Goal: Task Accomplishment & Management: Manage account settings

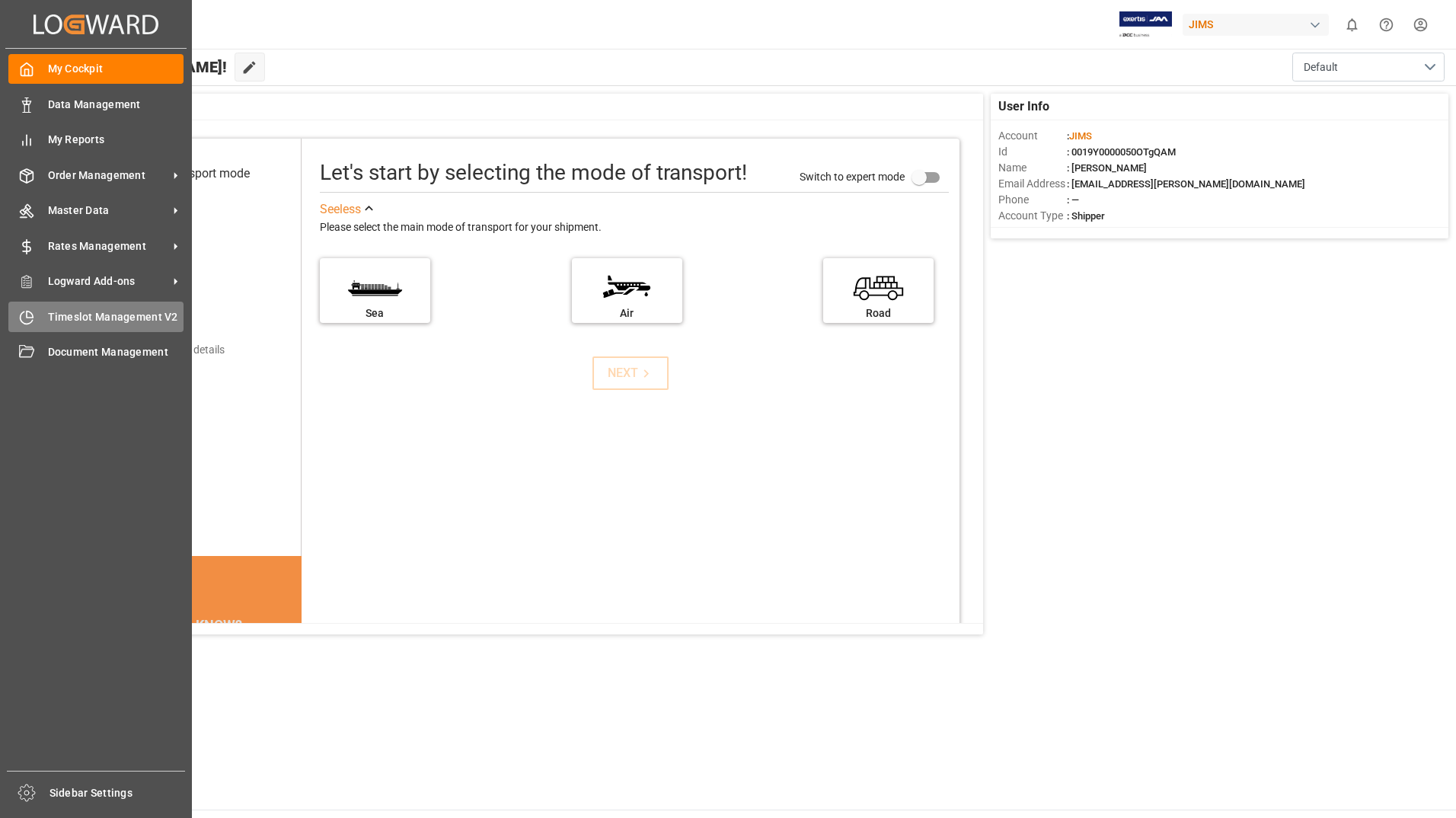
click at [80, 308] on div "Timeslot Management V2 Timeslot Management V2" at bounding box center [96, 316] width 175 height 30
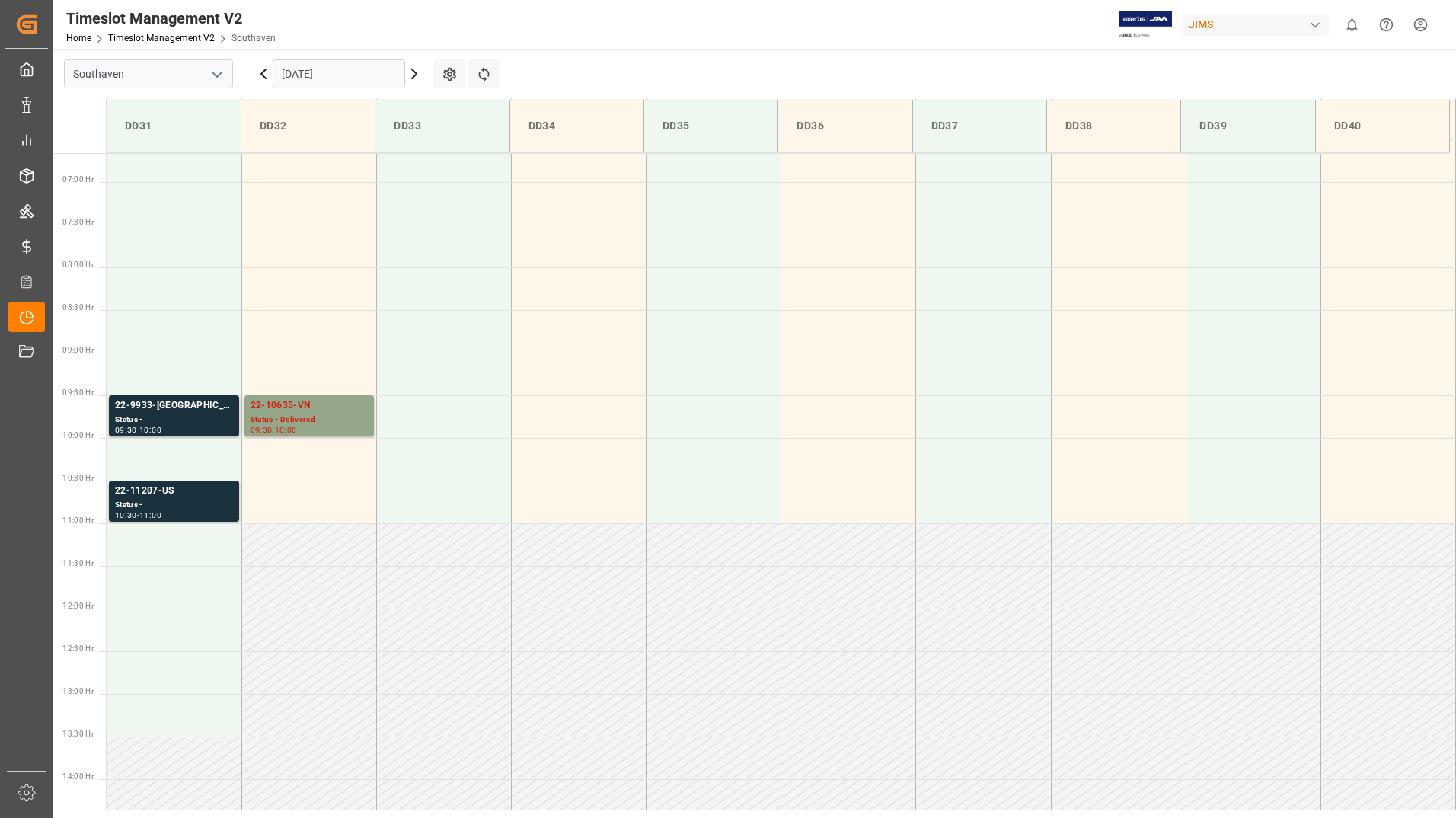
scroll to position [566, 0]
click at [136, 413] on div "22-9933-[GEOGRAPHIC_DATA]" at bounding box center [174, 408] width 118 height 15
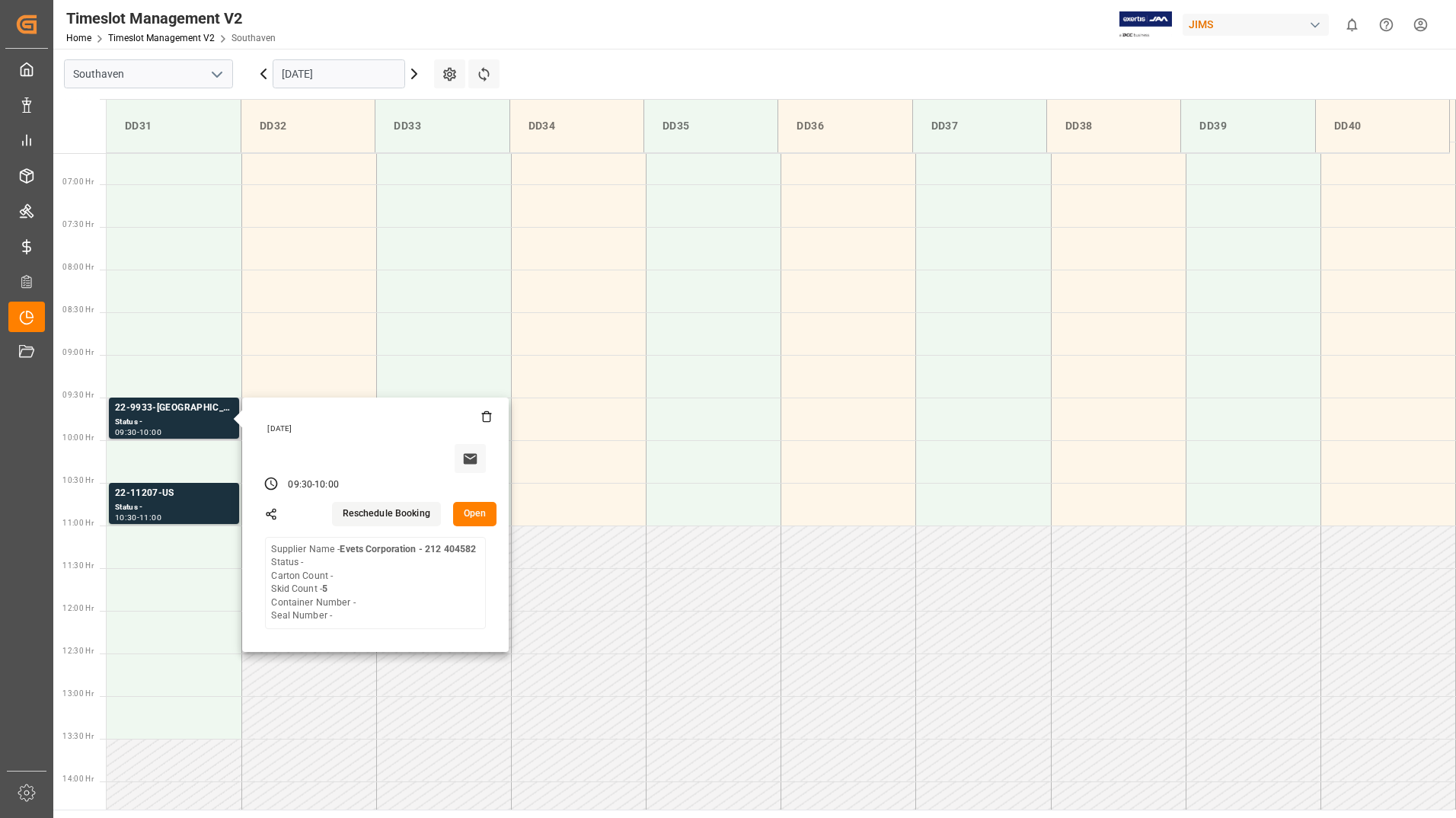
click at [473, 517] on button "Open" at bounding box center [475, 514] width 44 height 24
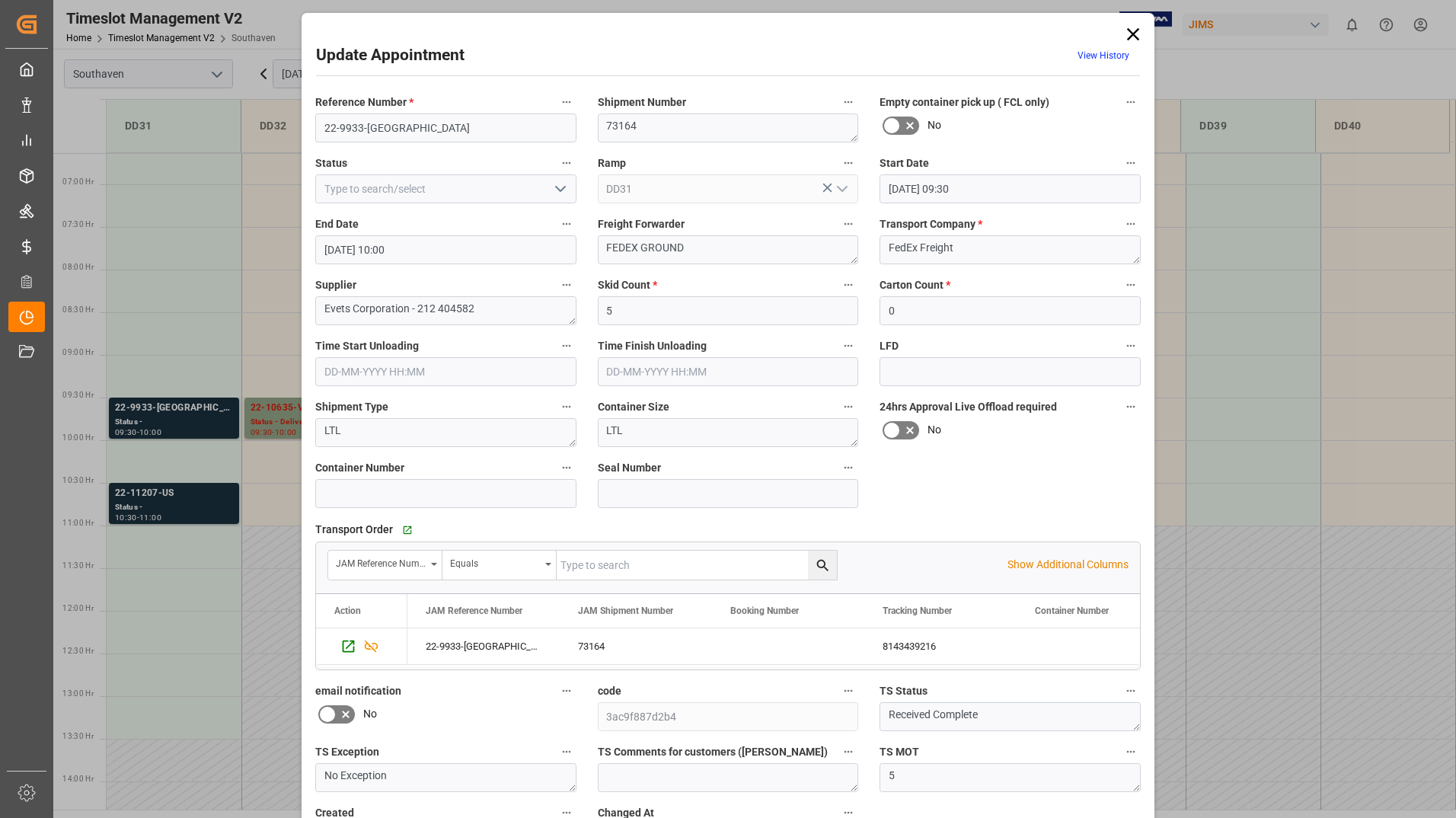
click at [560, 190] on icon "open menu" at bounding box center [560, 189] width 18 height 18
click at [520, 259] on div "Completed" at bounding box center [445, 257] width 260 height 35
type input "Completed"
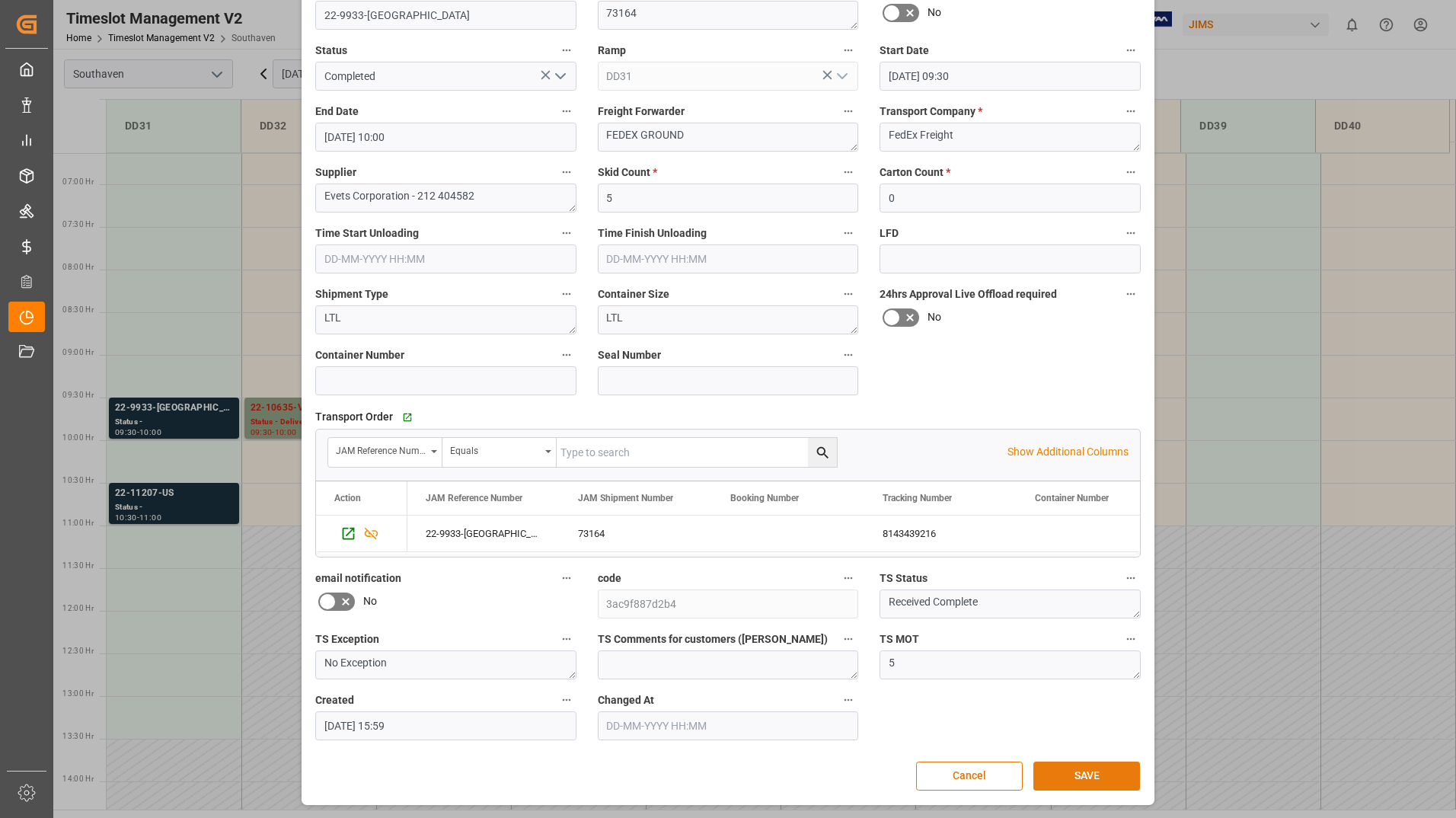
click at [1048, 763] on button "SAVE" at bounding box center [1086, 776] width 107 height 29
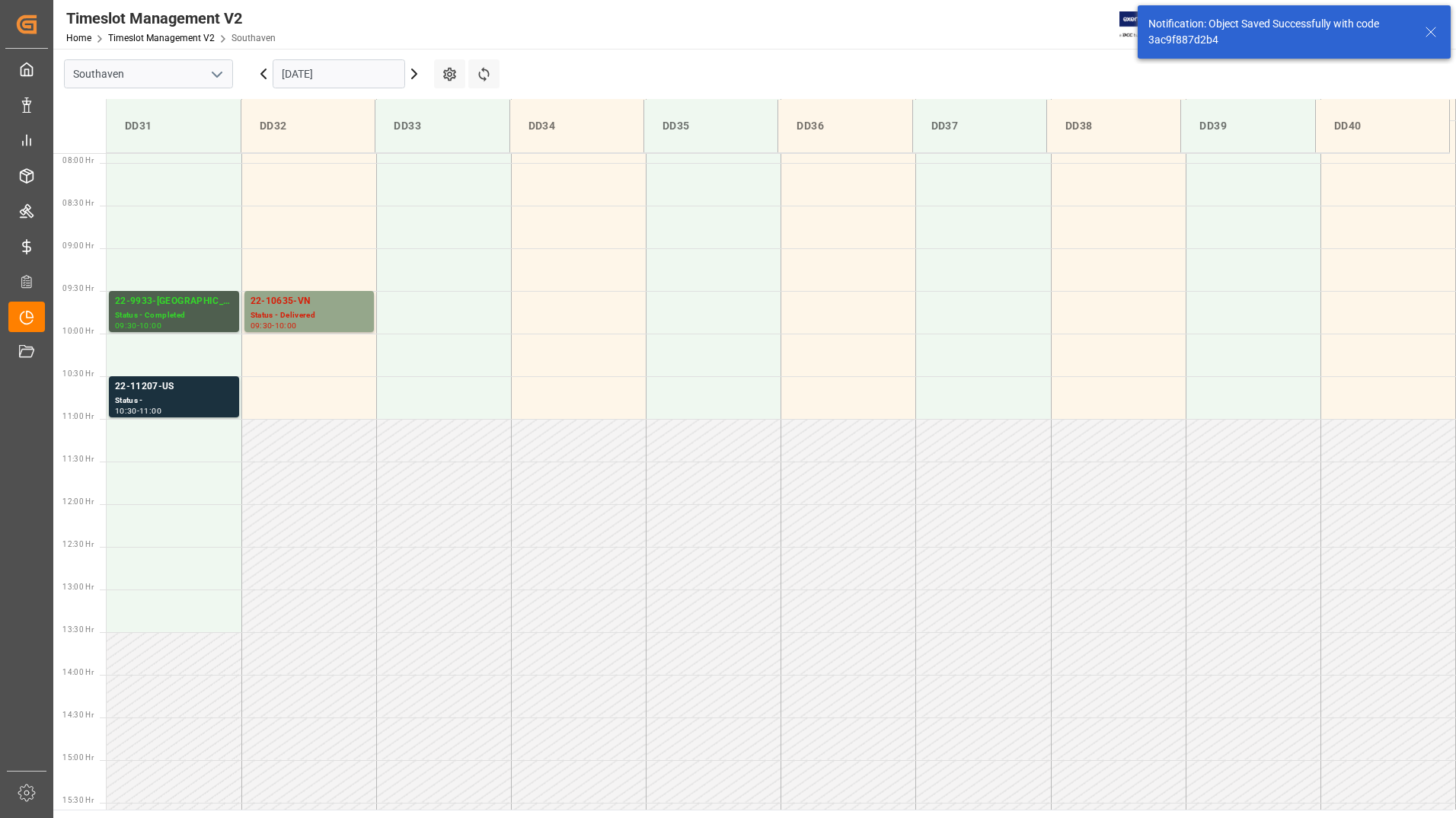
scroll to position [520, 0]
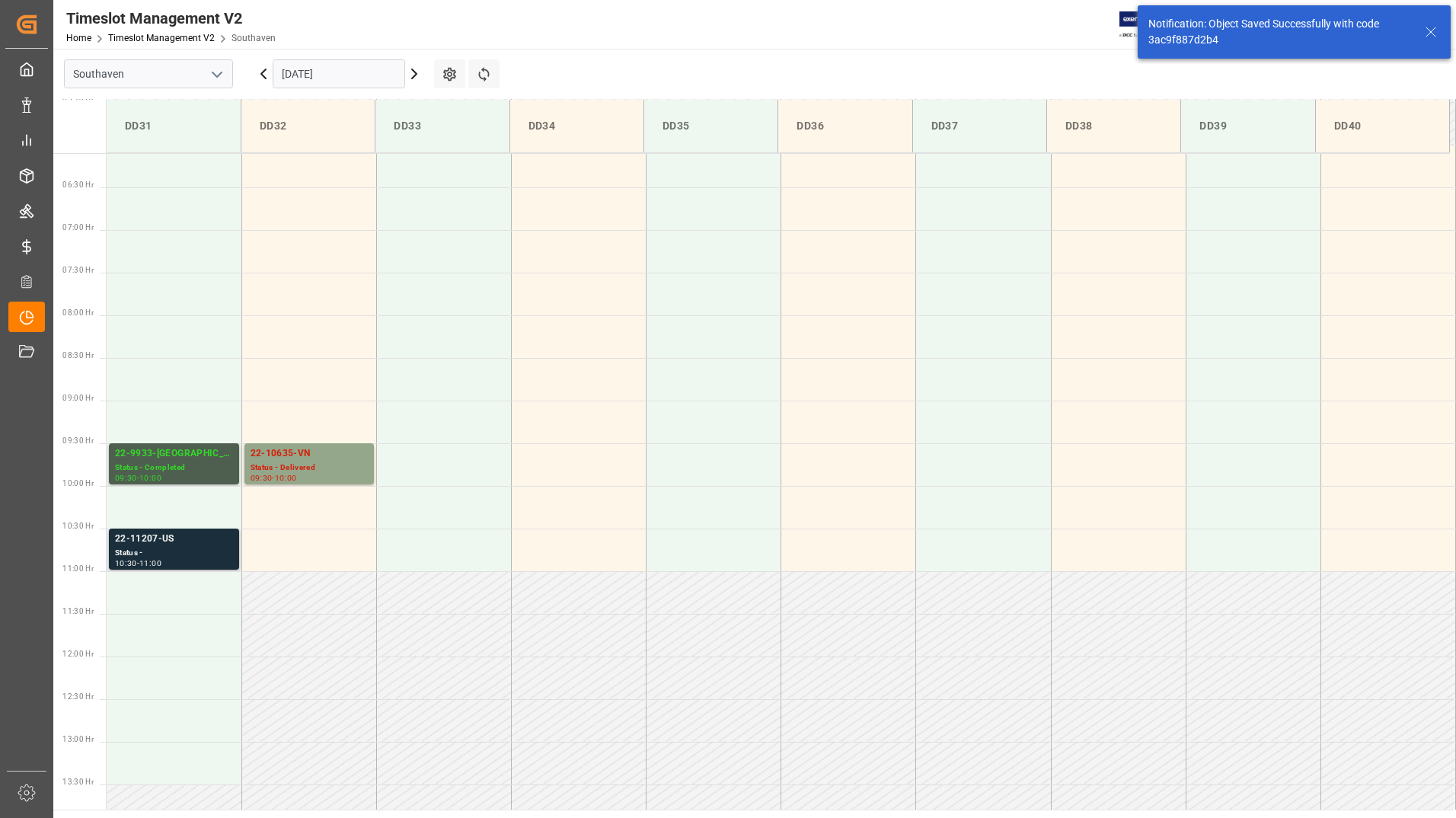
click at [199, 549] on div "Status -" at bounding box center [174, 553] width 118 height 13
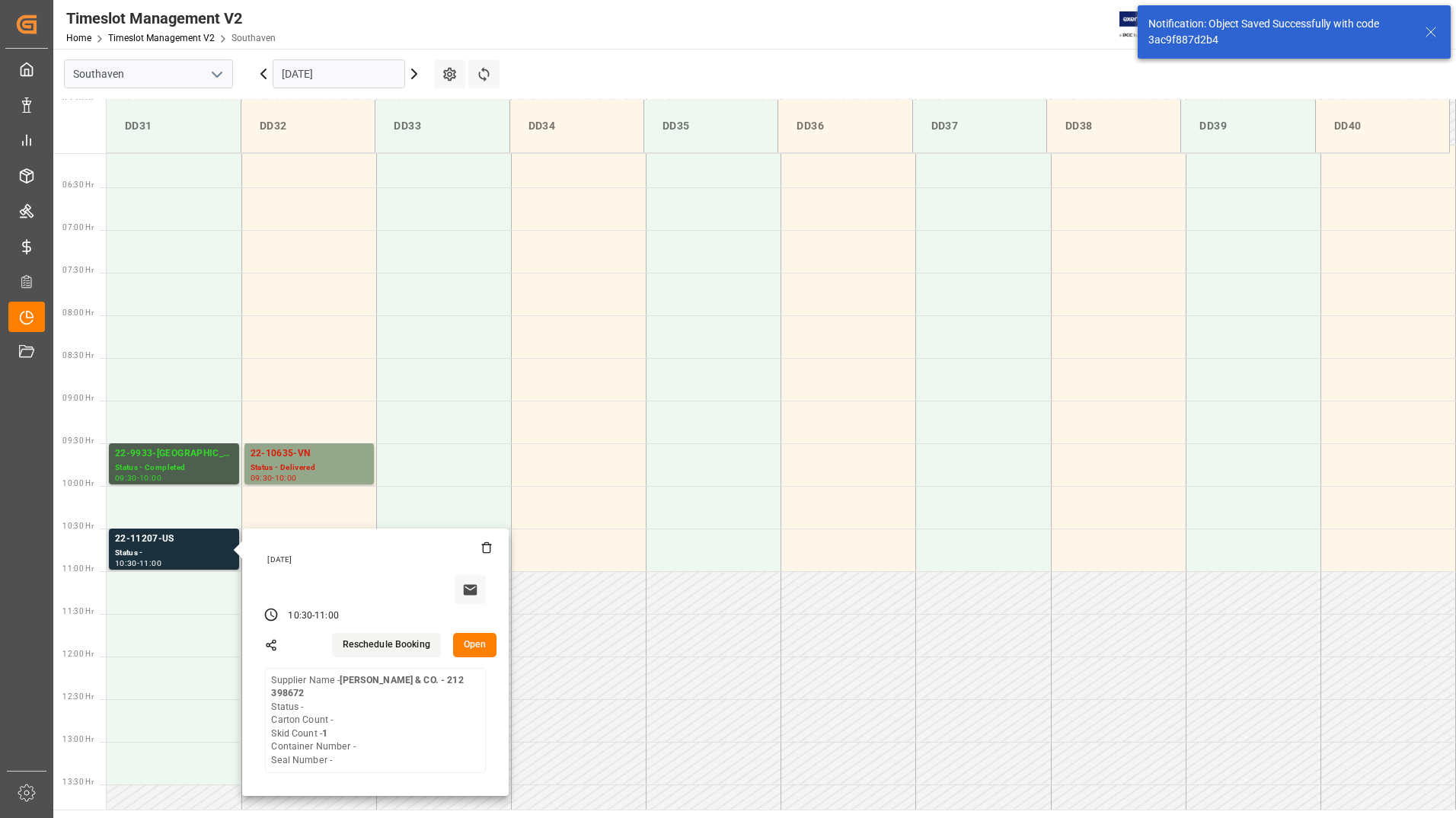
click at [473, 639] on button "Open" at bounding box center [475, 645] width 44 height 24
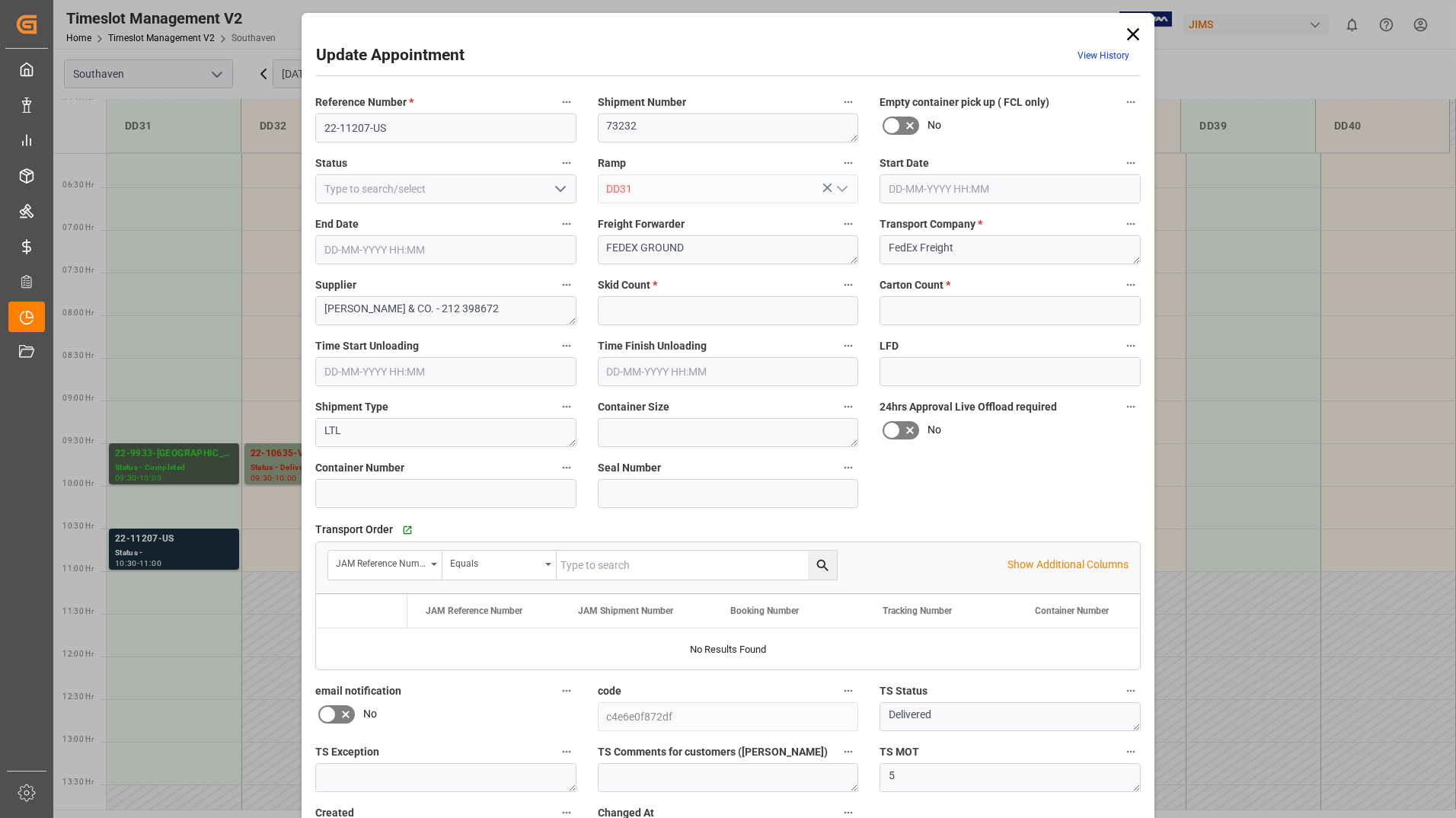
type input "1"
type input "0"
type input "[DATE] 10:30"
type input "[DATE] 11:00"
type input "[DATE] 16:45"
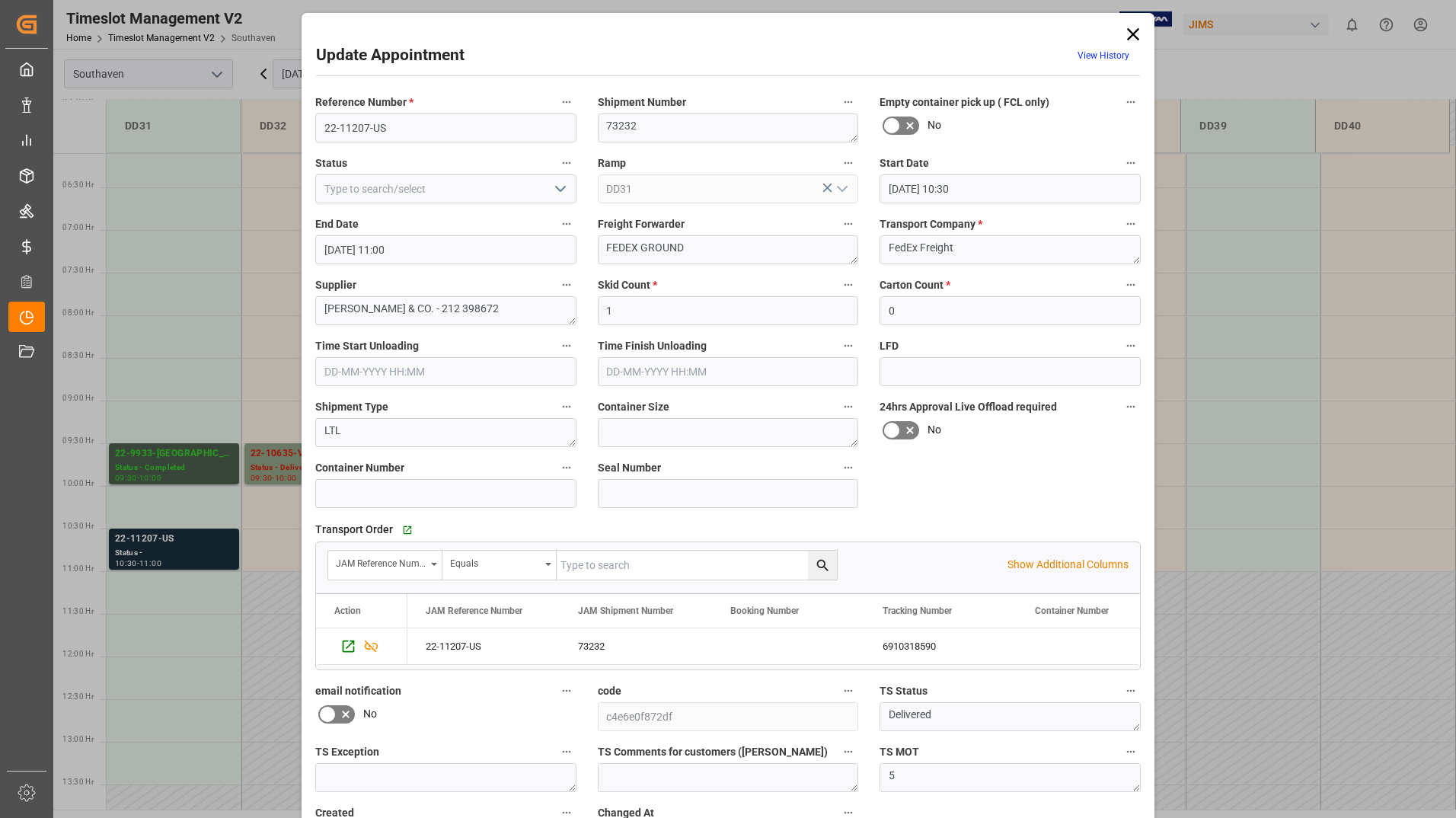
click at [559, 193] on icon "open menu" at bounding box center [560, 189] width 18 height 18
drag, startPoint x: 501, startPoint y: 252, endPoint x: 539, endPoint y: 269, distance: 41.6
click at [502, 252] on div "Completed" at bounding box center [445, 257] width 260 height 35
type input "Completed"
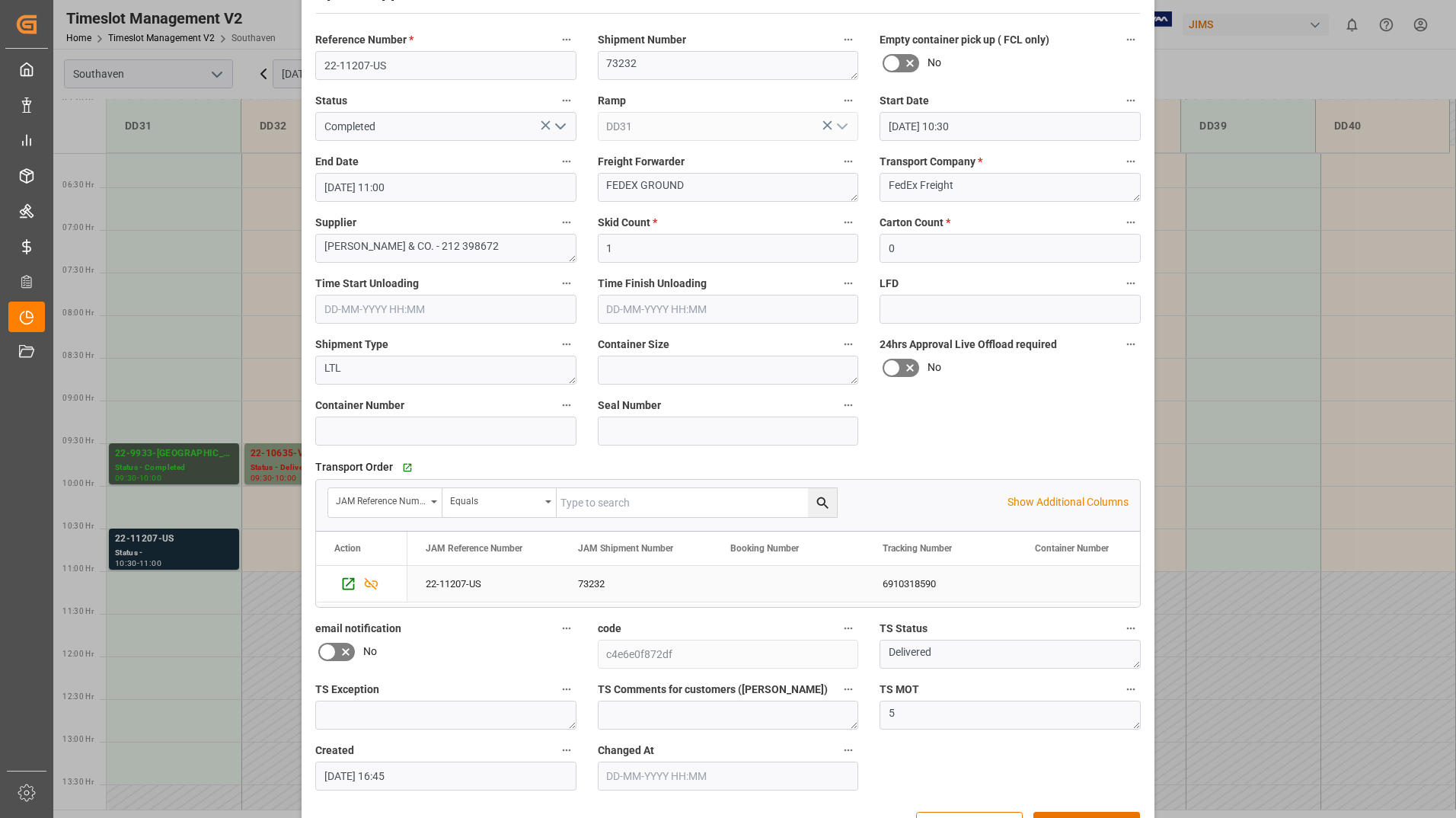
scroll to position [113, 0]
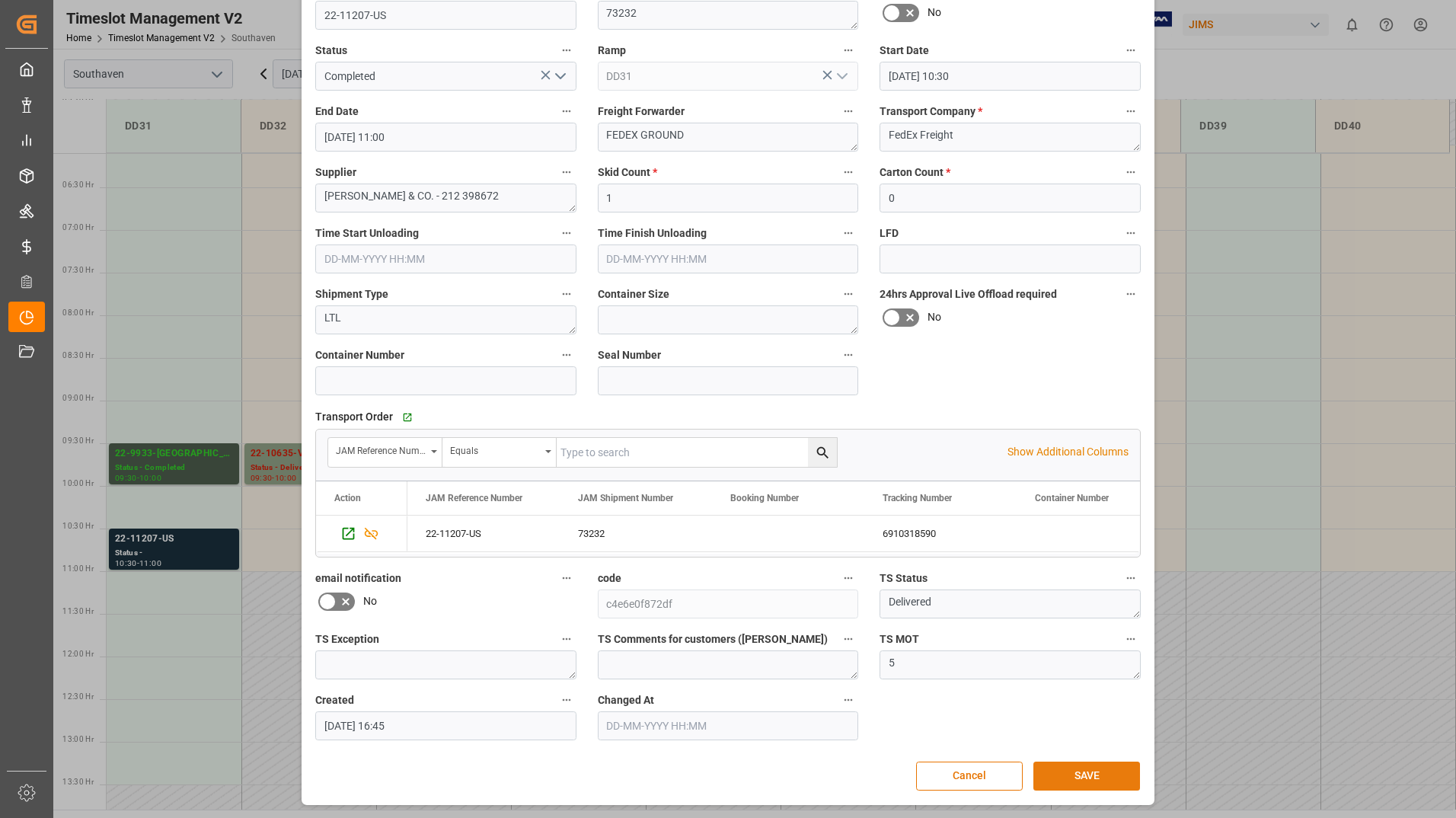
click at [1079, 775] on button "SAVE" at bounding box center [1086, 776] width 107 height 29
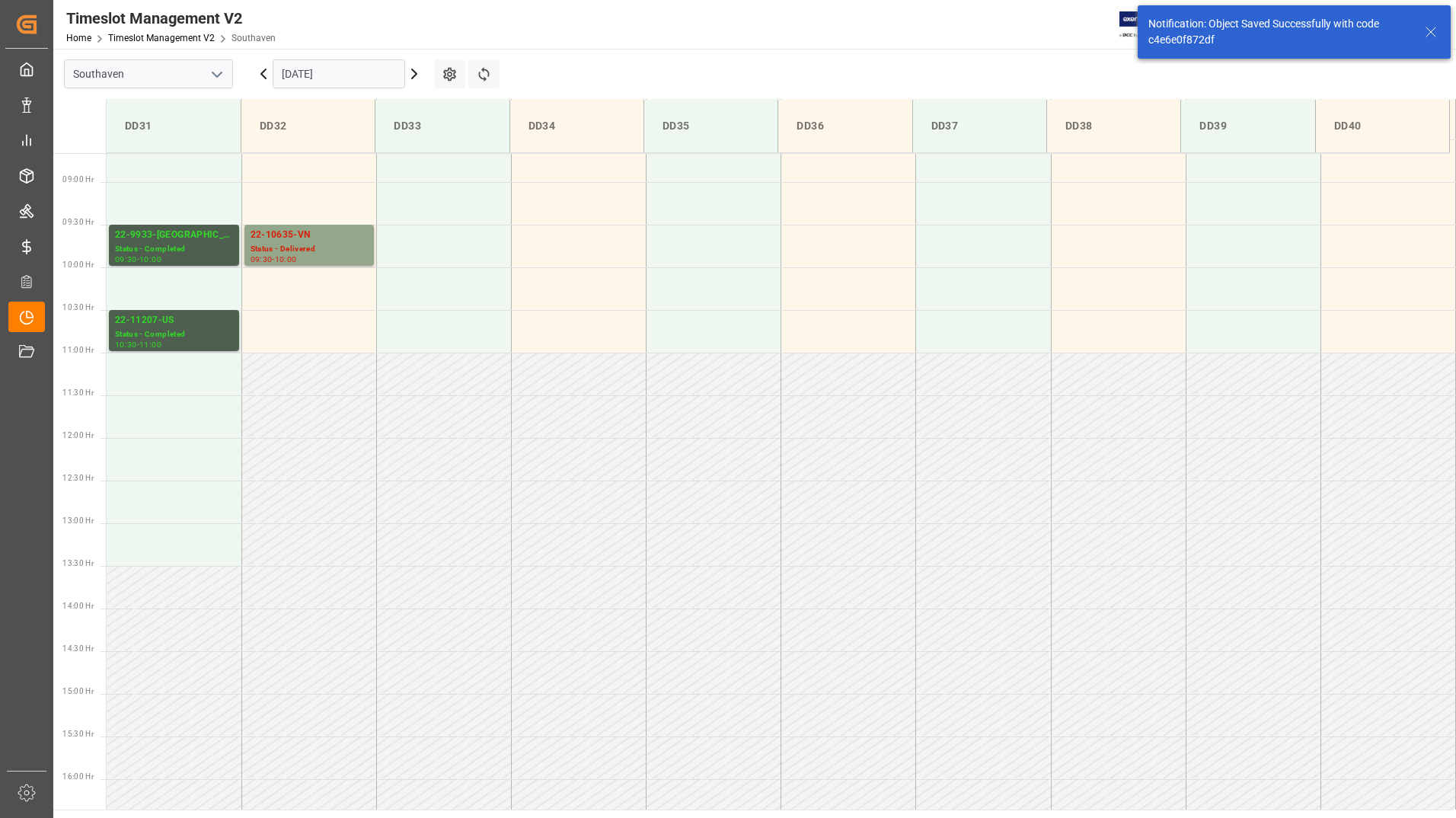
scroll to position [758, 0]
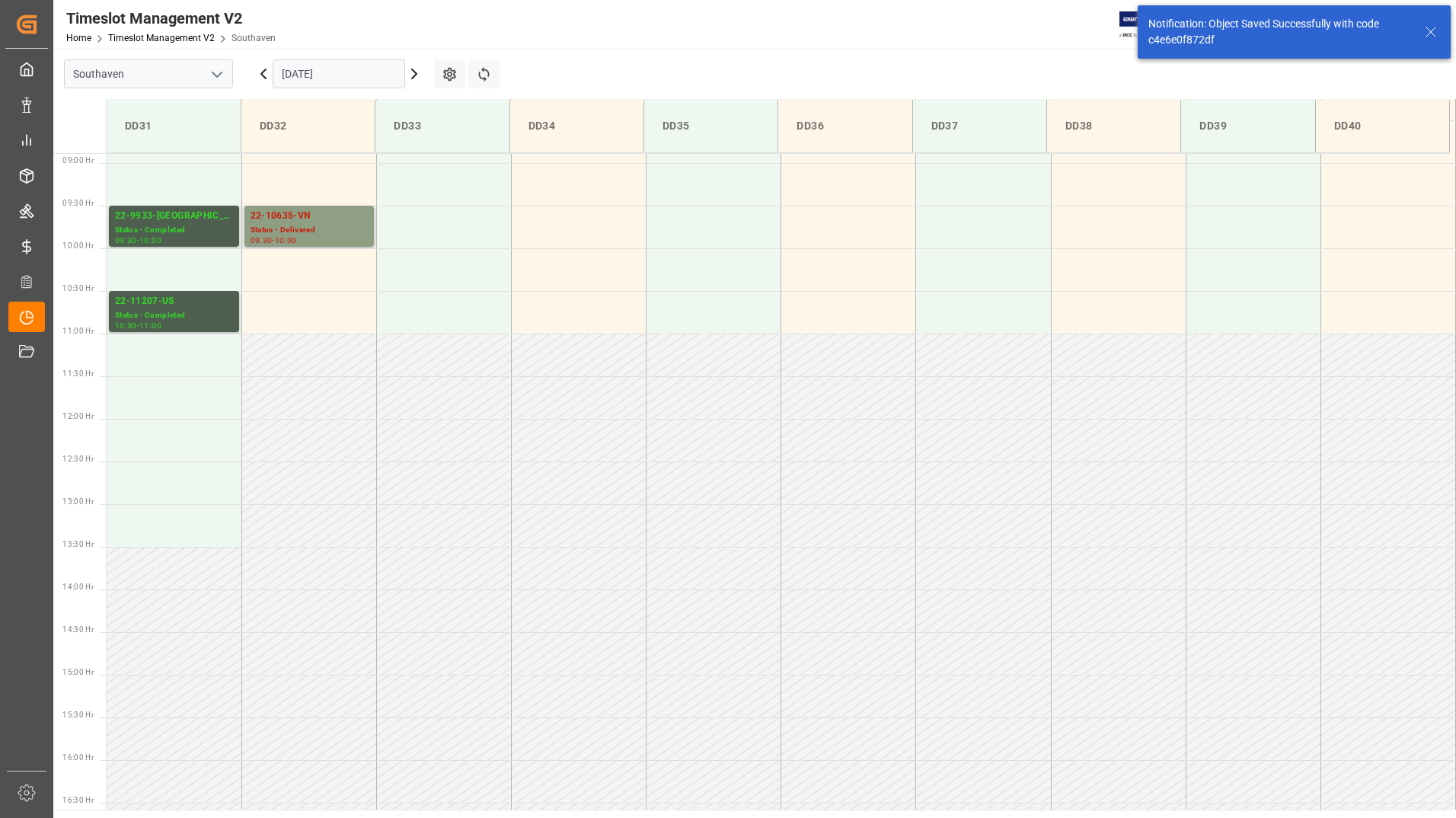
click at [291, 228] on div "Status - Delivered" at bounding box center [310, 230] width 117 height 13
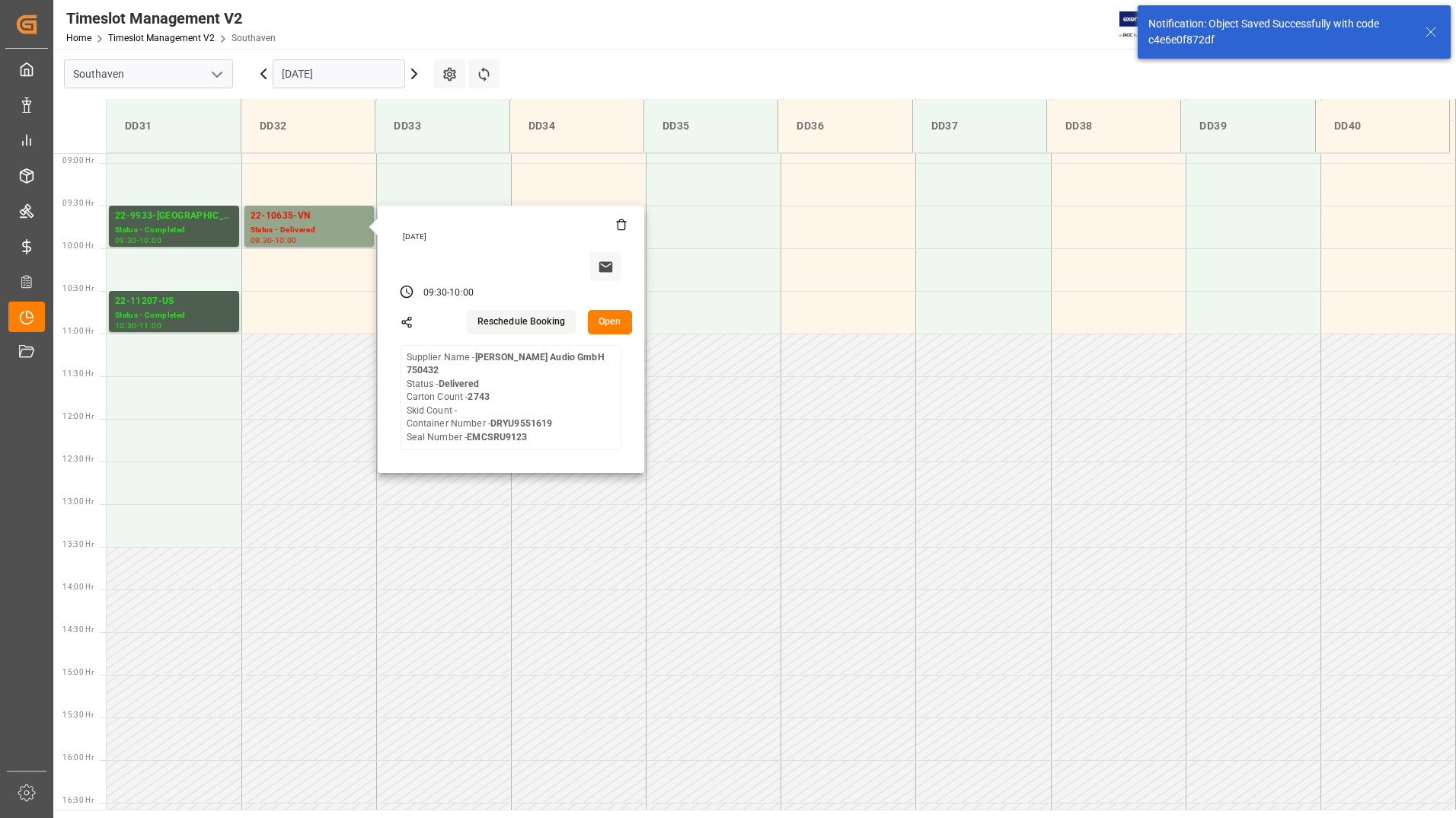
click at [612, 321] on button "Open" at bounding box center [609, 322] width 44 height 24
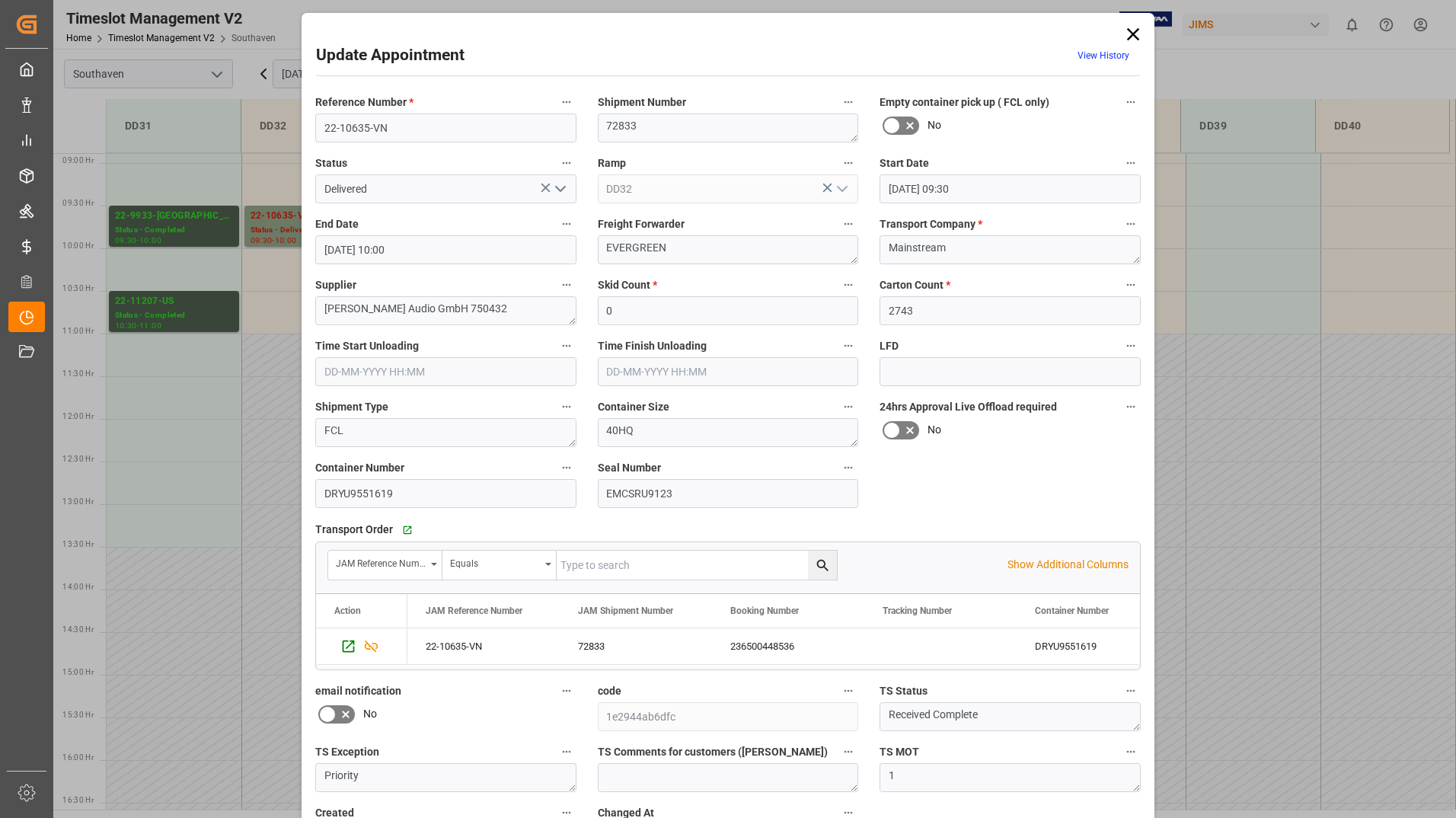
click at [558, 189] on icon "open menu" at bounding box center [560, 189] width 18 height 18
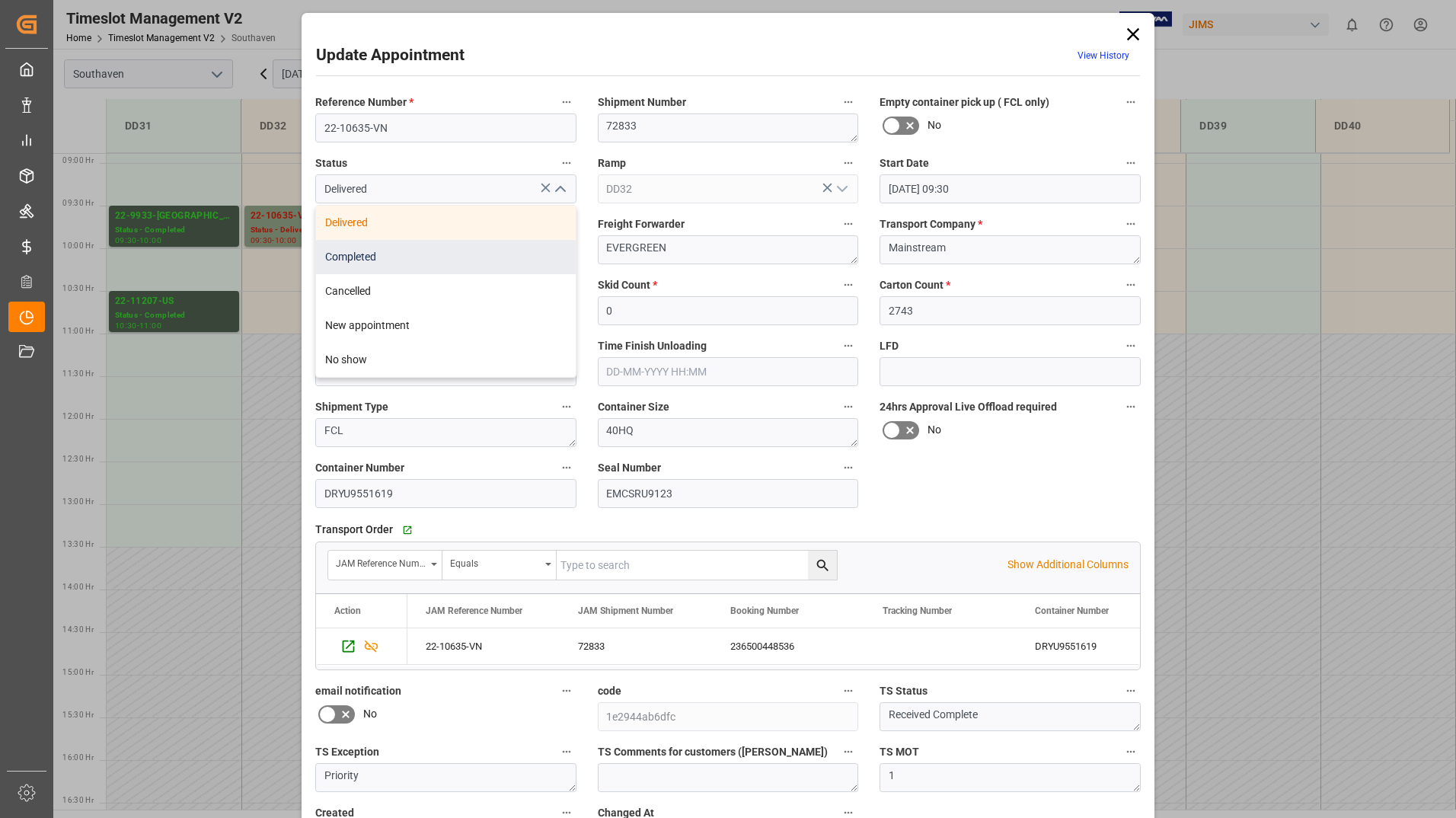
click at [513, 256] on div "Completed" at bounding box center [445, 257] width 260 height 35
type input "Completed"
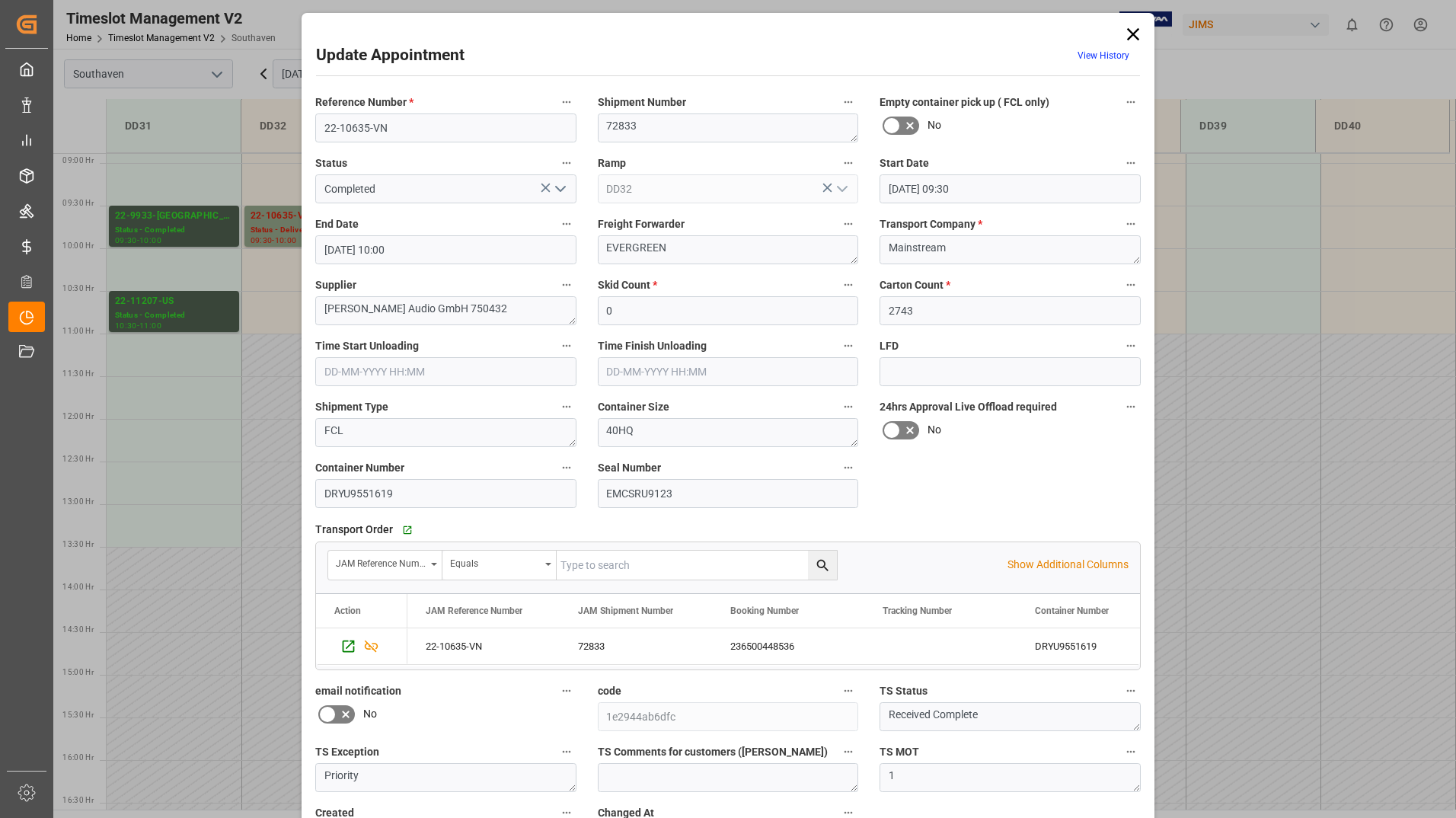
scroll to position [113, 0]
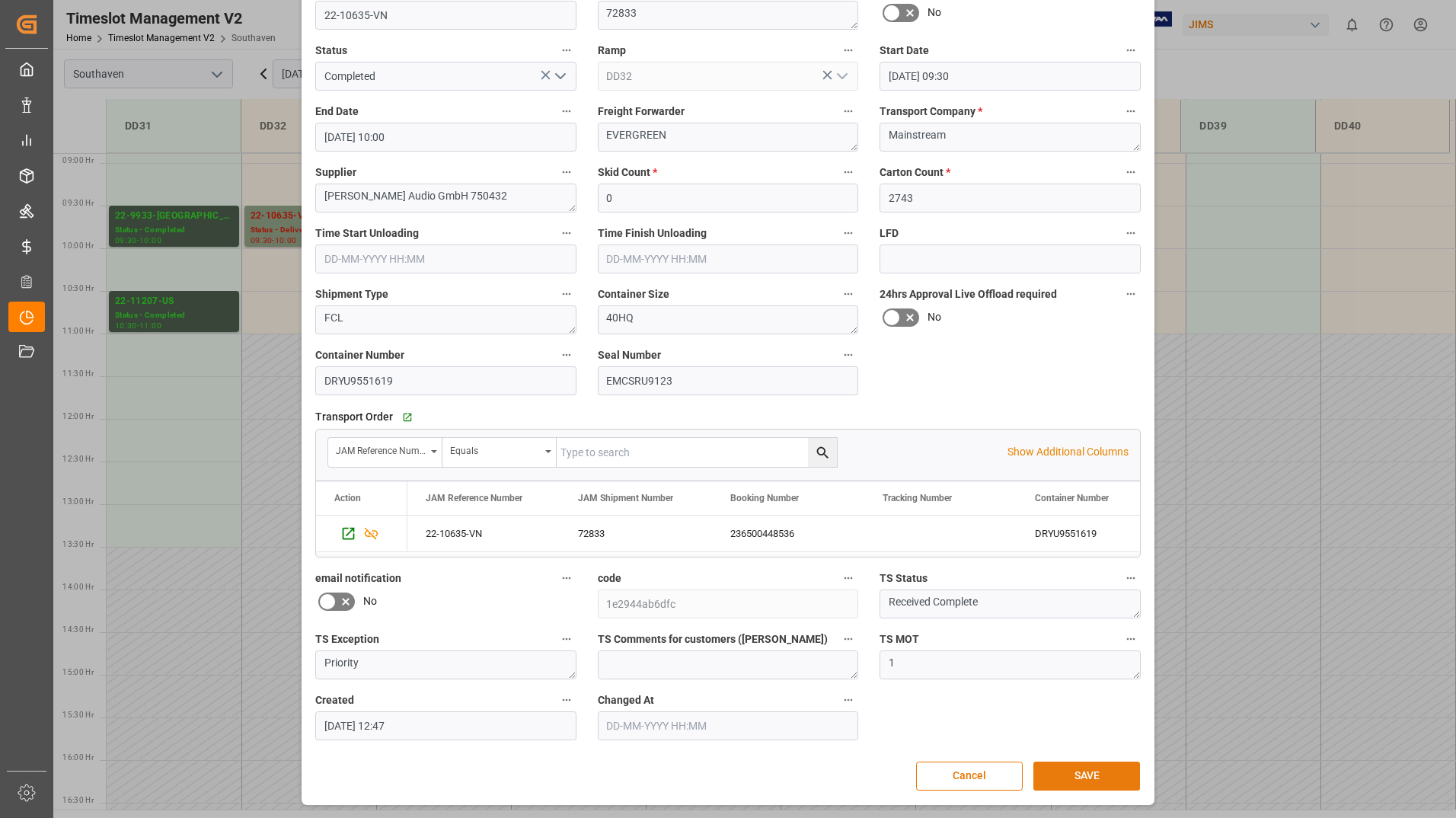
click at [1105, 779] on button "SAVE" at bounding box center [1086, 776] width 107 height 29
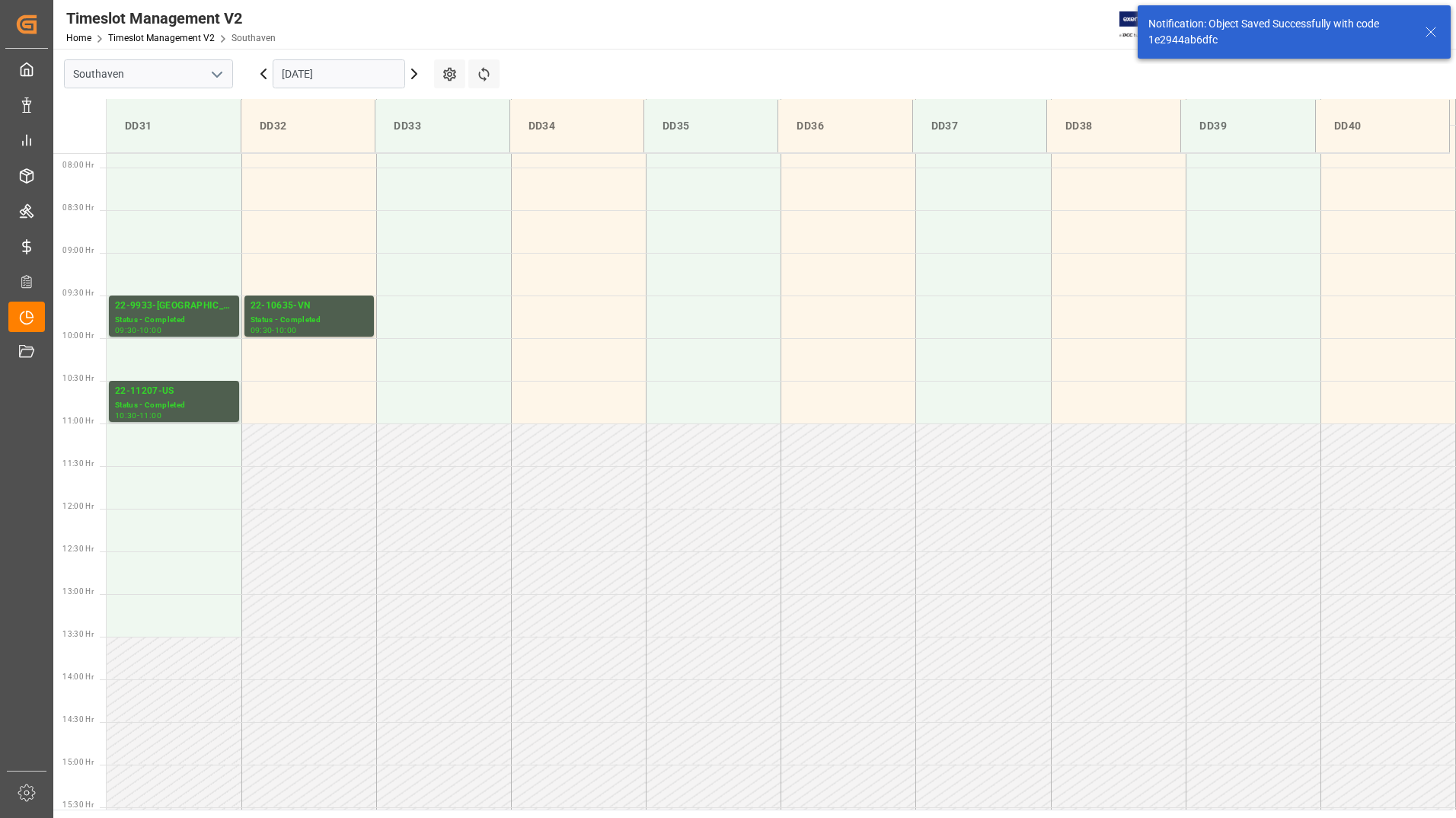
scroll to position [672, 0]
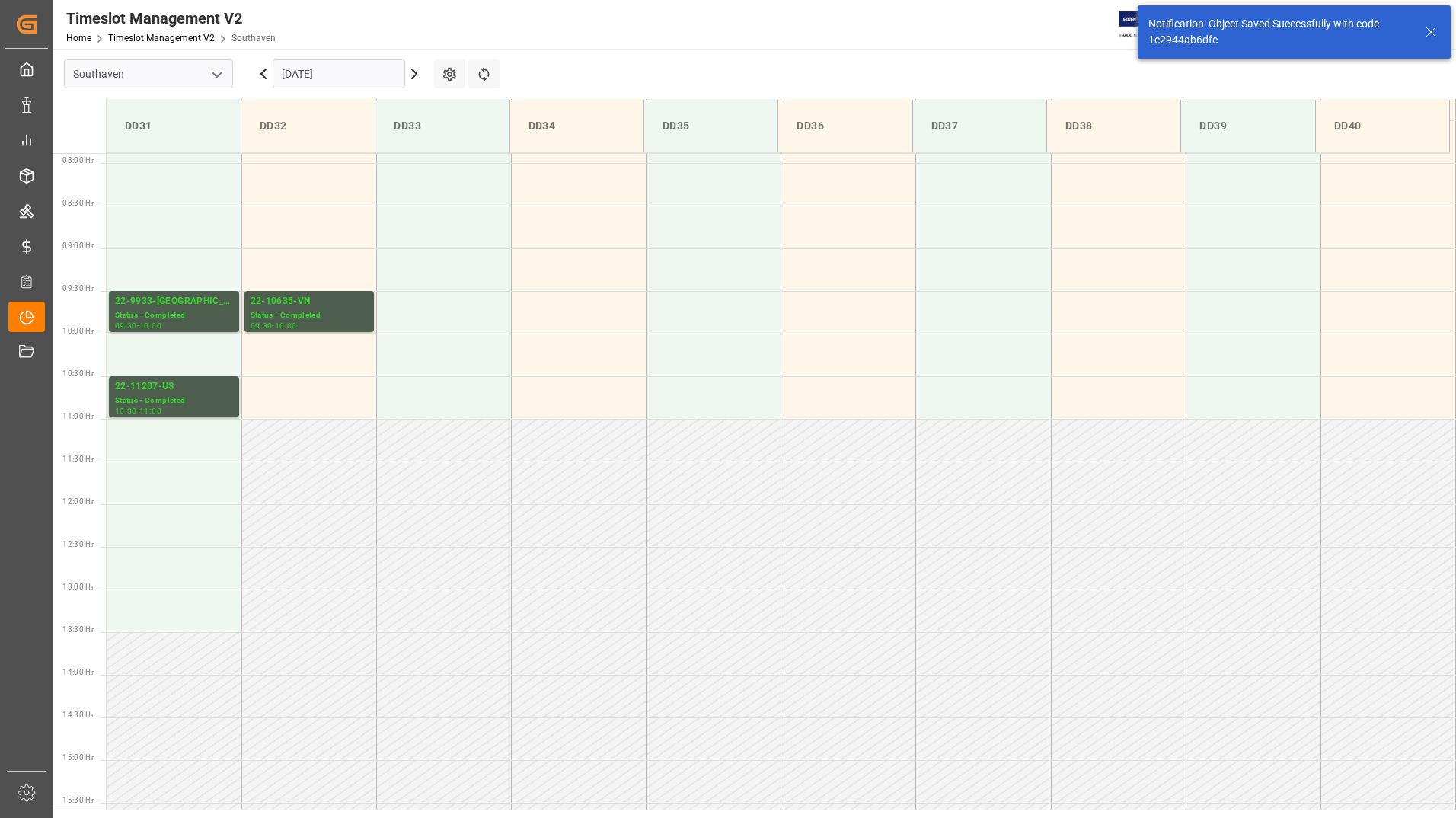
click at [347, 68] on input "[DATE]" at bounding box center [338, 74] width 133 height 29
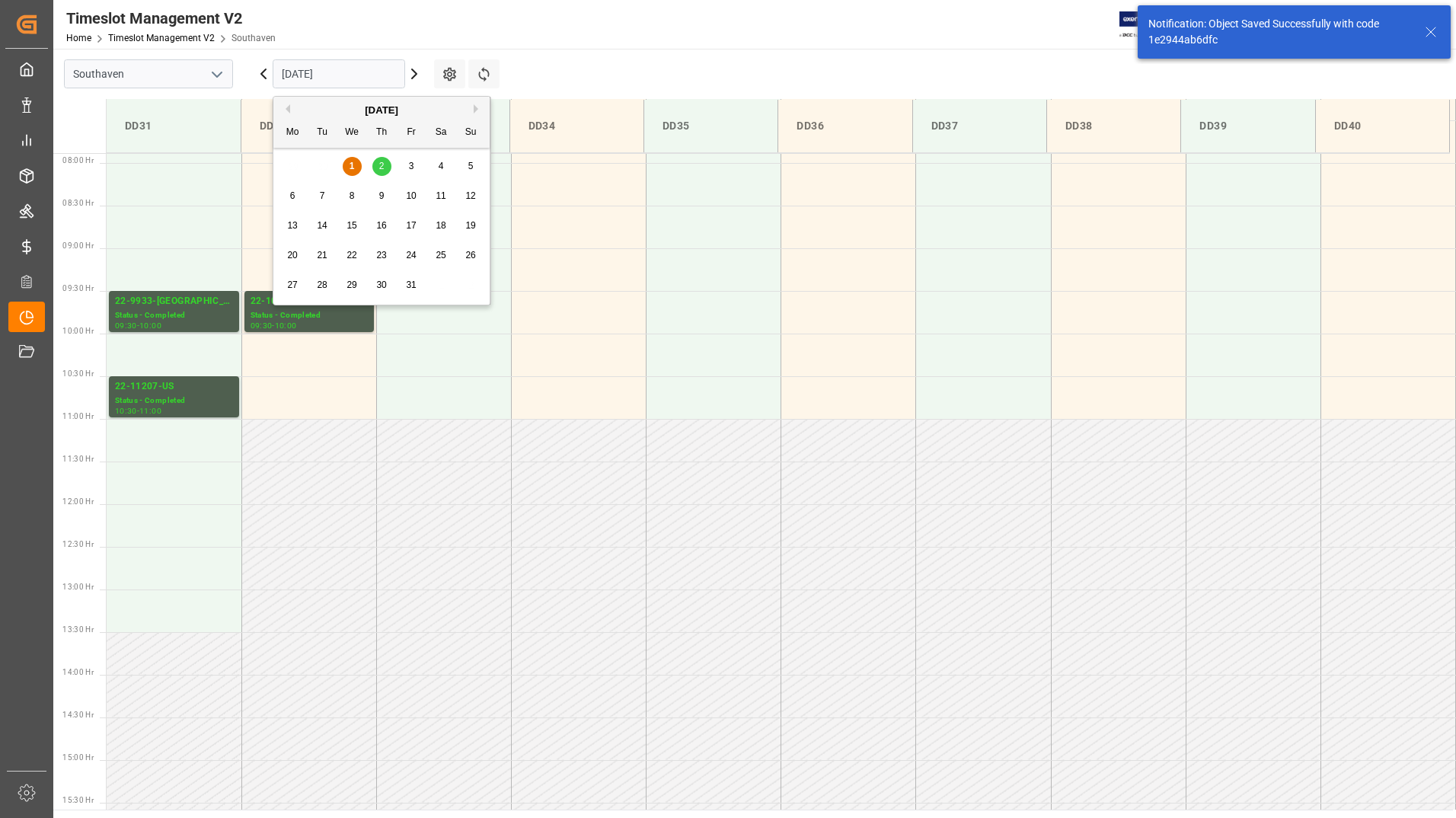
click at [368, 166] on div "29 30 1 2 3 4 5" at bounding box center [382, 166] width 208 height 30
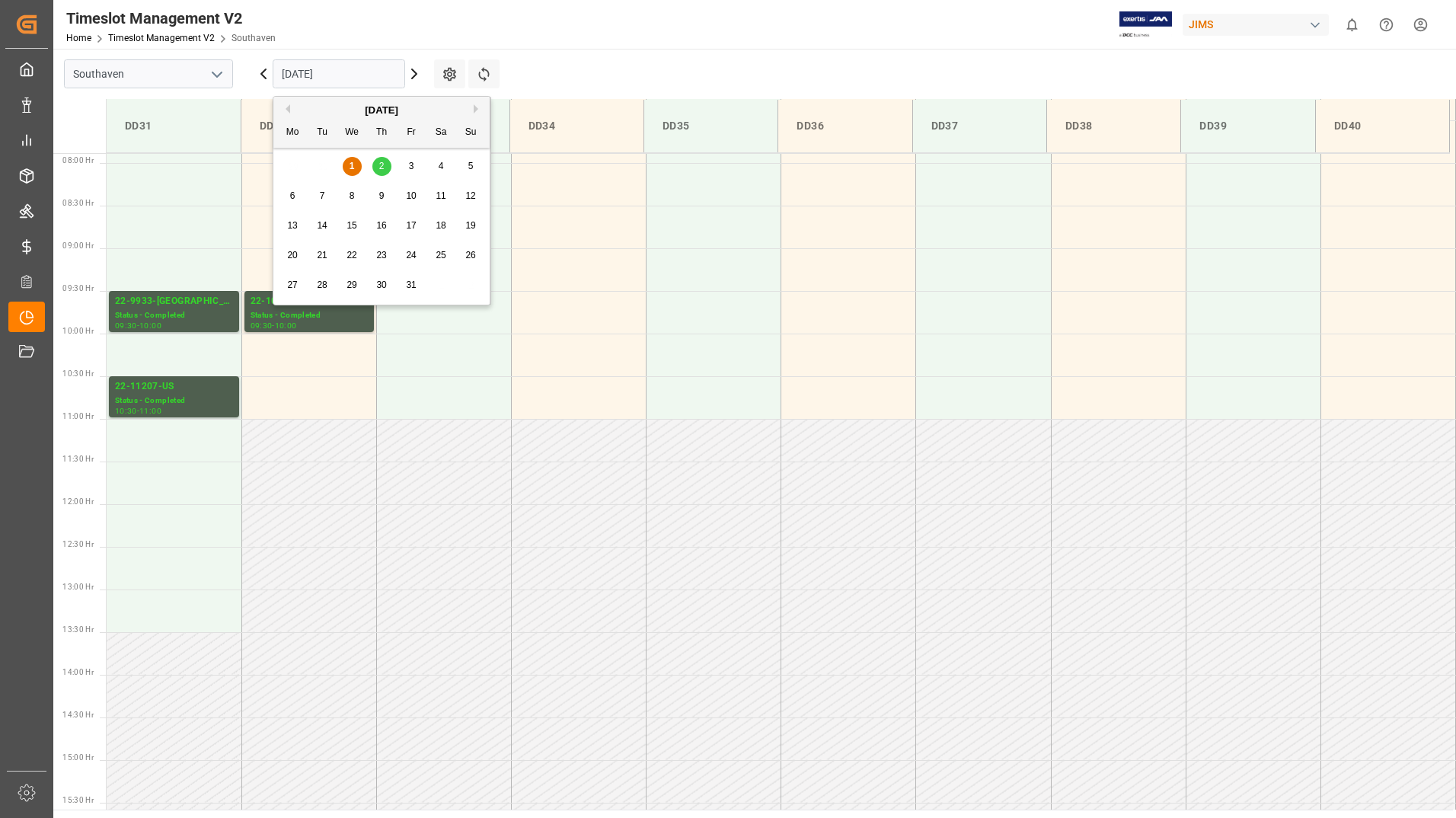
click at [382, 165] on span "2" at bounding box center [382, 166] width 6 height 10
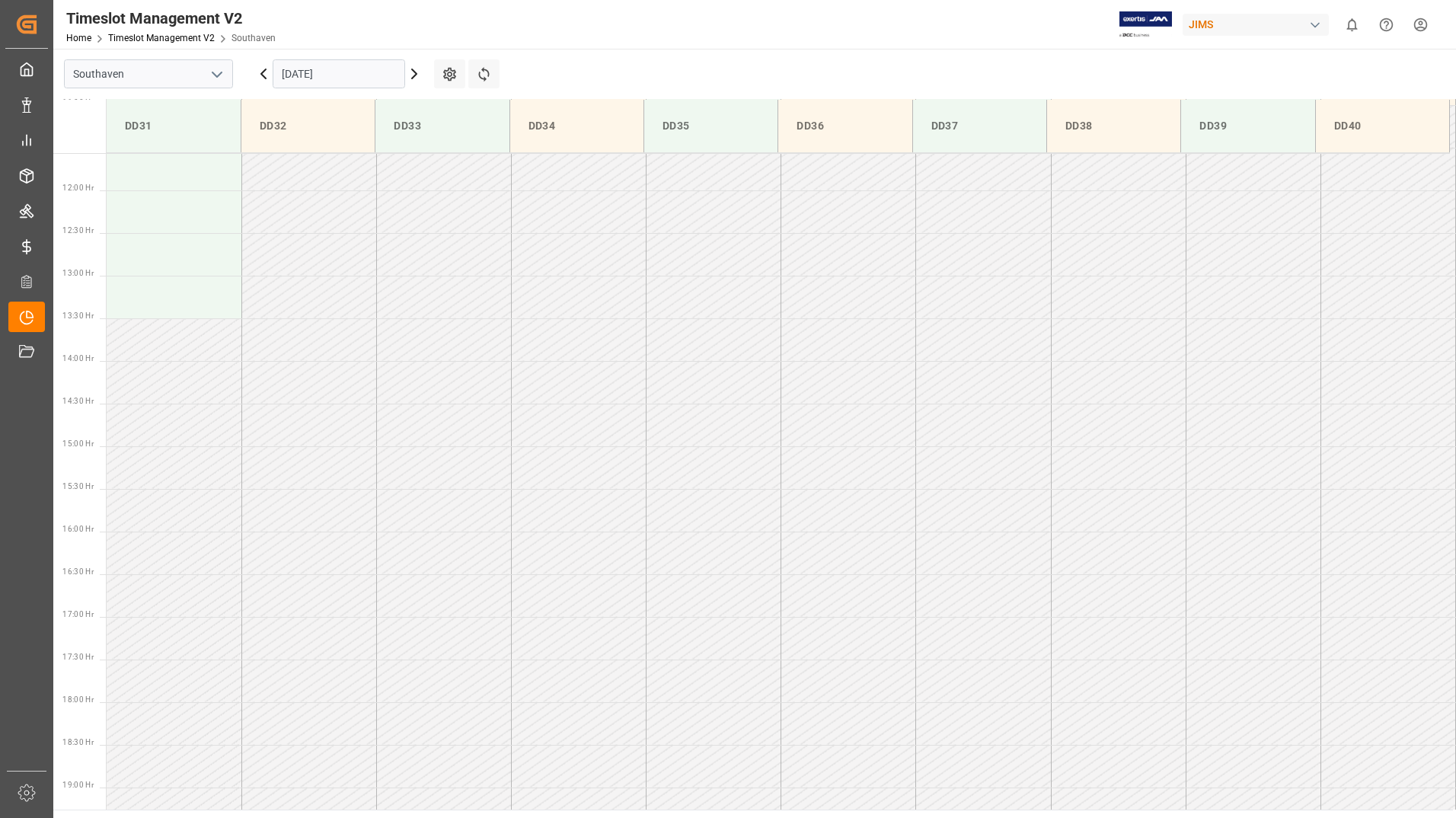
scroll to position [566, 0]
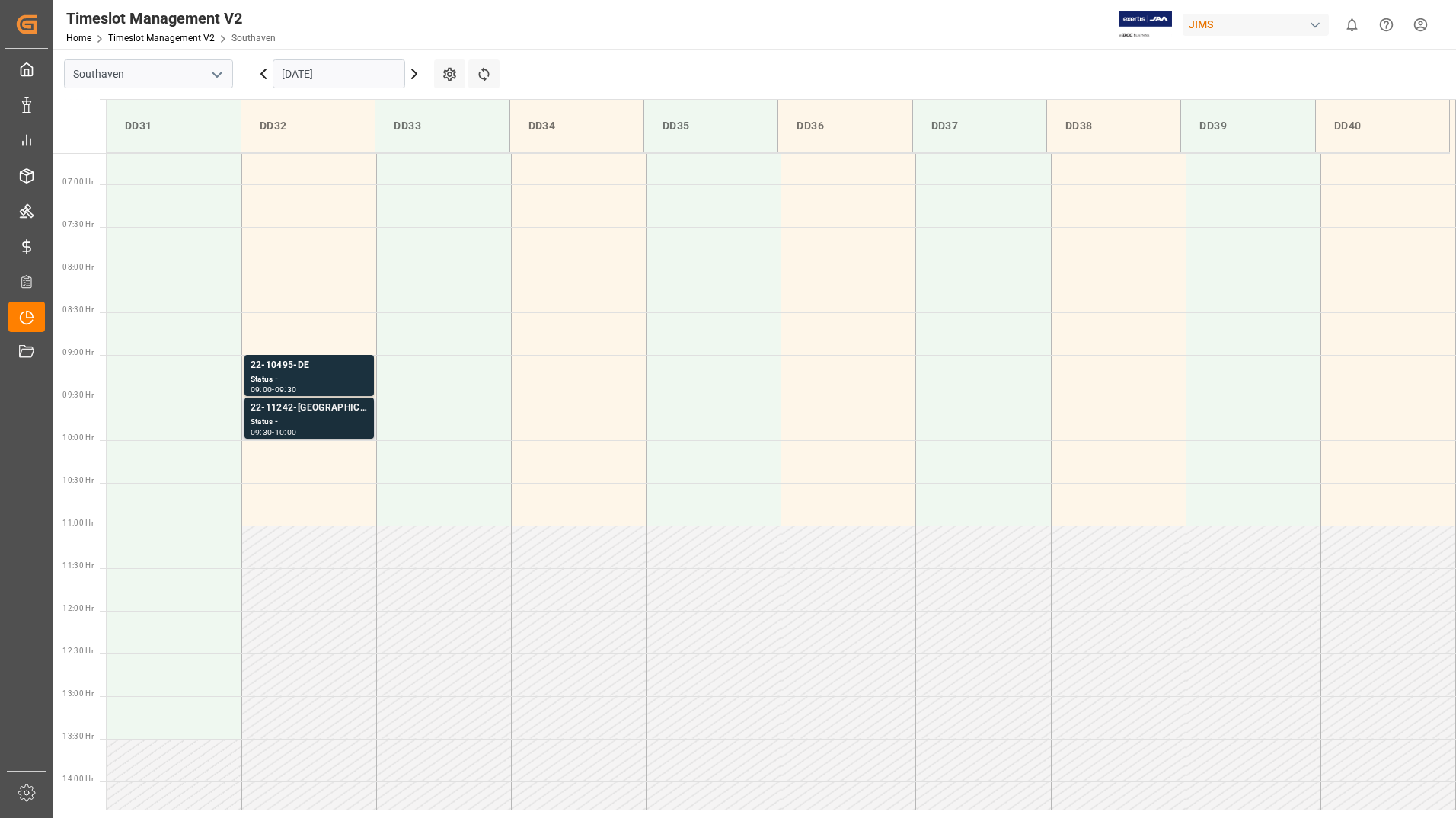
click at [325, 421] on div "Status -" at bounding box center [310, 422] width 117 height 13
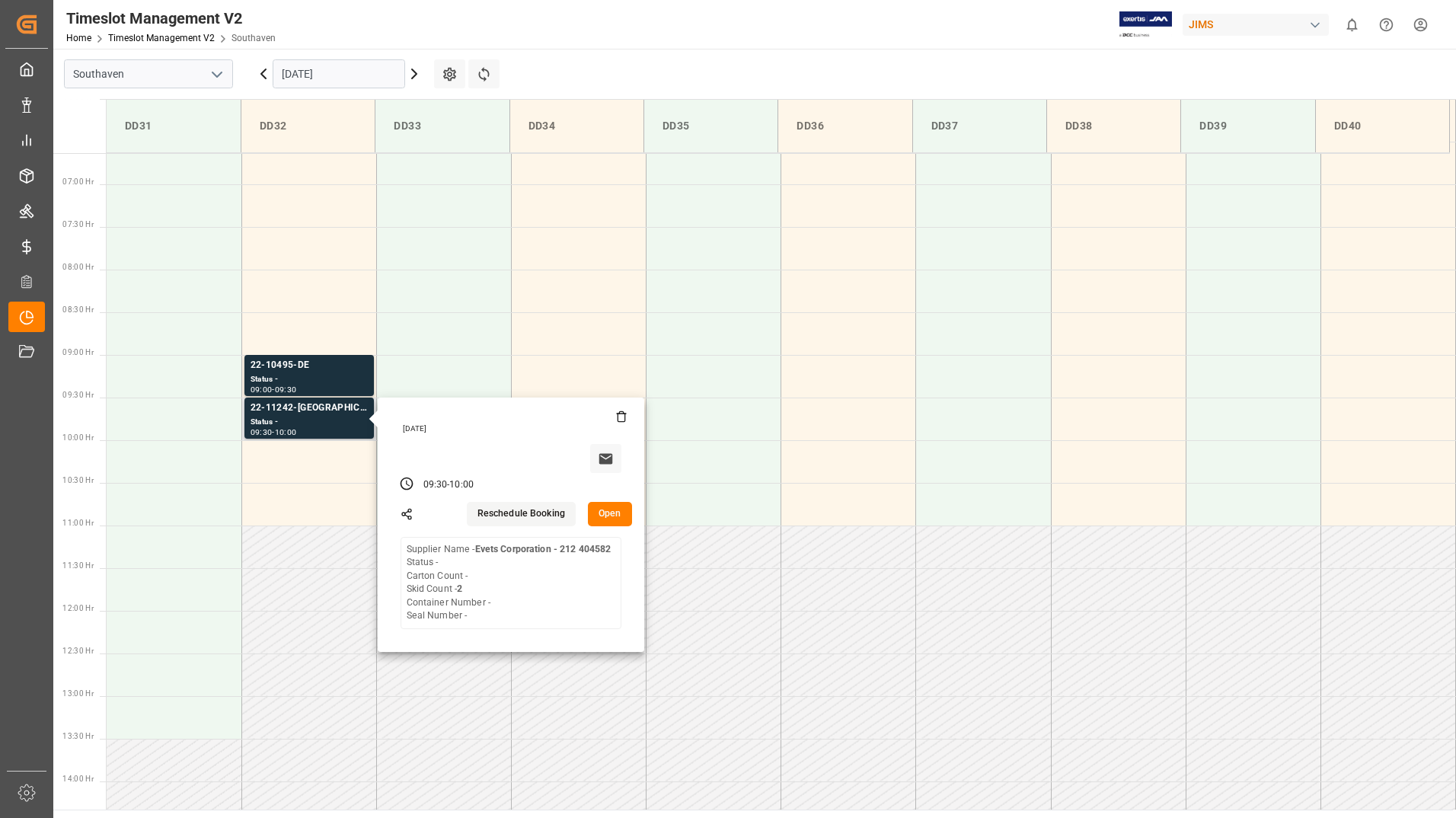
click at [601, 516] on button "Open" at bounding box center [609, 514] width 44 height 24
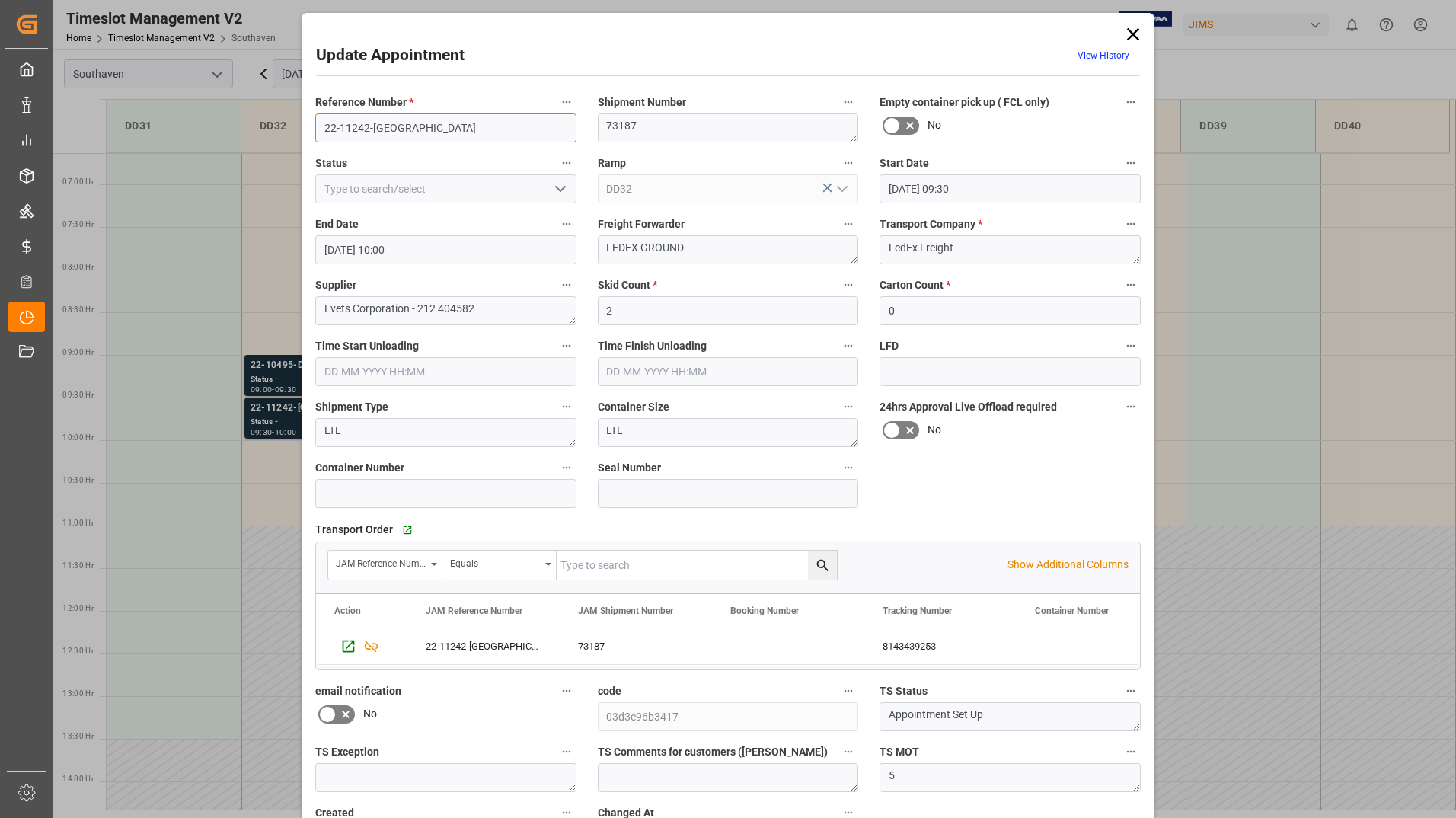
drag, startPoint x: 316, startPoint y: 122, endPoint x: 404, endPoint y: 128, distance: 88.2
click at [404, 125] on input "22-11242-[GEOGRAPHIC_DATA]" at bounding box center [445, 128] width 261 height 29
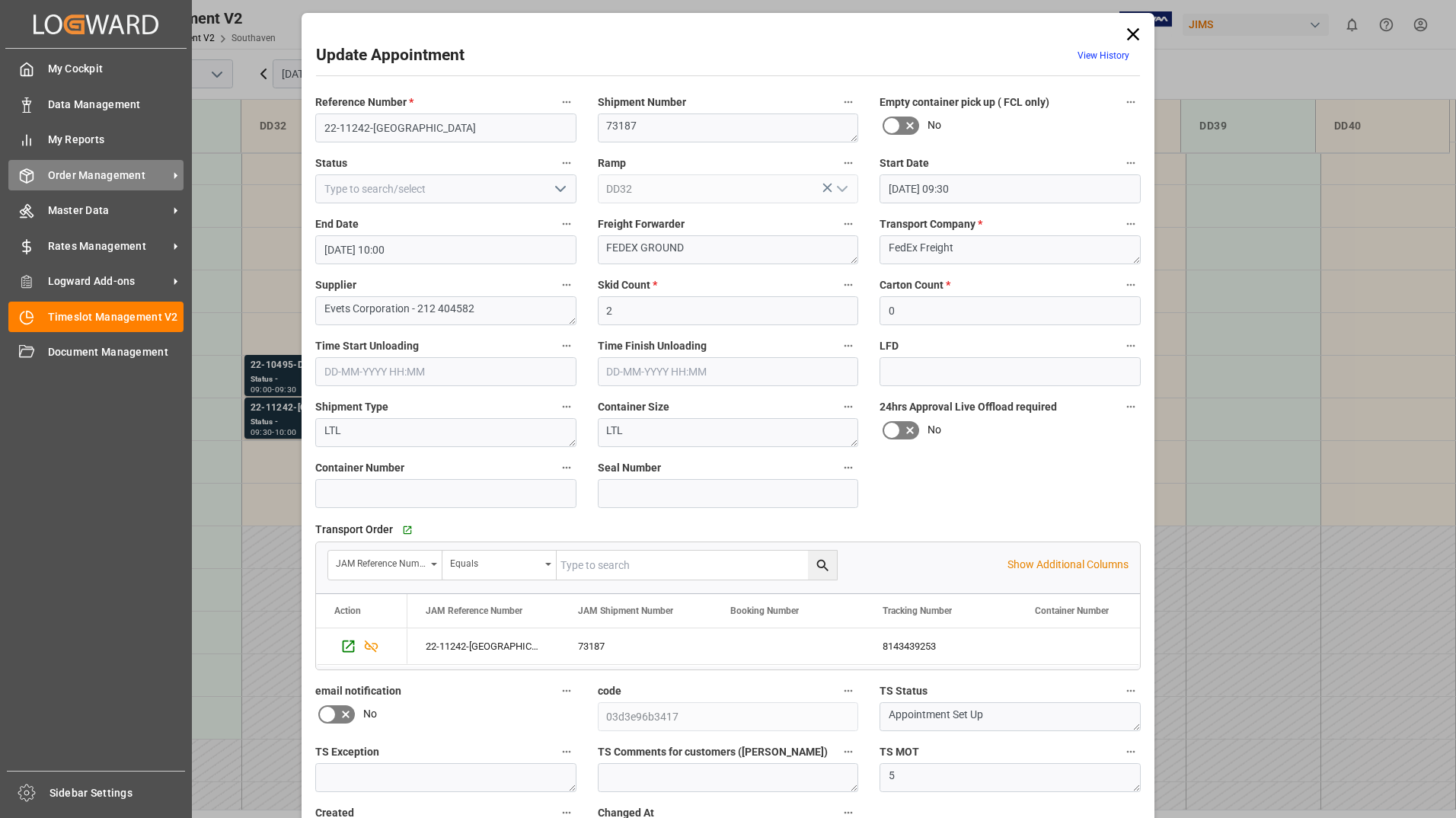
click at [75, 179] on span "Order Management" at bounding box center [109, 175] width 121 height 16
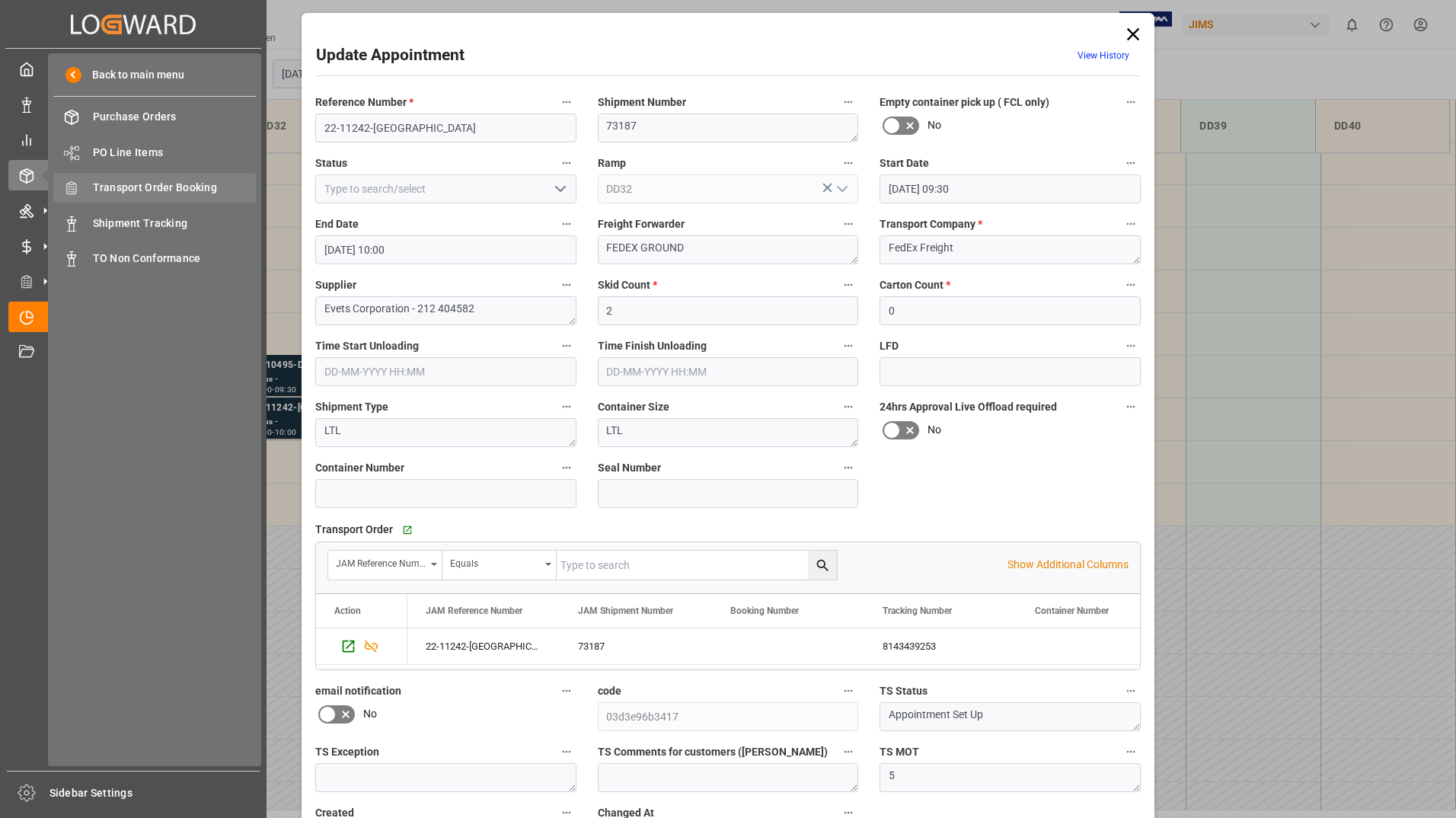
click at [170, 200] on div "Transport Order Booking Transport Order Booking" at bounding box center [154, 187] width 203 height 30
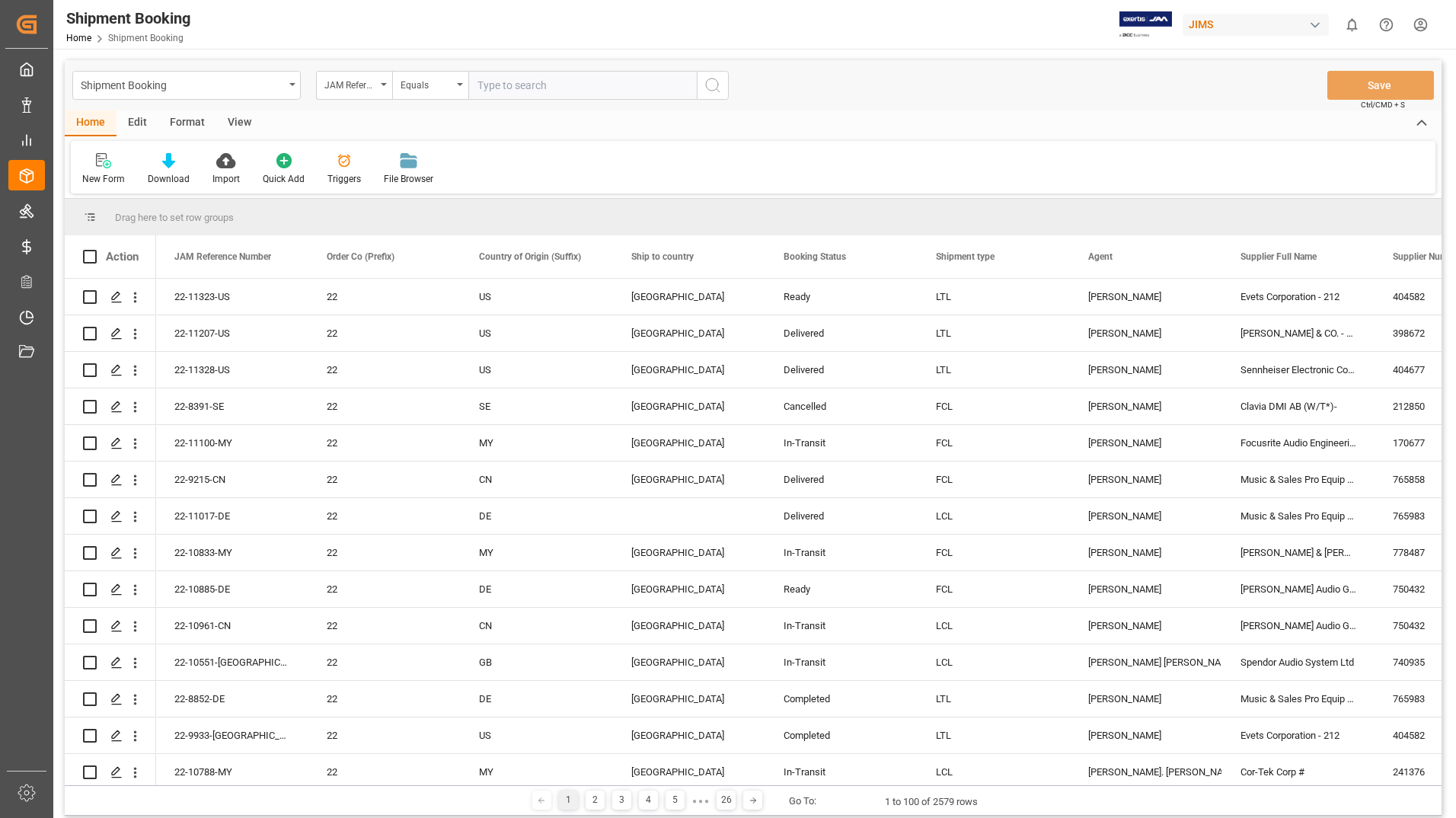
click at [624, 82] on input "text" at bounding box center [582, 85] width 228 height 29
type input "22-11242-[GEOGRAPHIC_DATA]"
click at [719, 85] on icon "search button" at bounding box center [712, 85] width 18 height 18
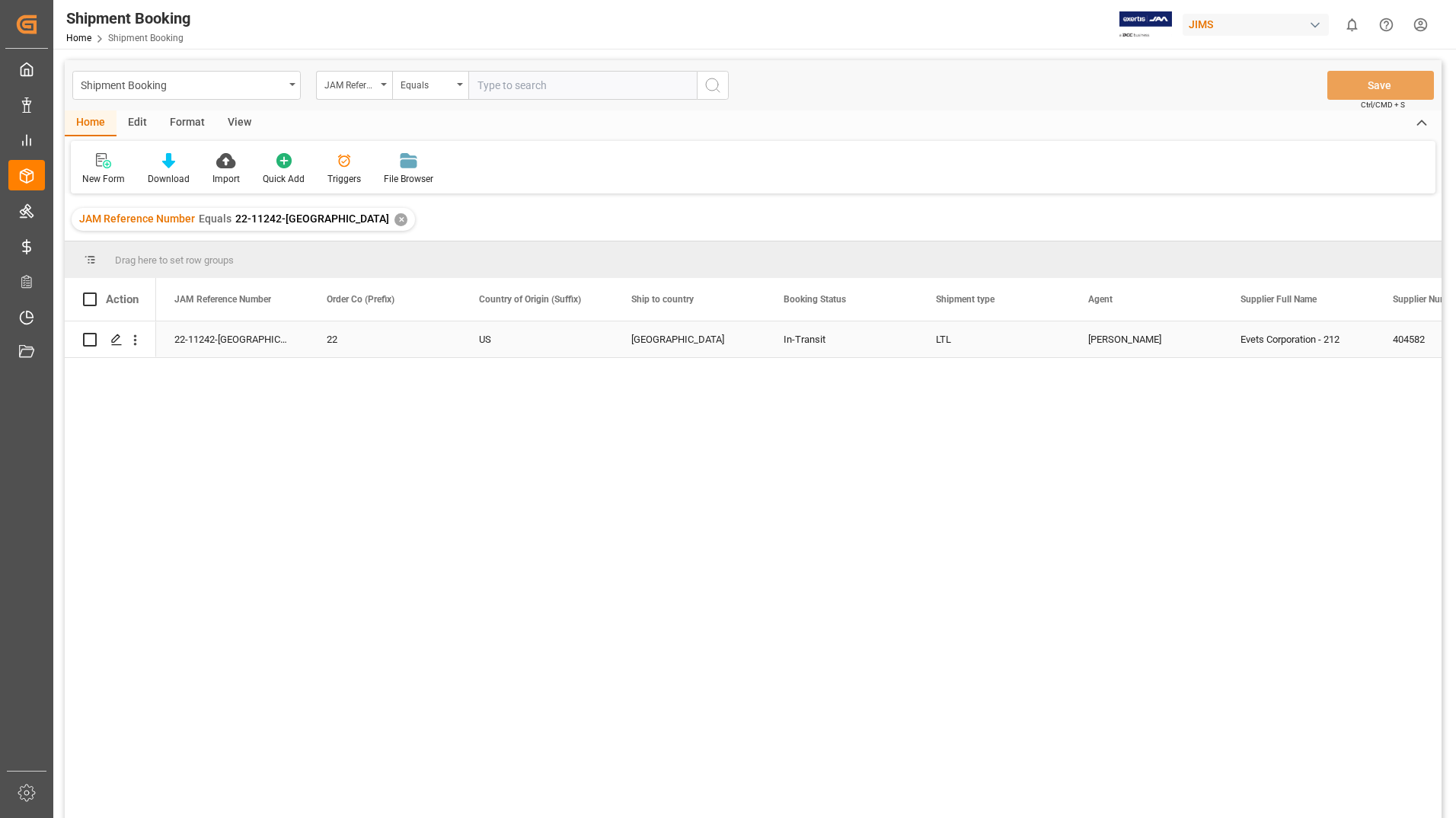
click at [92, 340] on input "Press Space to toggle row selection (unchecked)" at bounding box center [89, 339] width 14 height 14
checkbox input "true"
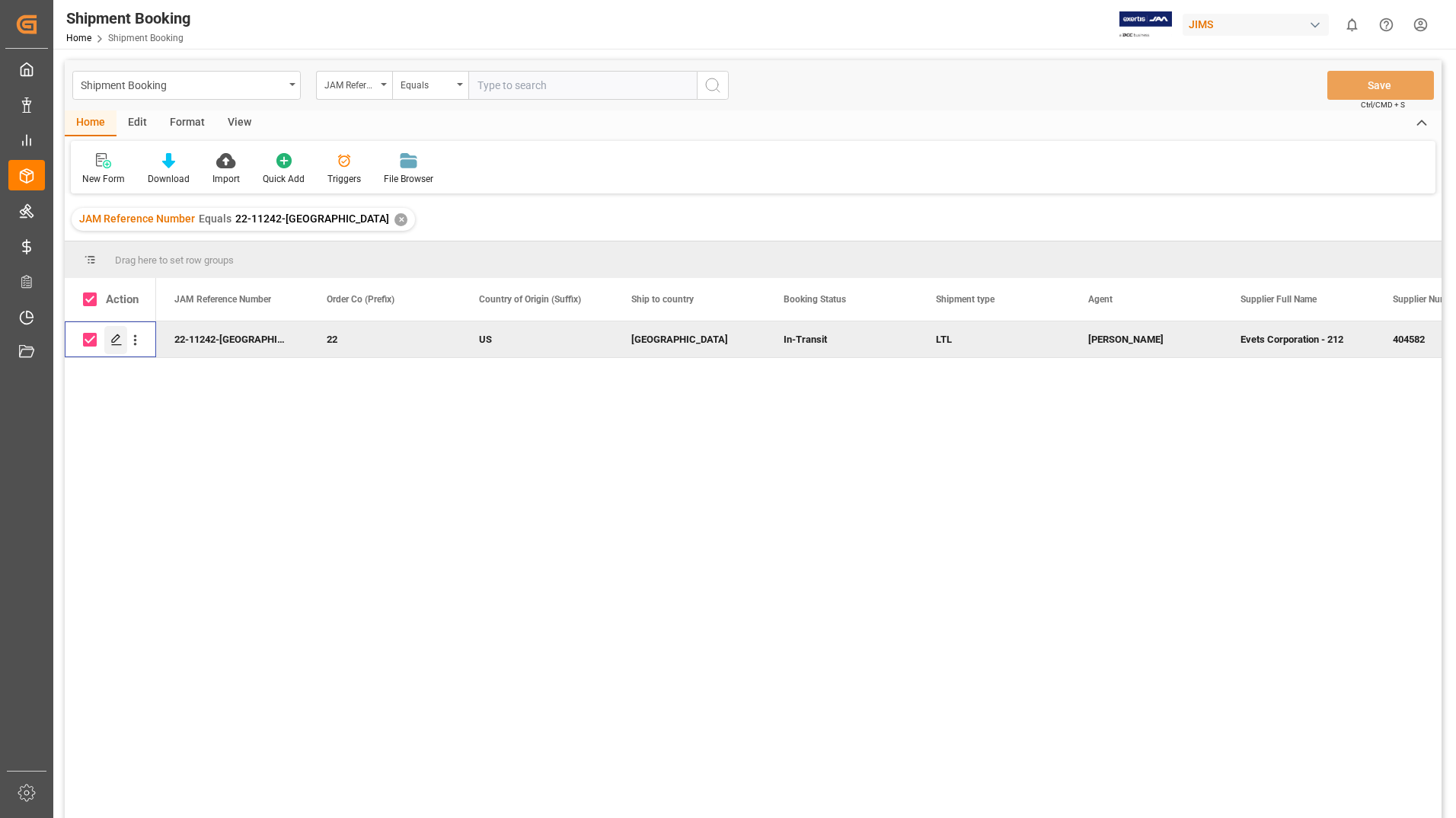
click at [115, 338] on polygon "Press SPACE to deselect this row." at bounding box center [115, 339] width 7 height 7
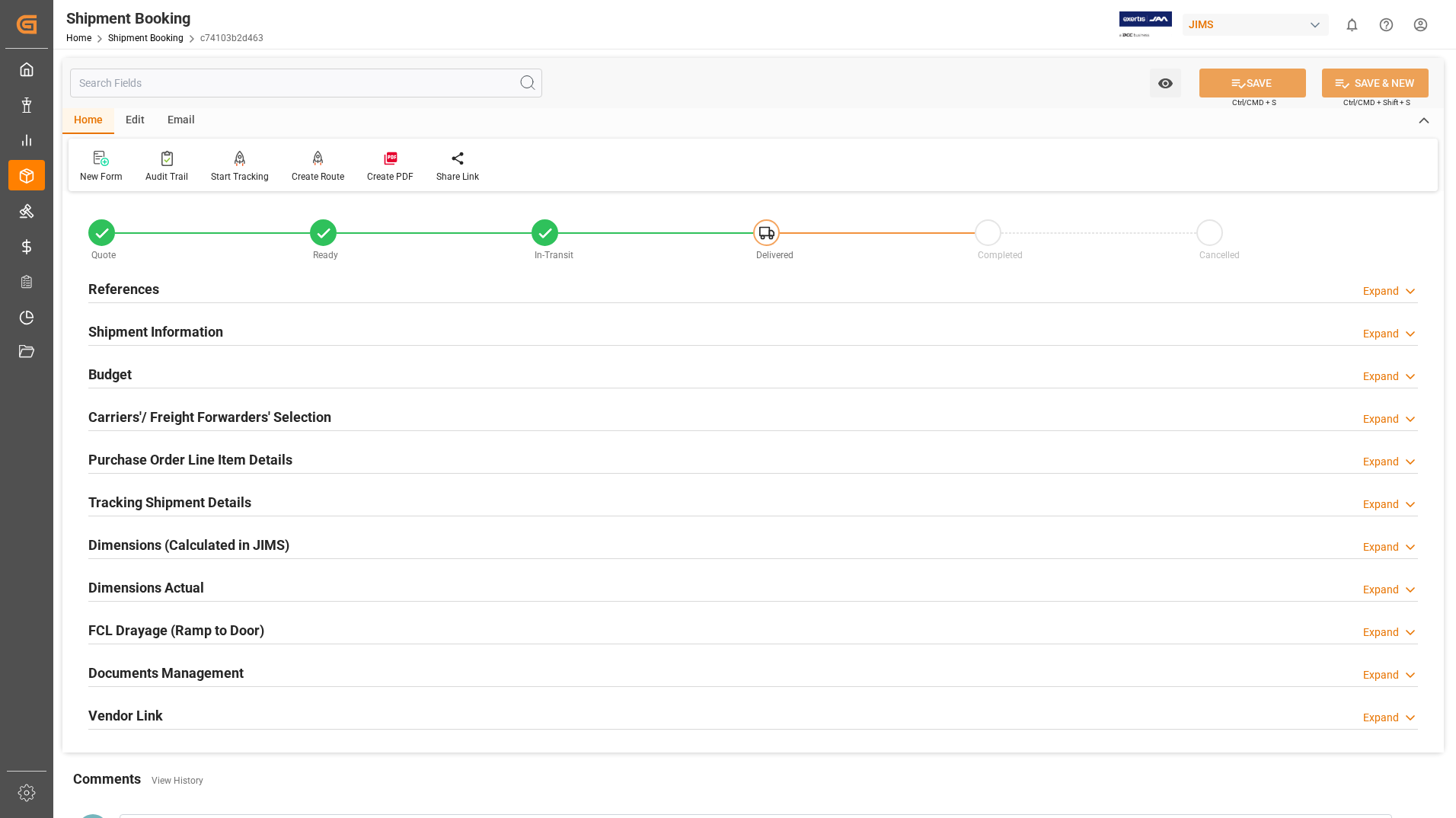
click at [162, 505] on h2 "Tracking Shipment Details" at bounding box center [170, 503] width 163 height 21
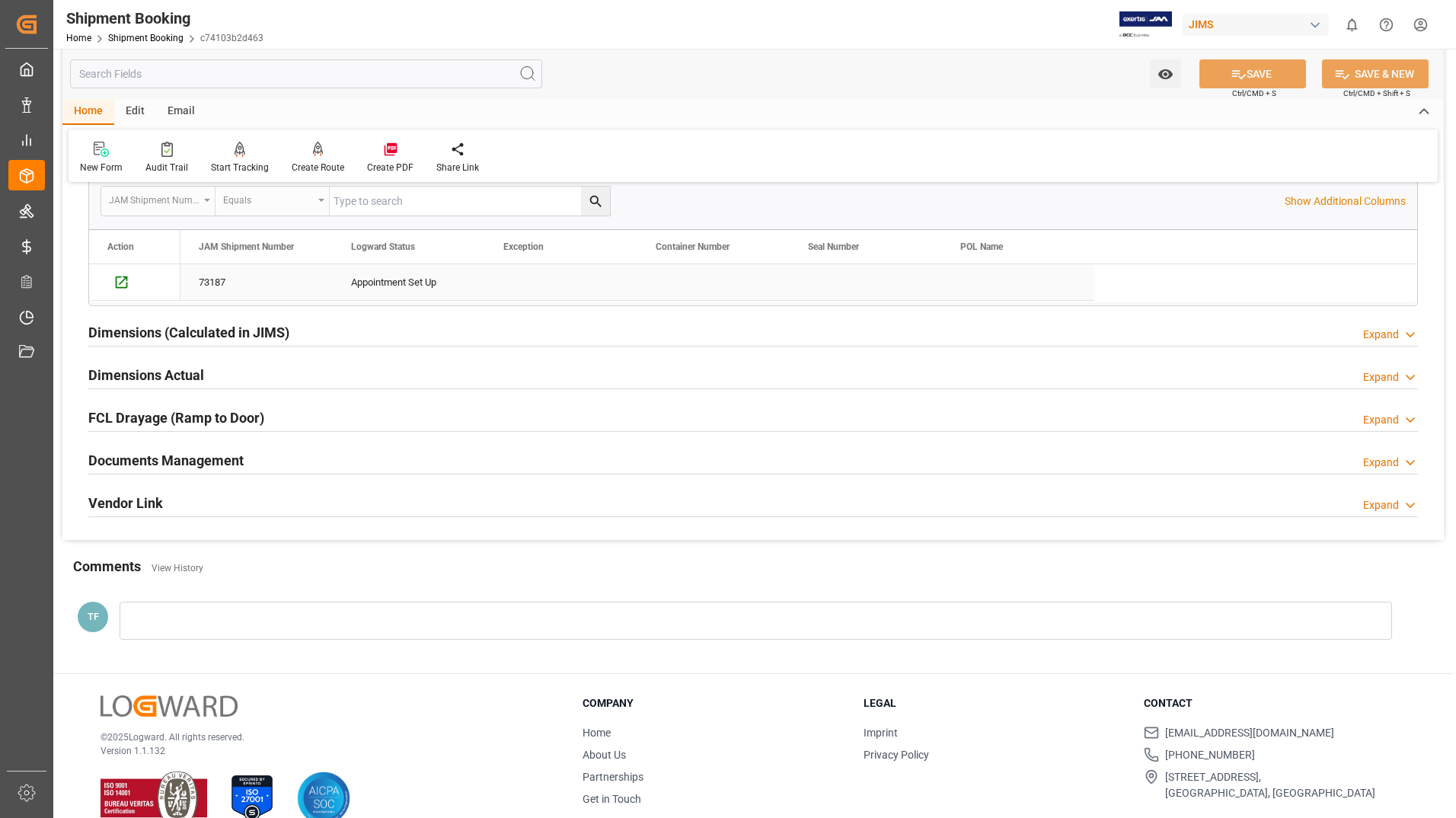
scroll to position [381, 0]
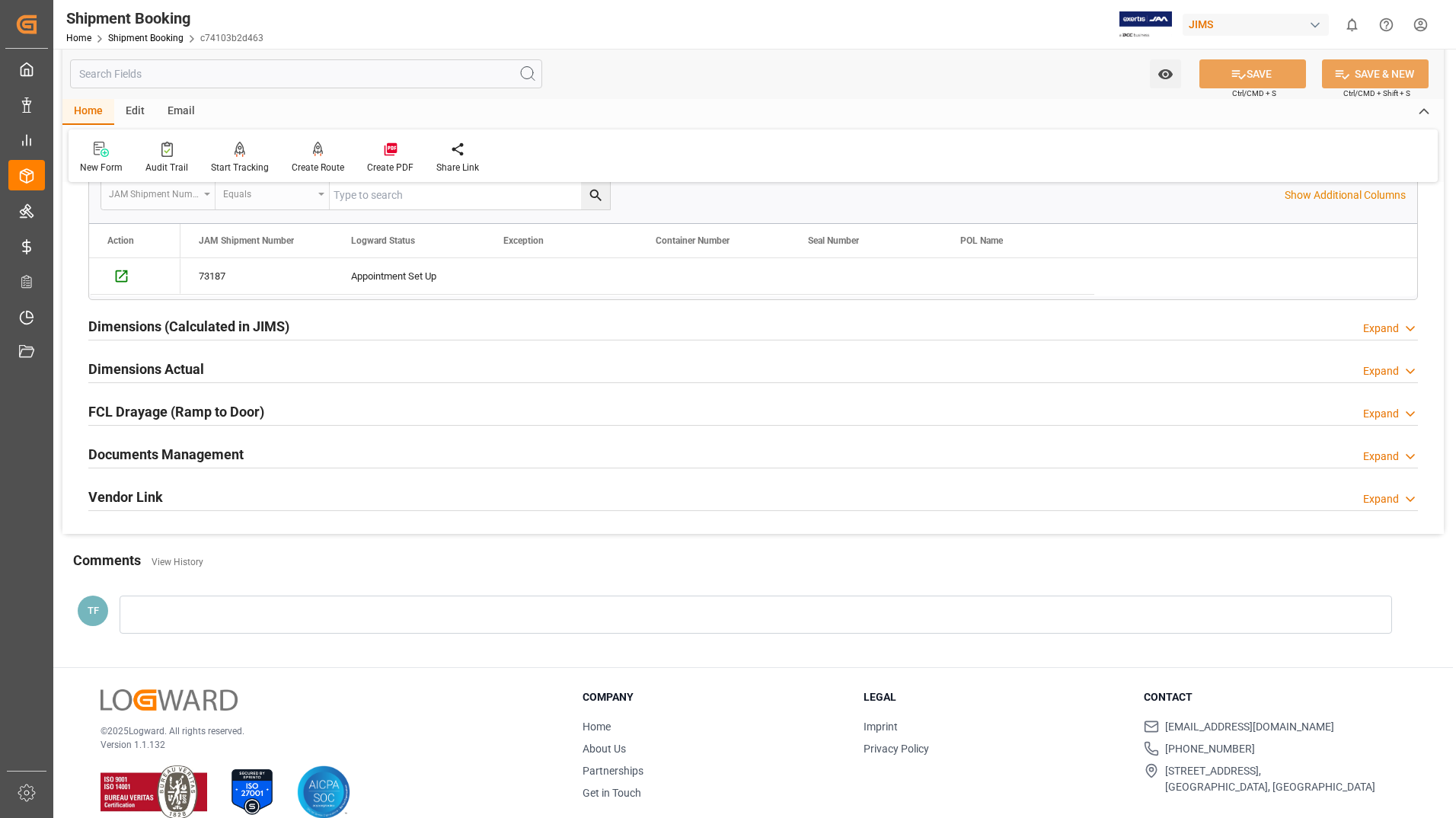
click at [225, 451] on h2 "Documents Management" at bounding box center [166, 454] width 155 height 21
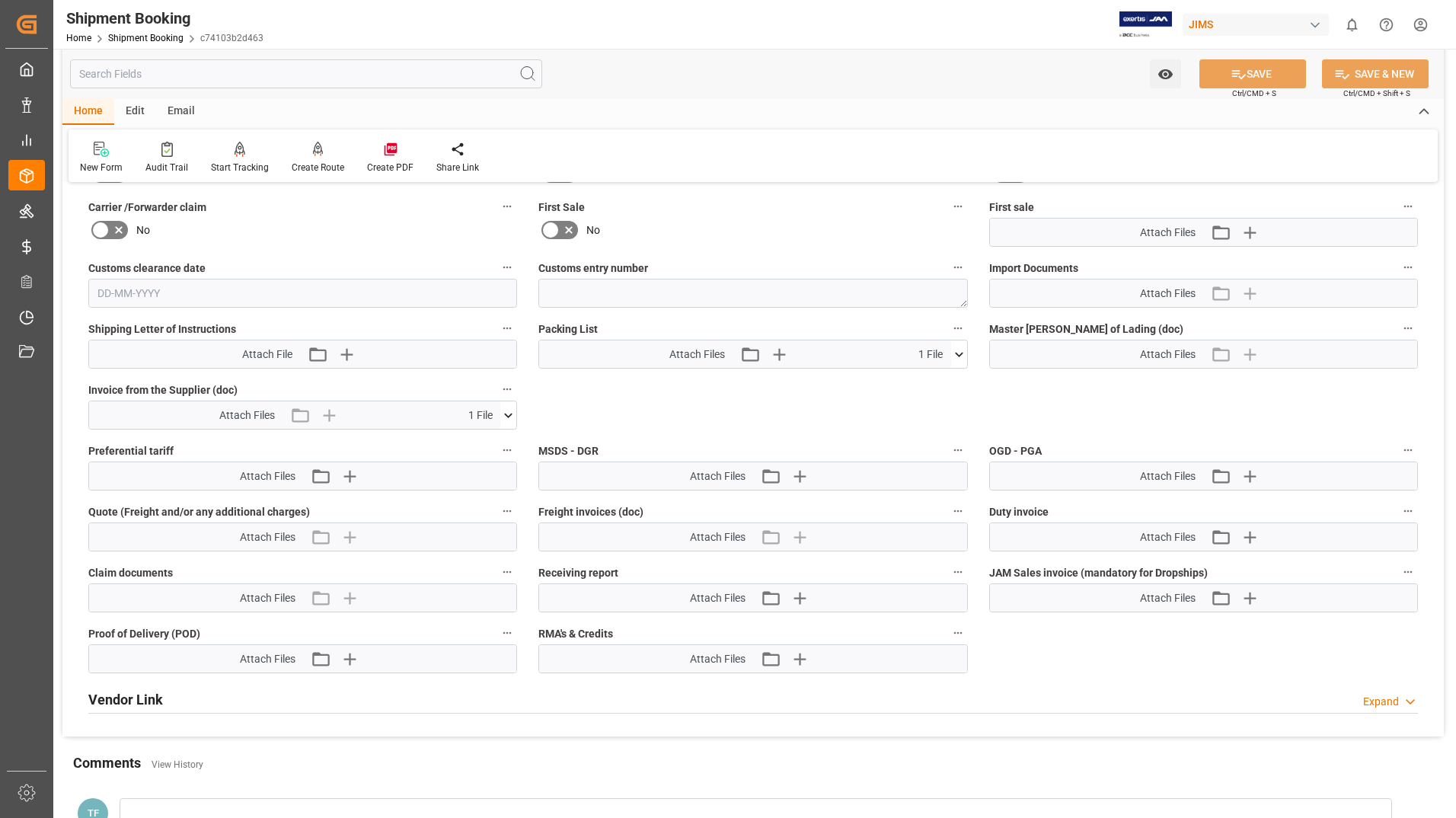
scroll to position [838, 0]
click at [954, 347] on icon at bounding box center [959, 351] width 16 height 16
click at [954, 376] on icon at bounding box center [950, 380] width 14 height 10
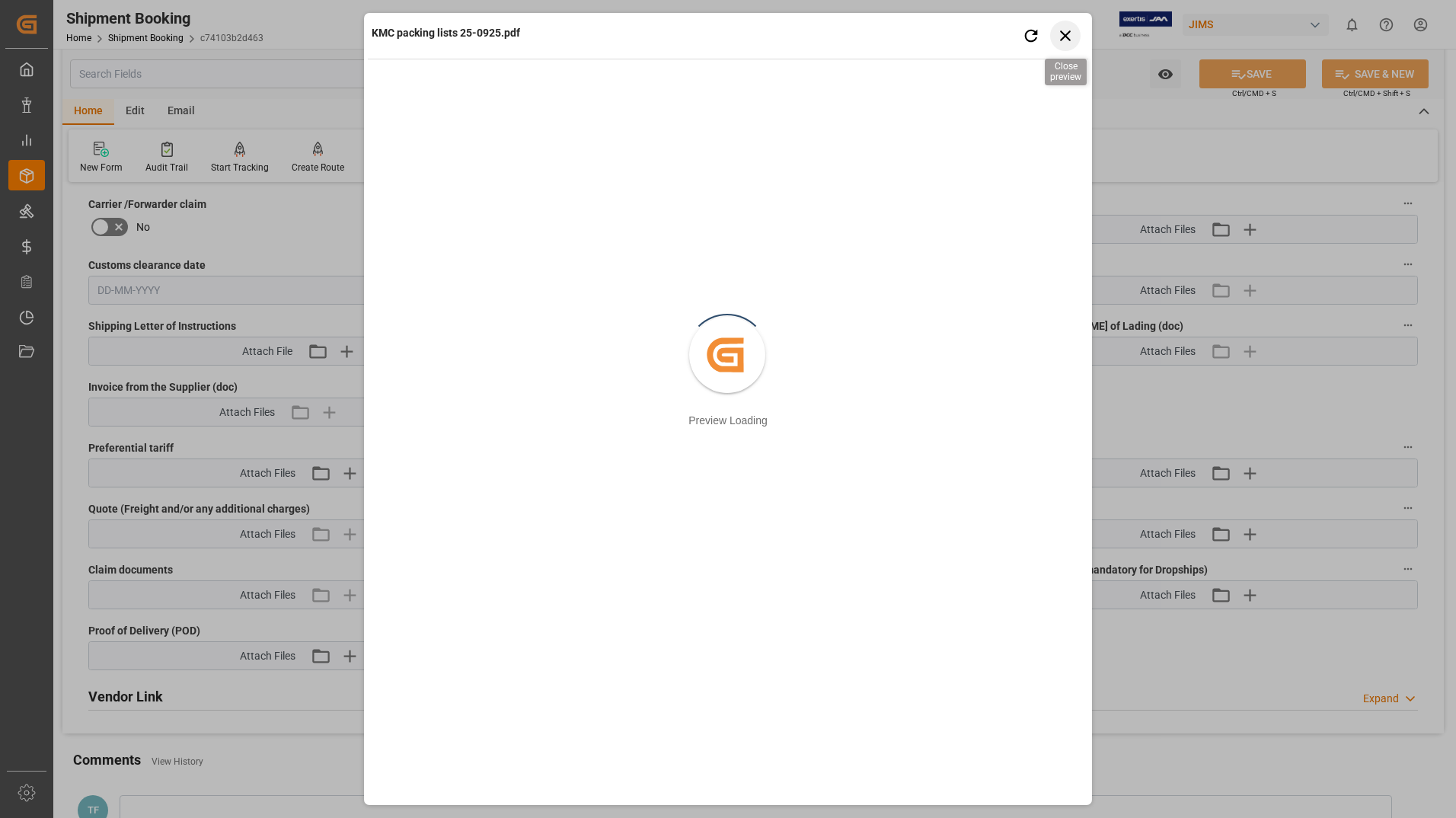
click at [1061, 34] on icon "button" at bounding box center [1066, 35] width 19 height 19
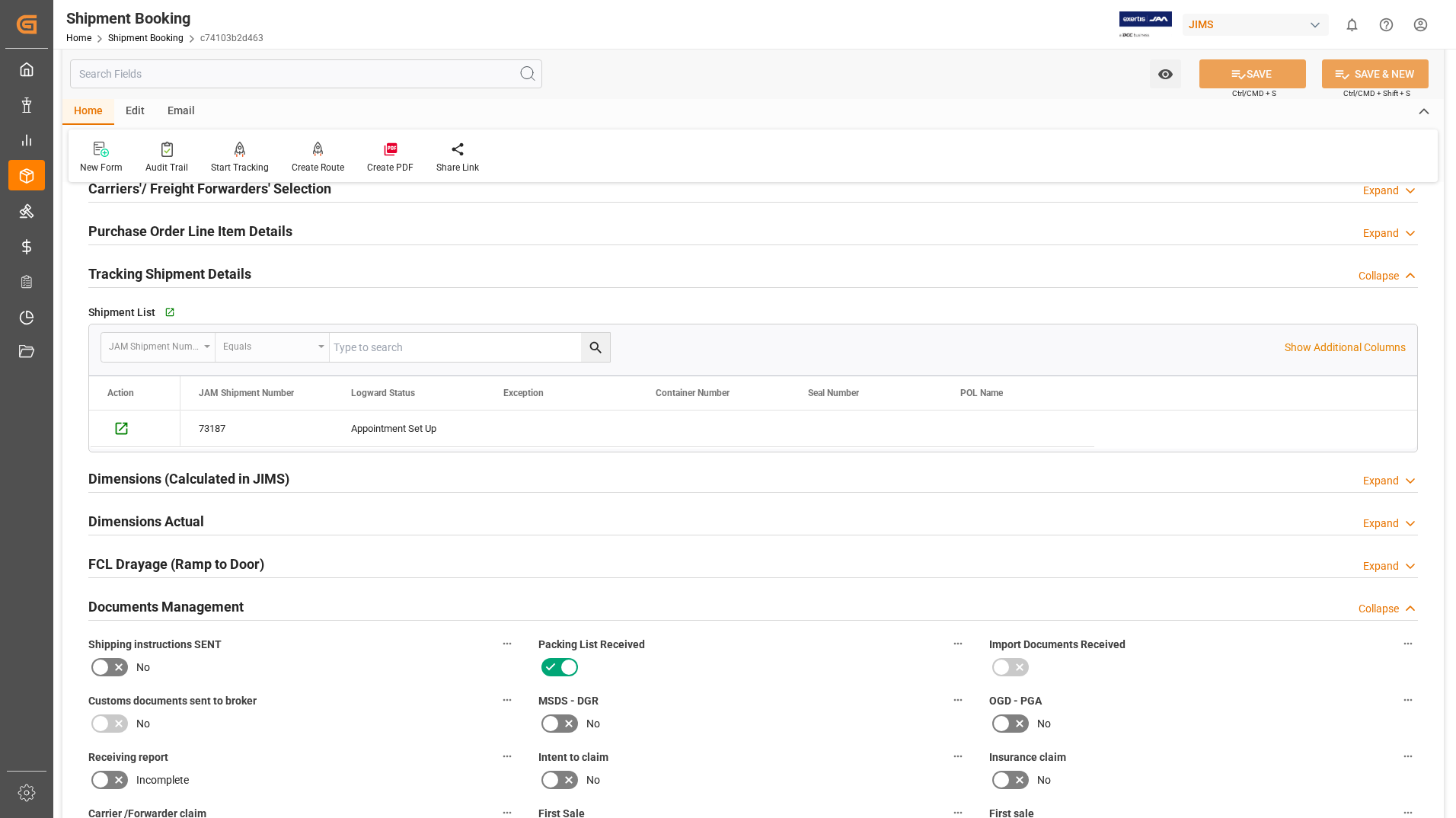
scroll to position [0, 0]
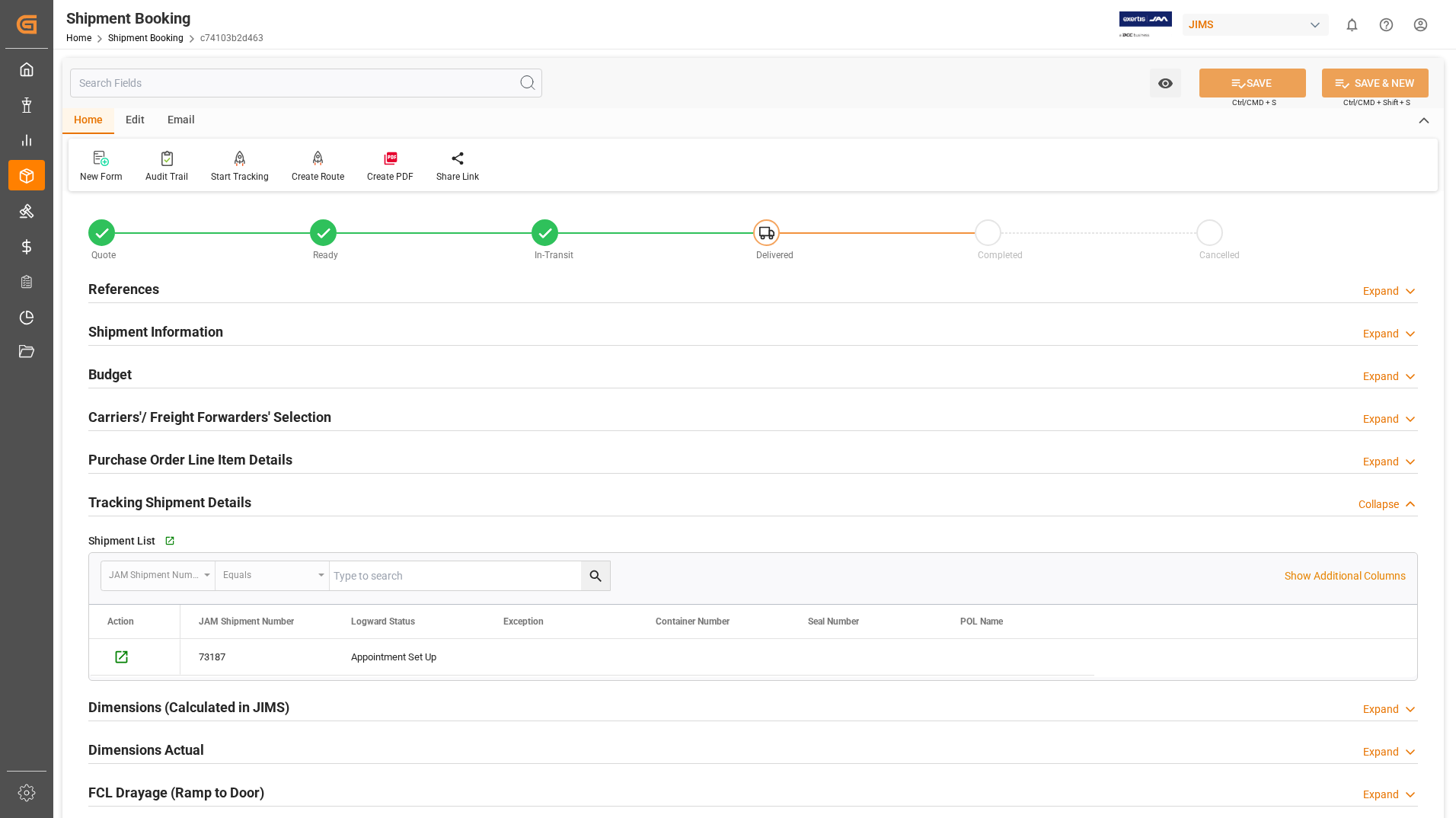
click at [180, 325] on h2 "Shipment Information" at bounding box center [156, 332] width 135 height 21
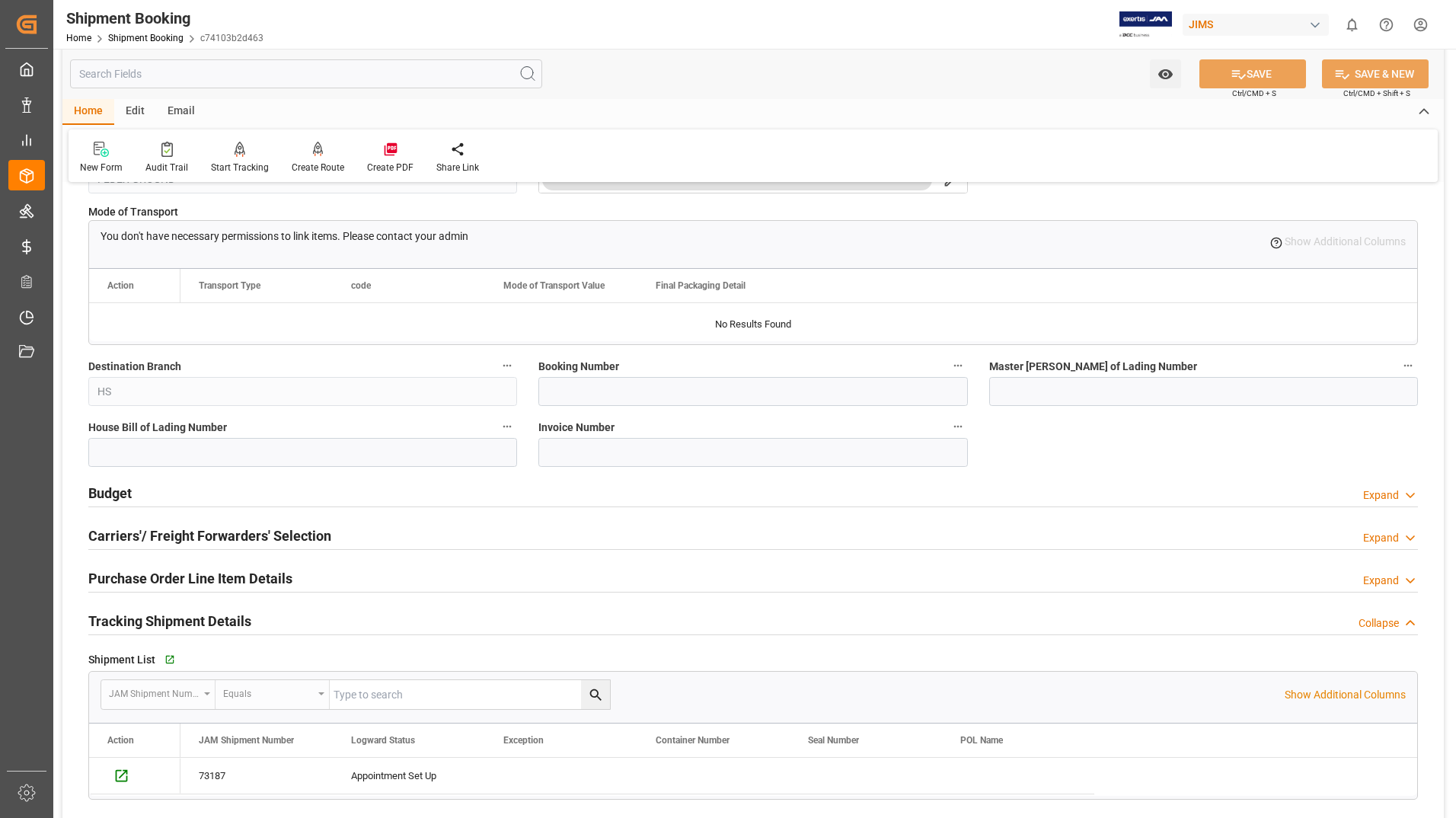
scroll to position [381, 0]
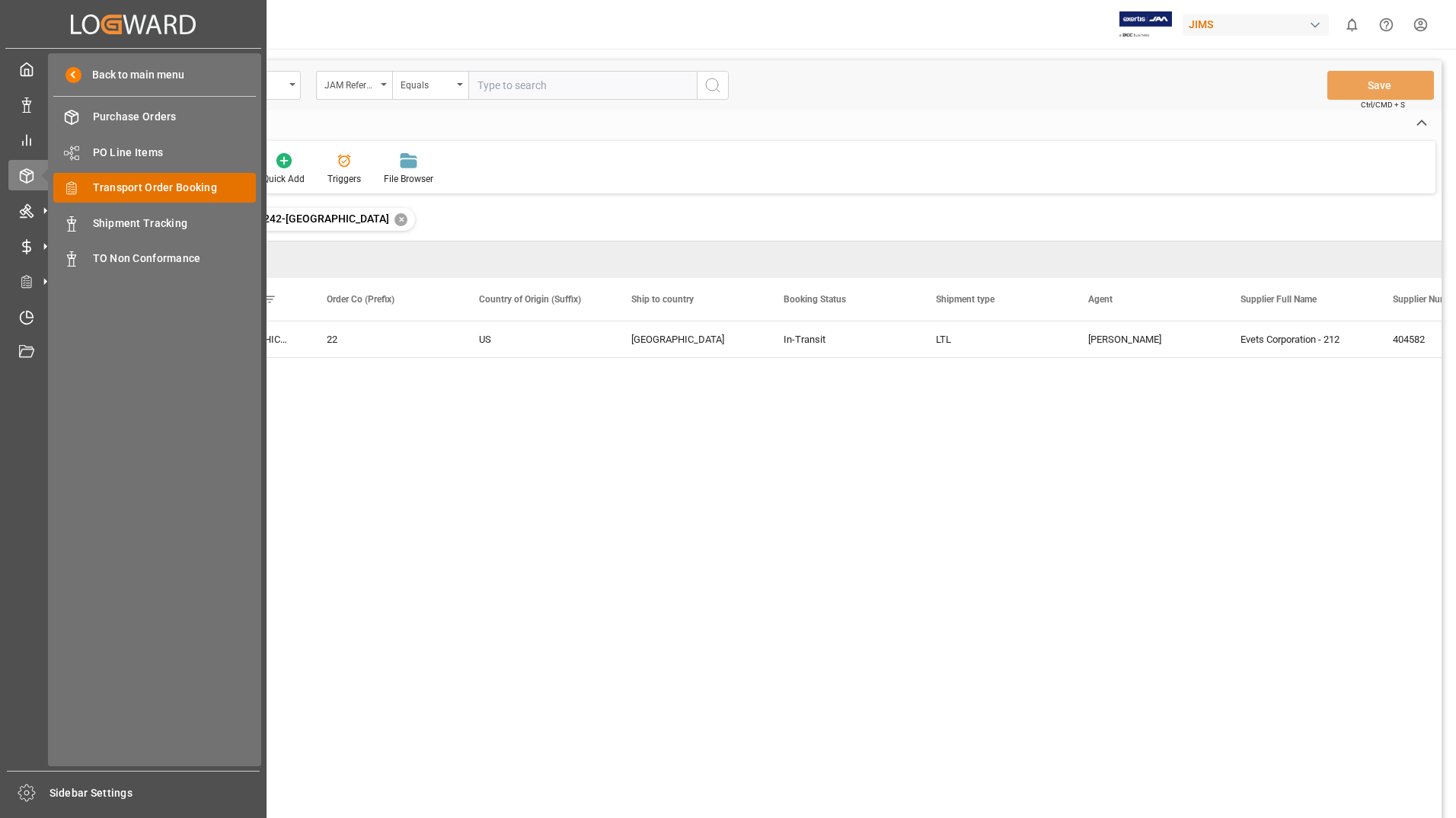
click at [154, 183] on span "Transport Order Booking" at bounding box center [175, 188] width 164 height 16
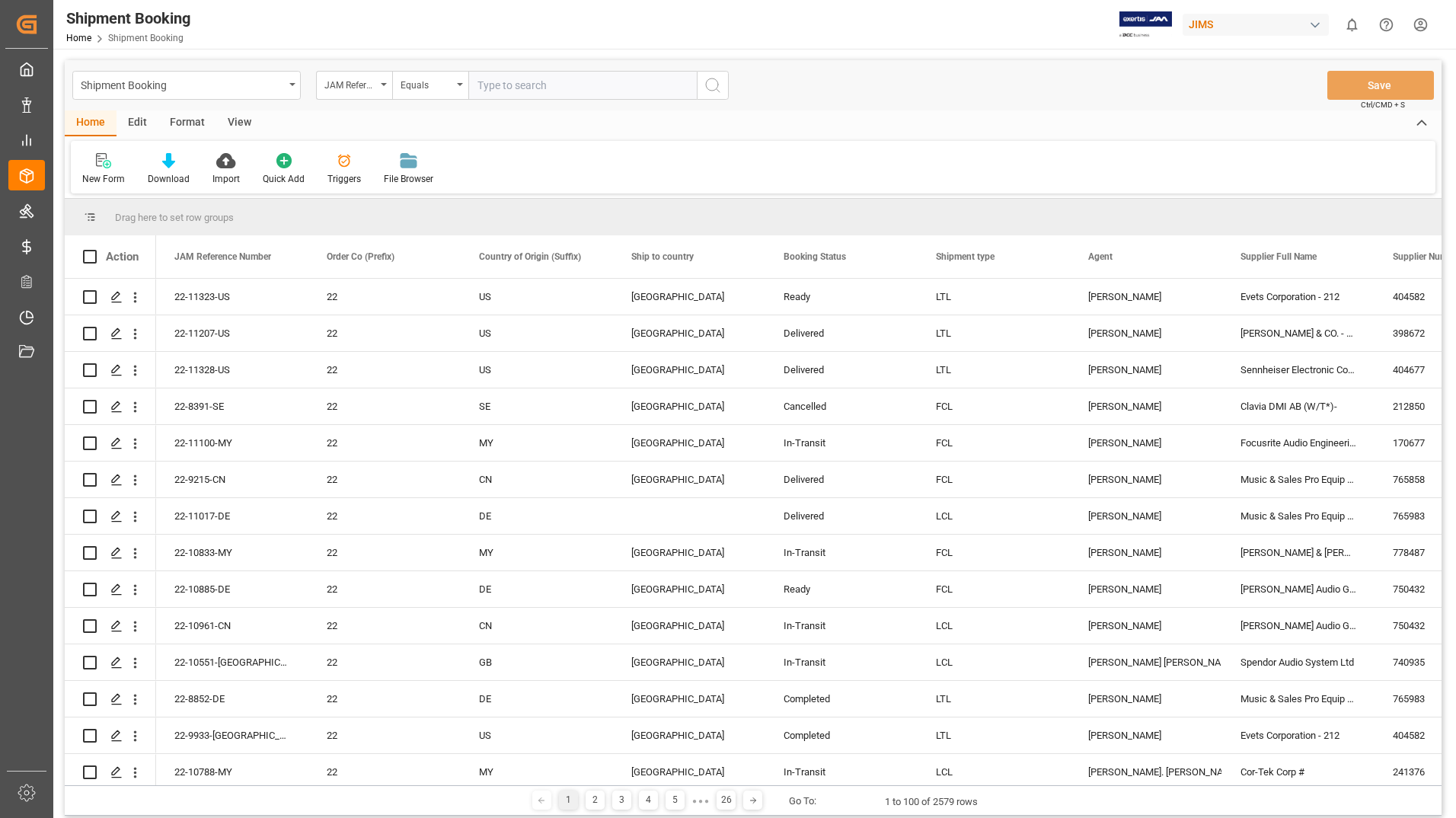
click at [597, 92] on input "text" at bounding box center [582, 85] width 228 height 29
type input "22-11242-us"
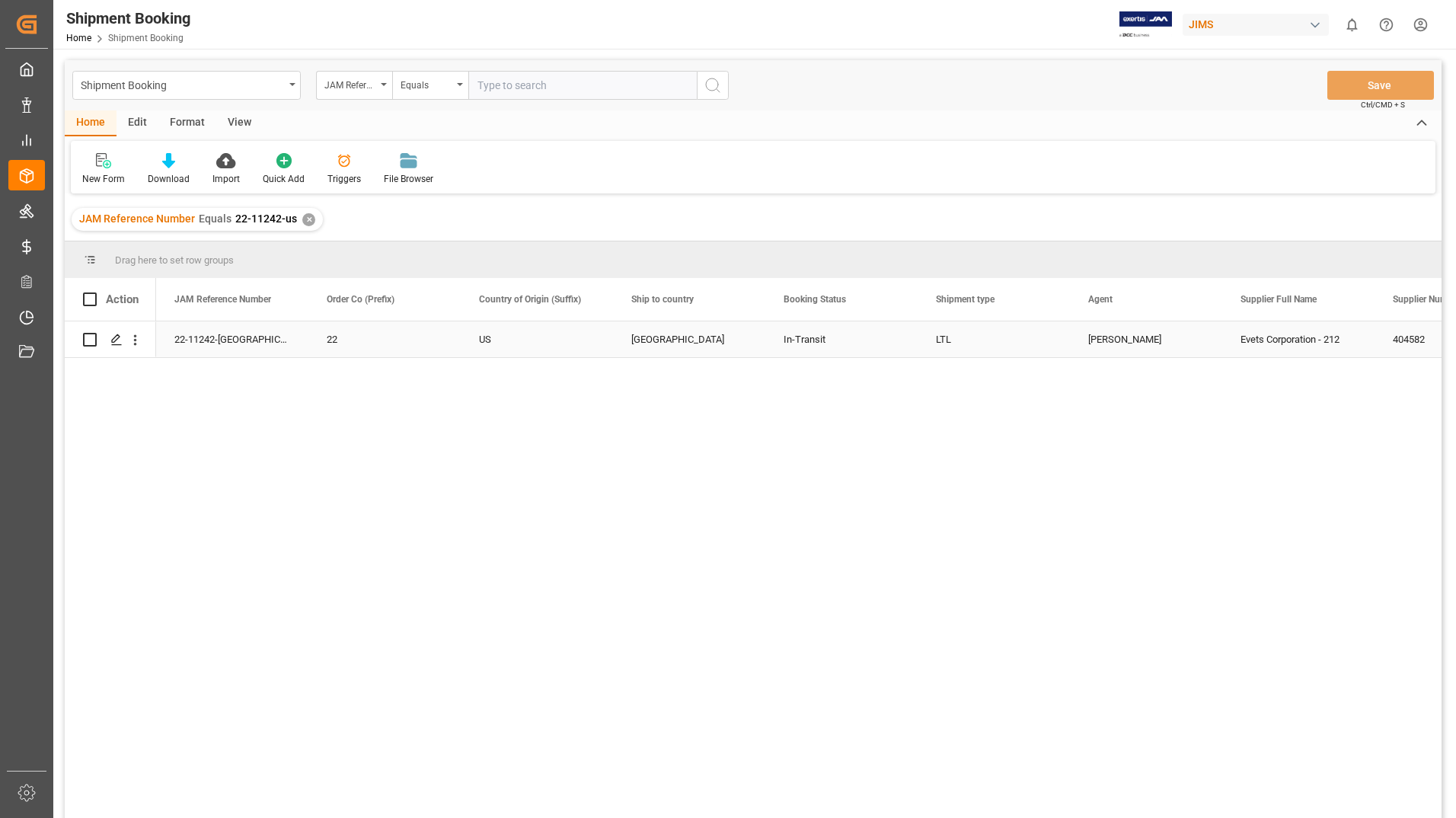
click at [84, 344] on input "Press Space to toggle row selection (unchecked)" at bounding box center [89, 339] width 14 height 14
checkbox input "true"
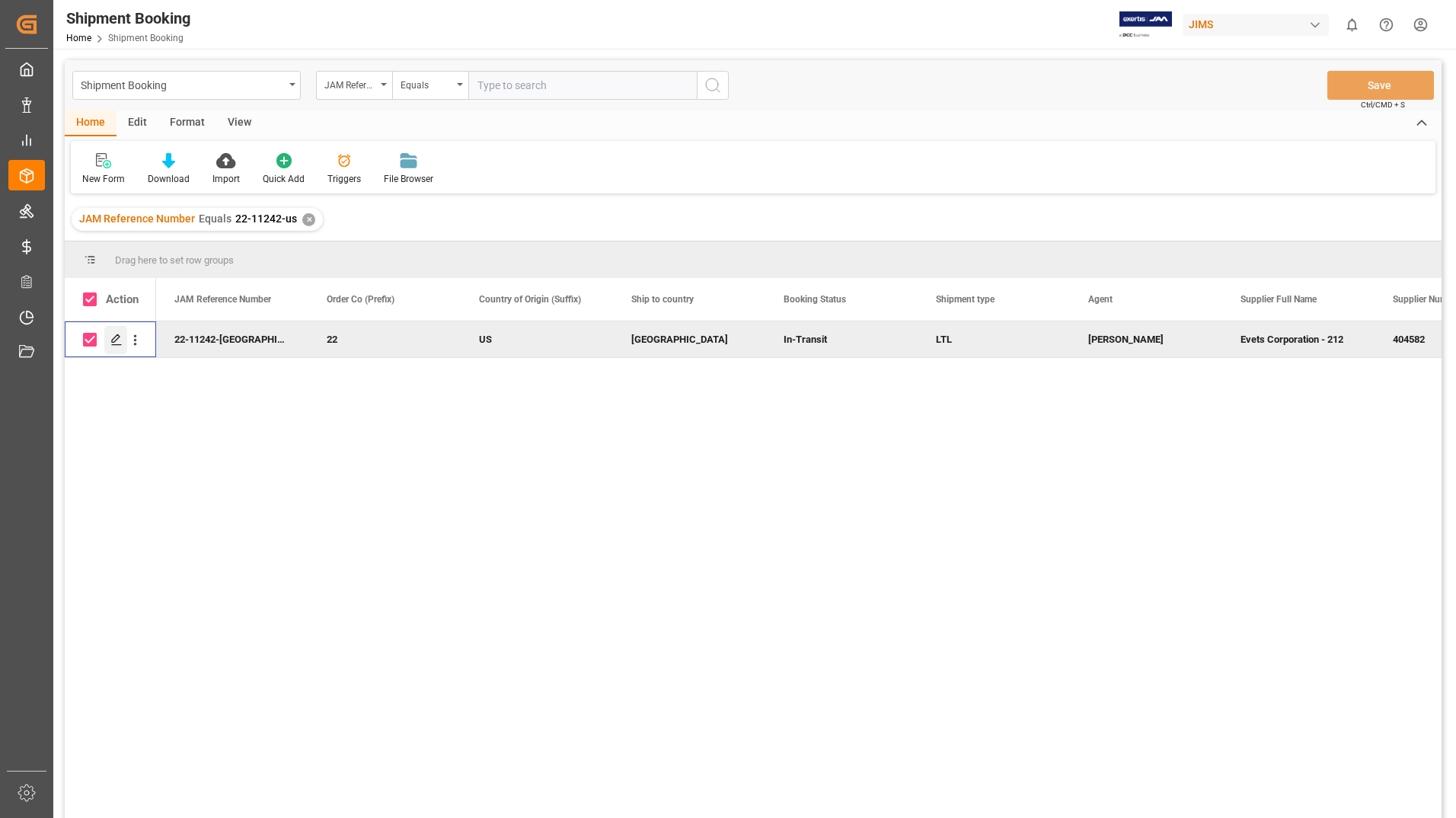
click at [114, 338] on polygon "Press SPACE to deselect this row." at bounding box center [115, 339] width 7 height 7
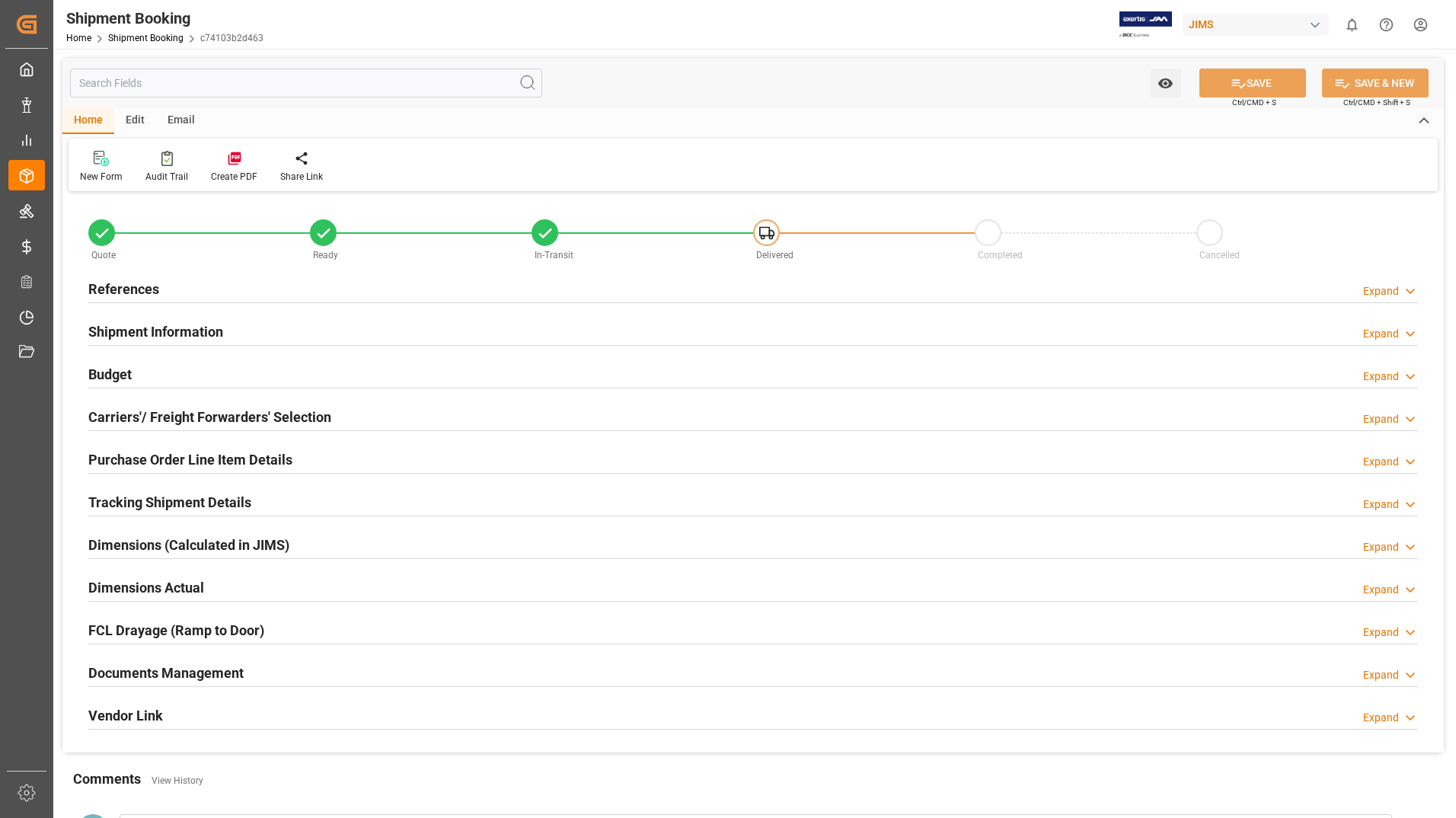
type input "11"
click at [154, 468] on h2 "Purchase Order Line Item Details" at bounding box center [191, 460] width 204 height 21
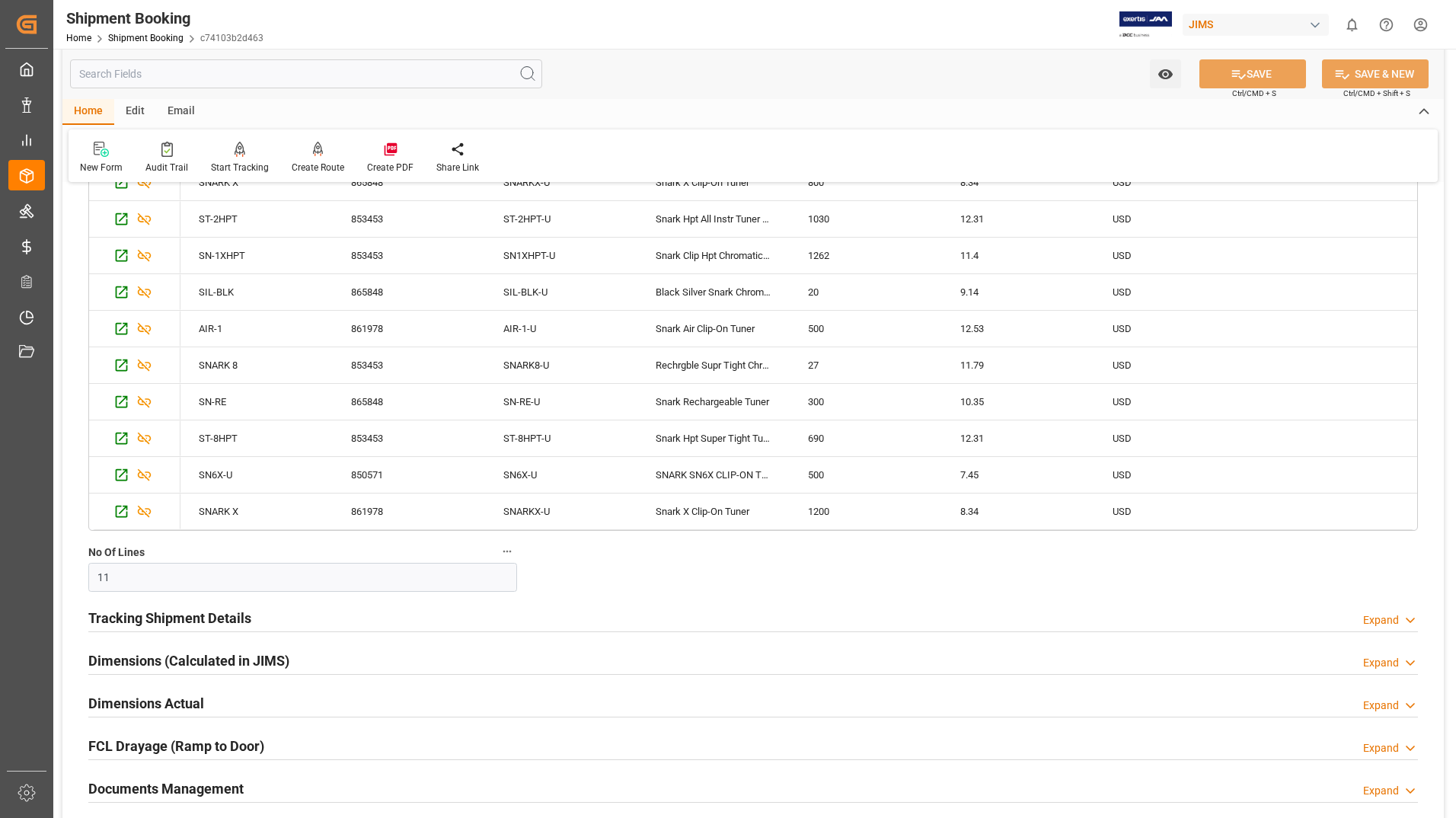
scroll to position [685, 0]
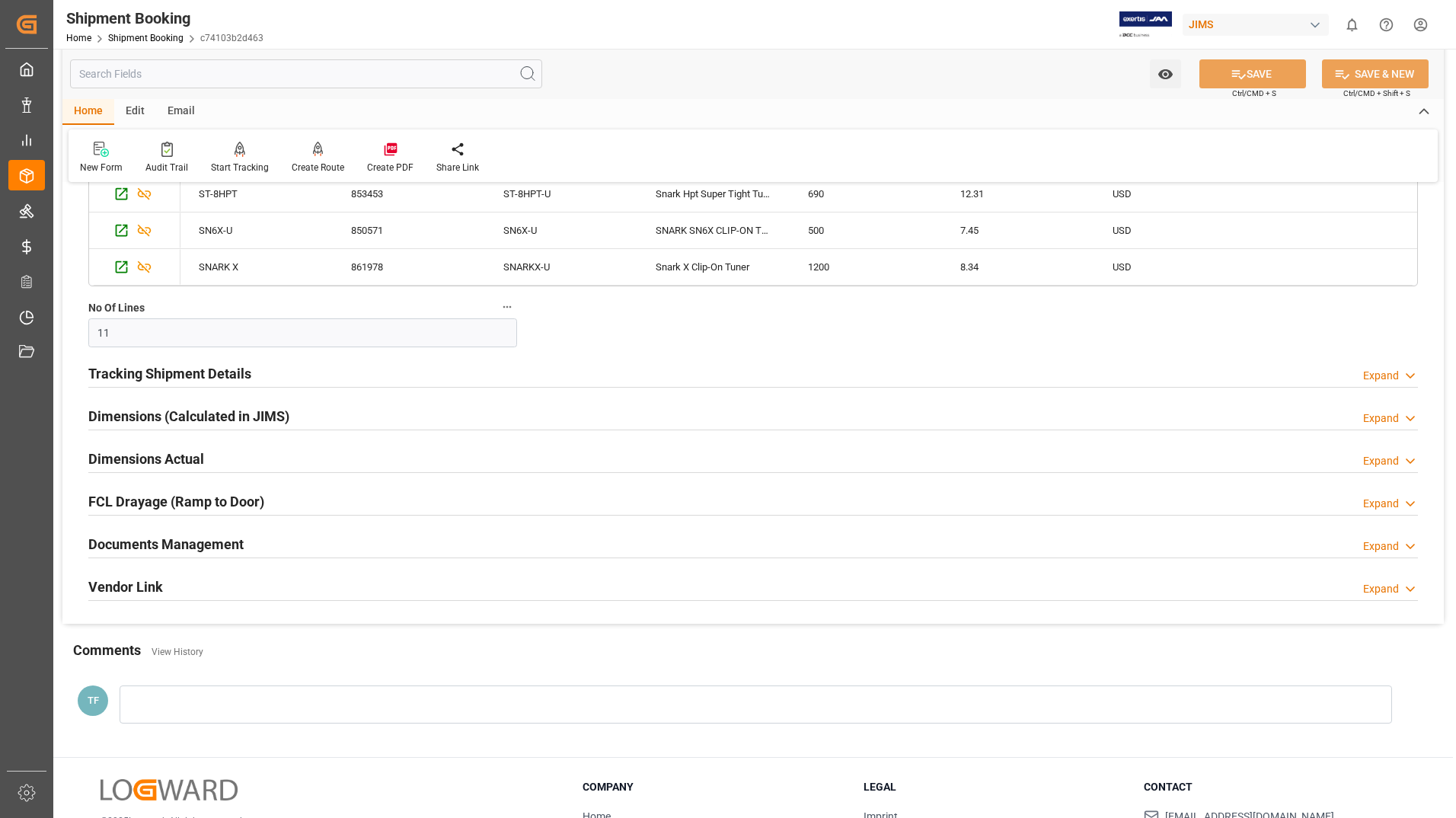
click at [241, 409] on h2 "Dimensions (Calculated in JIMS)" at bounding box center [189, 417] width 201 height 21
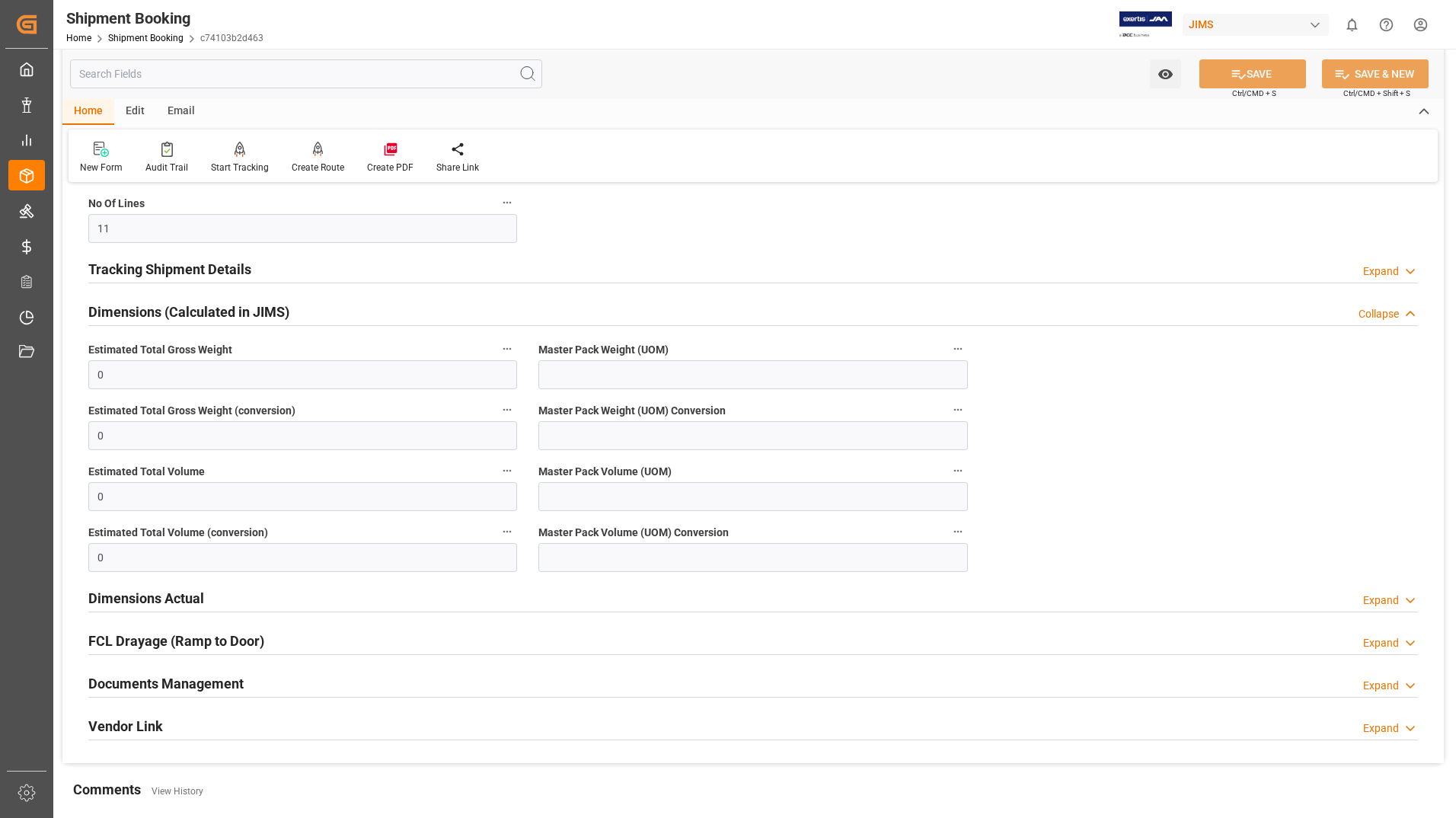
scroll to position [1041, 0]
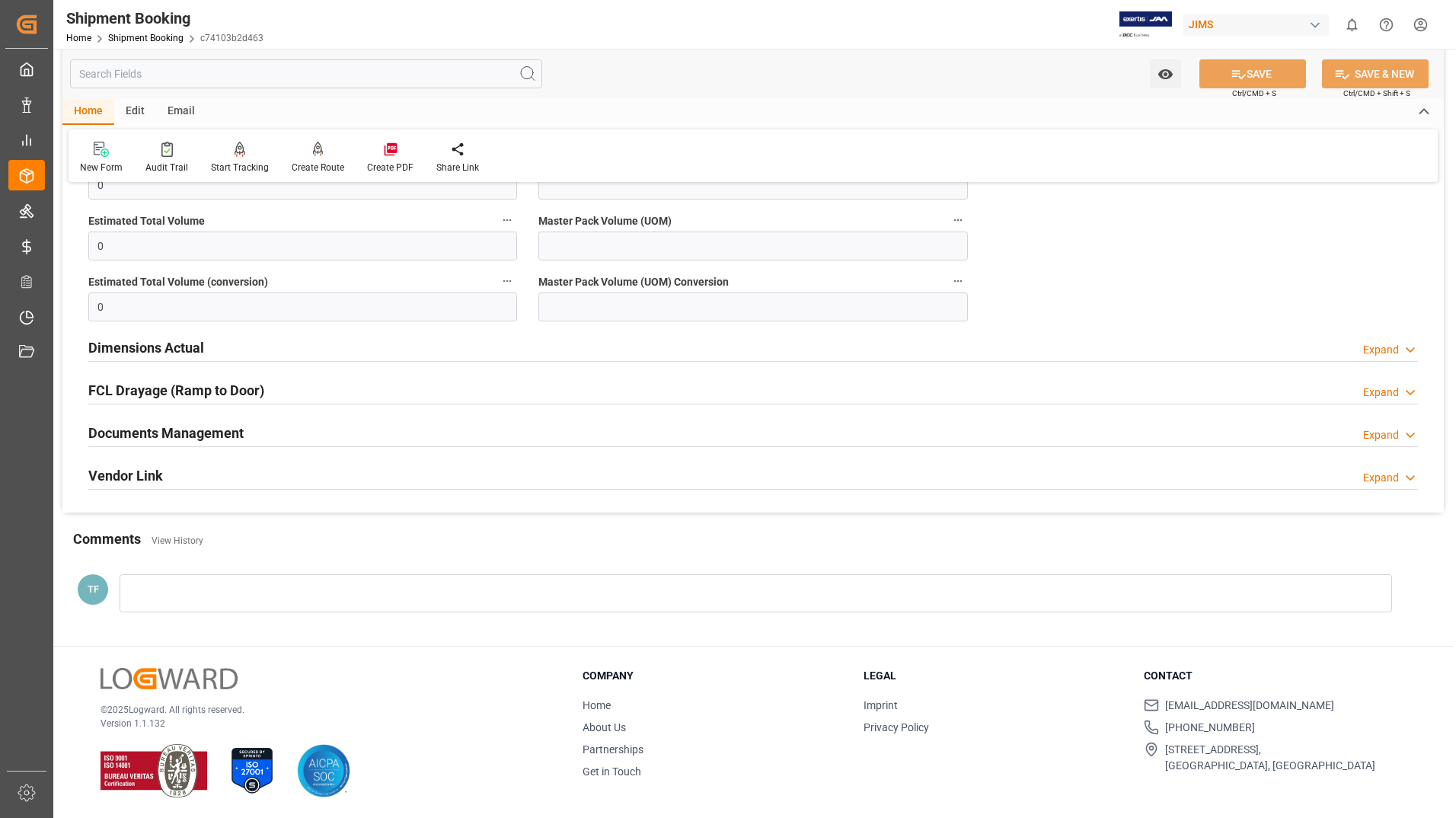
click at [163, 338] on h2 "Dimensions Actual" at bounding box center [146, 348] width 116 height 21
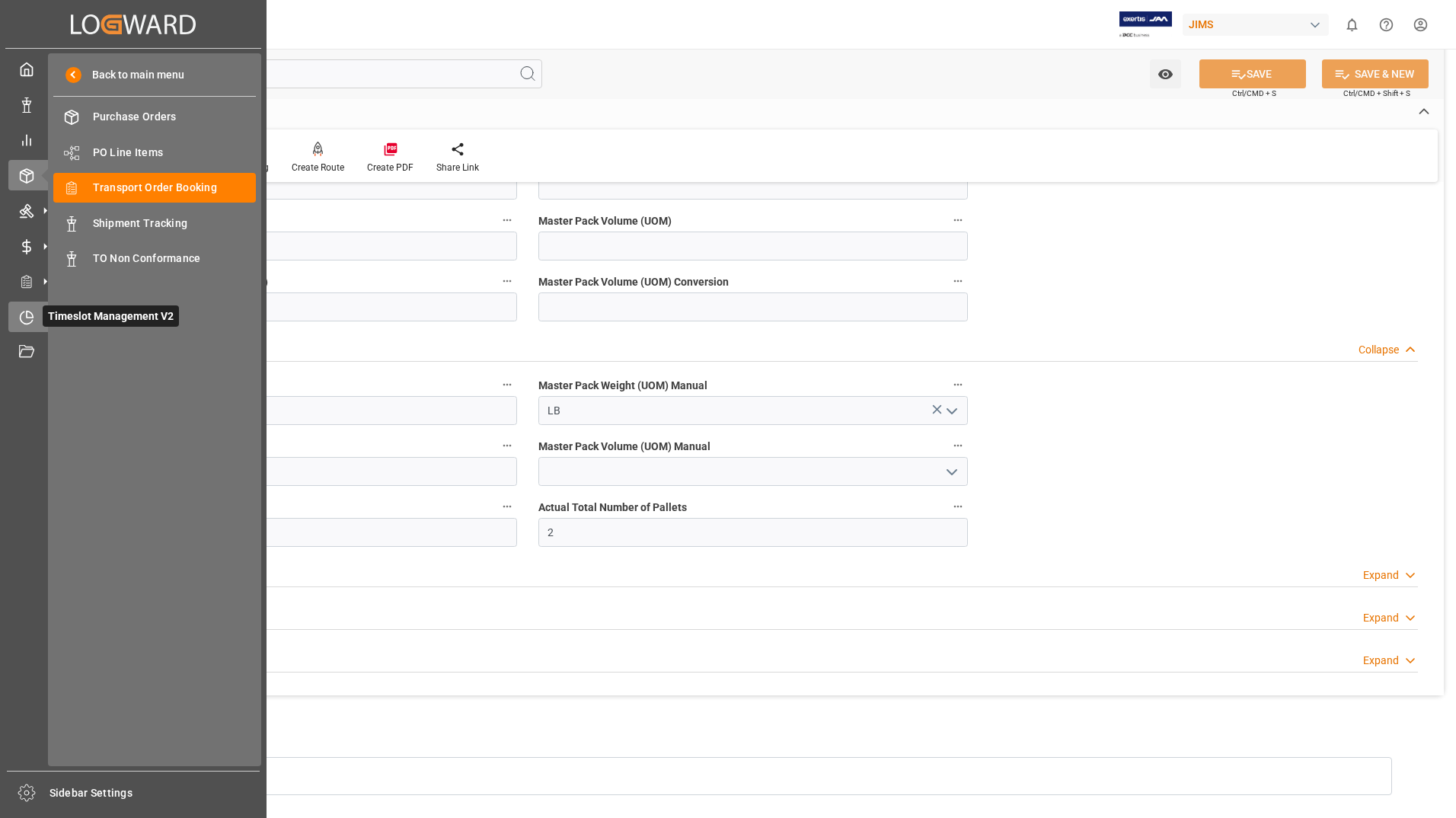
click at [46, 317] on span "Timeslot Management V2" at bounding box center [111, 316] width 137 height 22
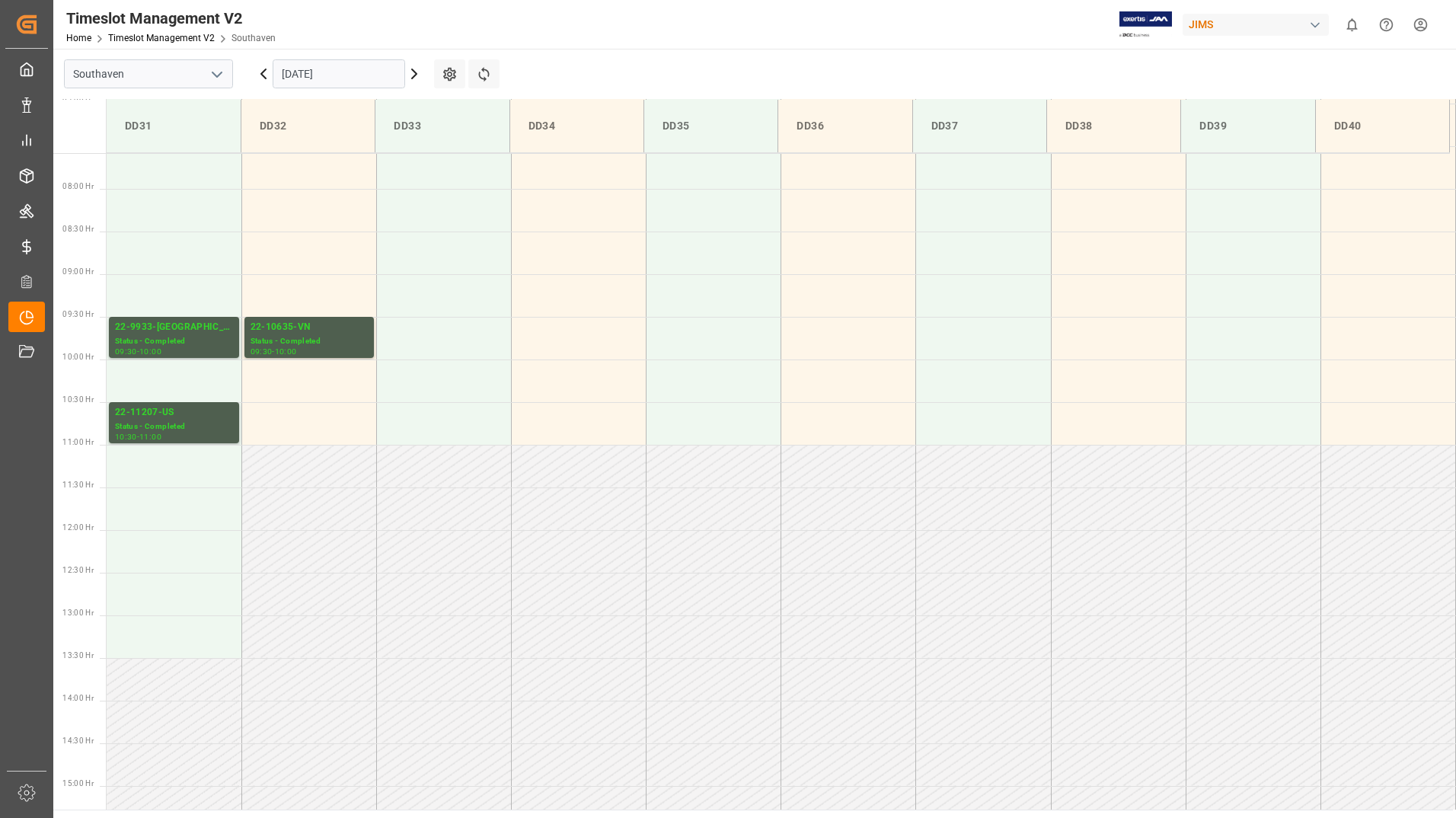
scroll to position [642, 0]
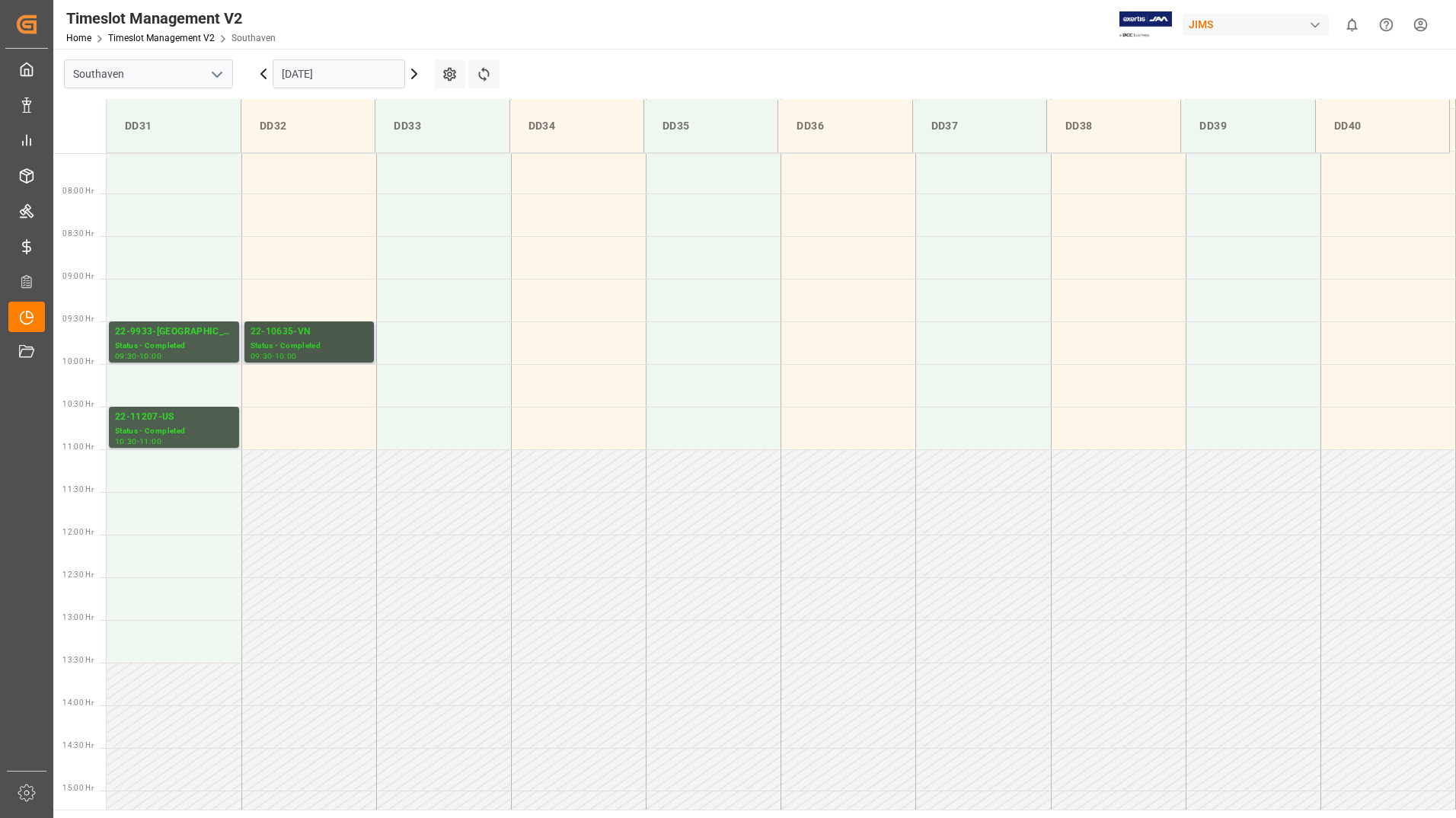
click at [266, 343] on div "Status - Completed" at bounding box center [310, 346] width 117 height 13
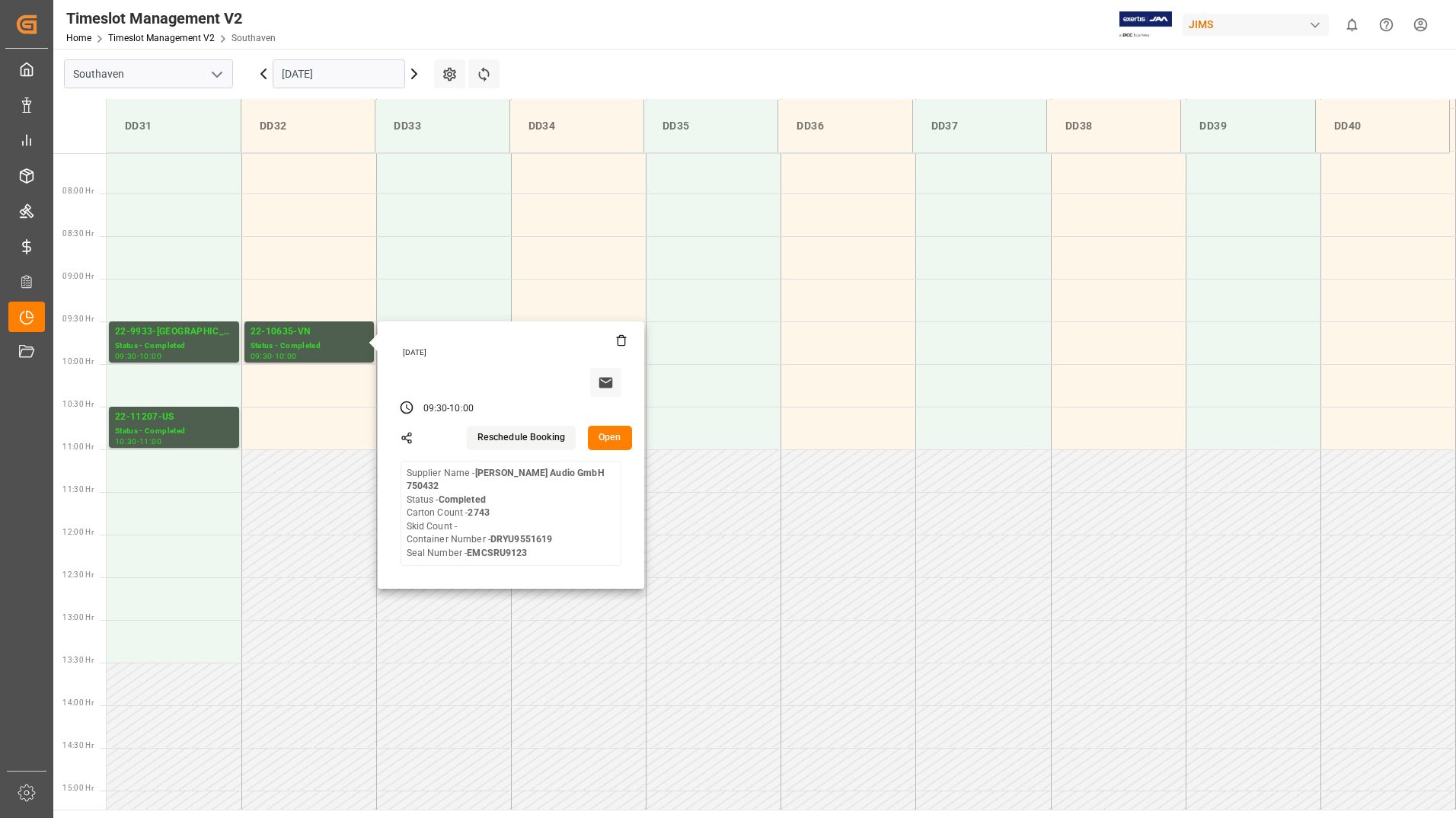
click at [373, 76] on input "[DATE]" at bounding box center [338, 74] width 133 height 29
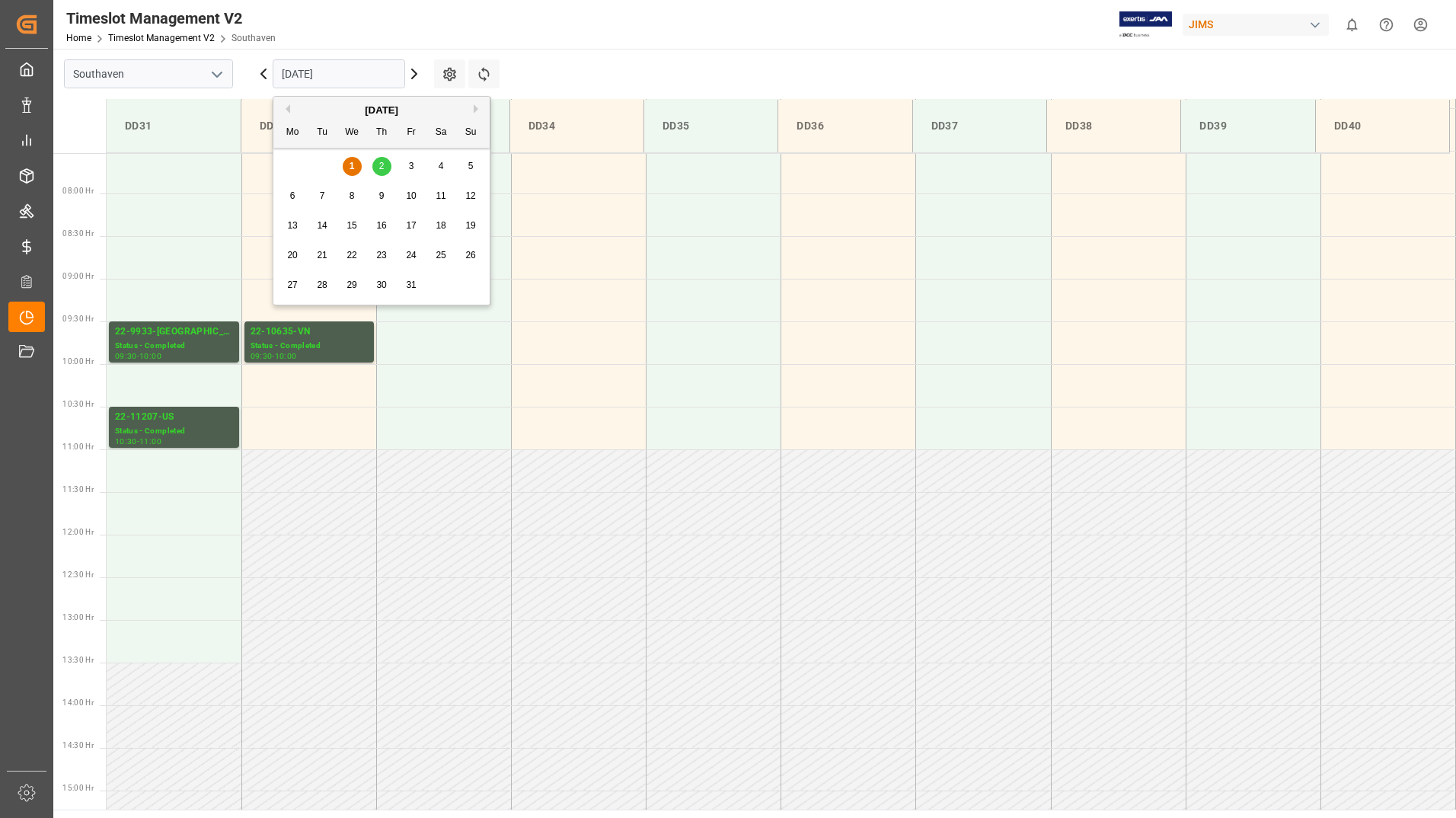
click at [380, 164] on span "2" at bounding box center [382, 166] width 6 height 10
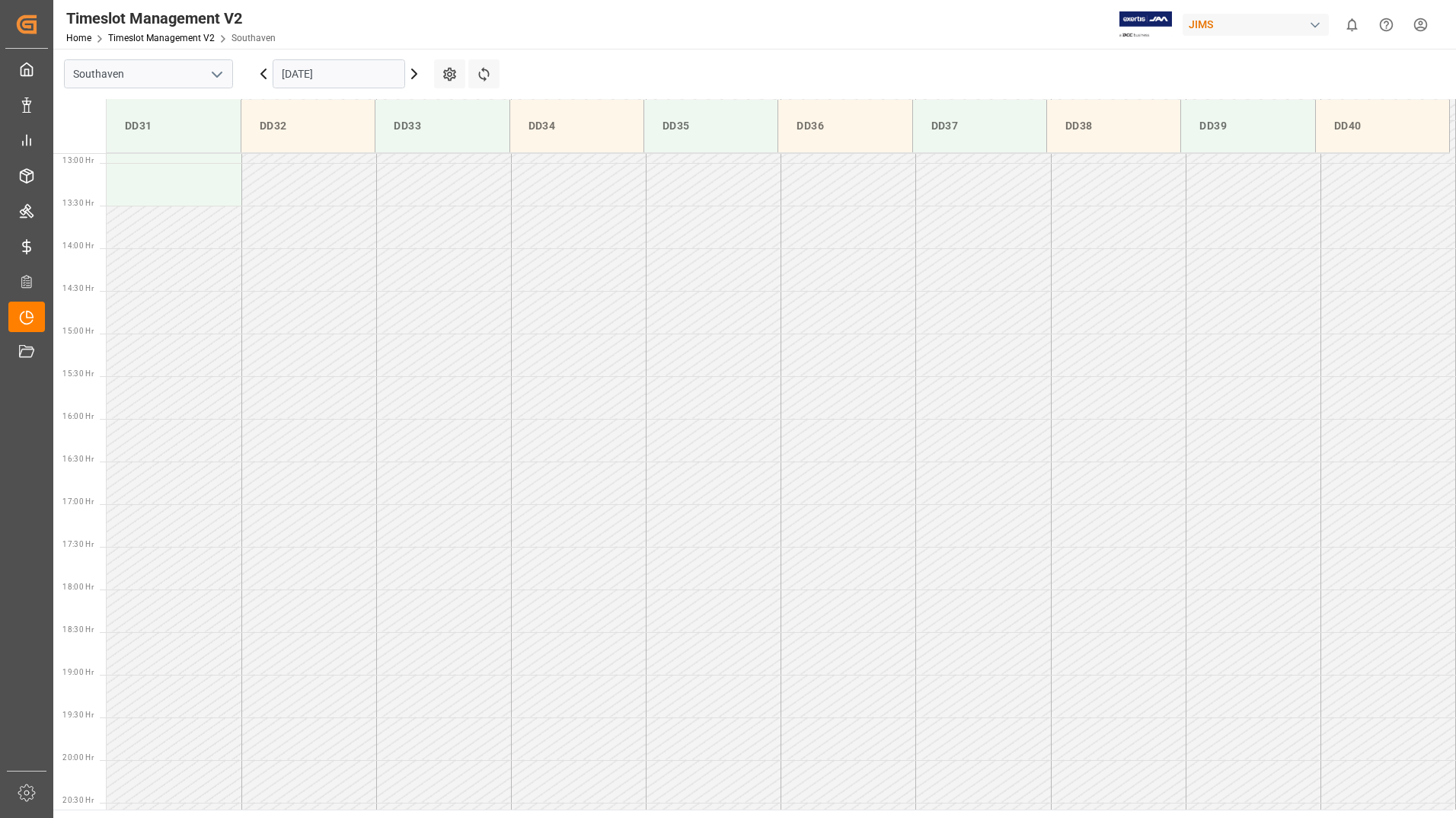
scroll to position [566, 0]
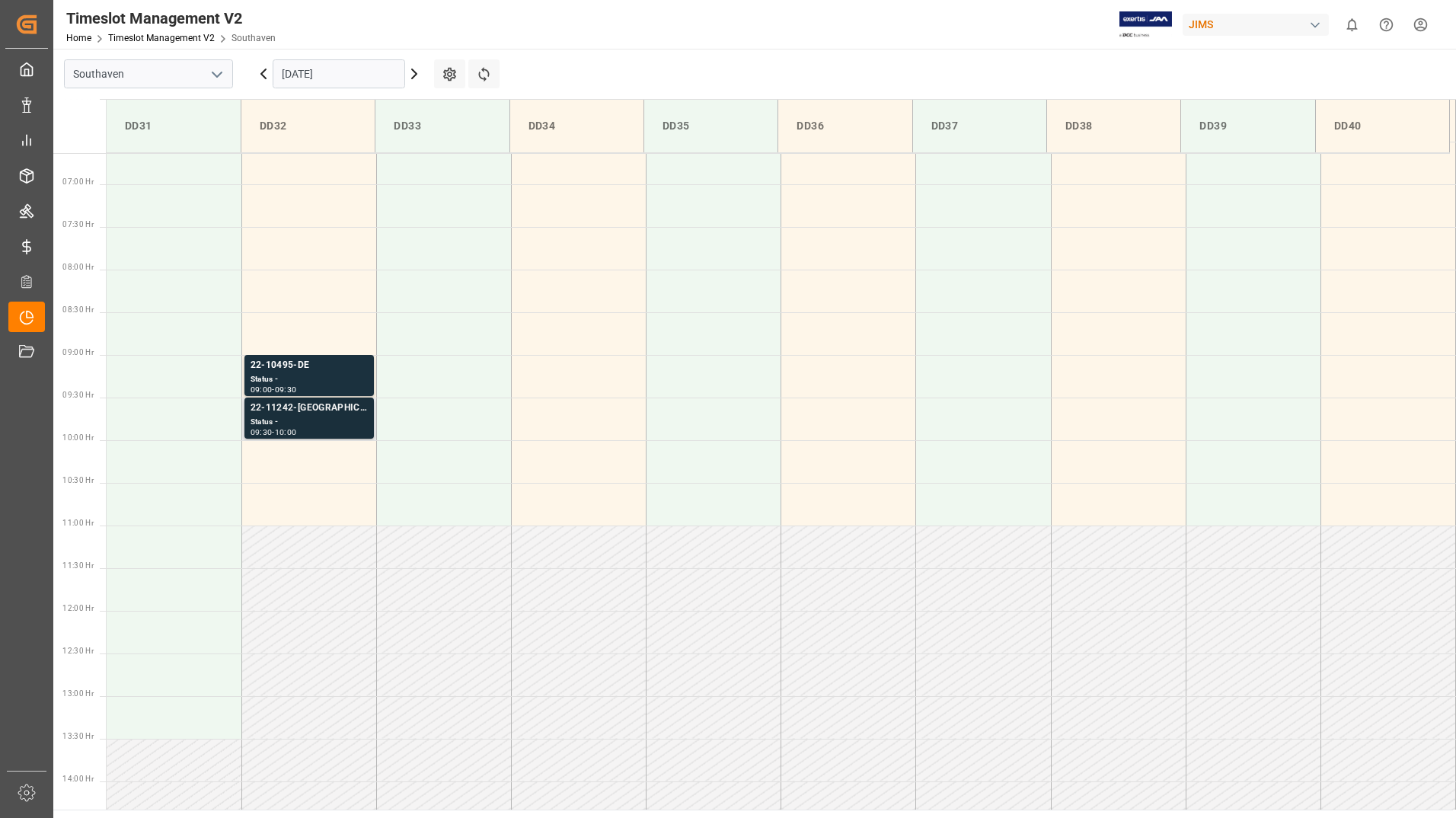
click at [334, 403] on div "22-11242-[GEOGRAPHIC_DATA]" at bounding box center [310, 408] width 117 height 15
click at [334, 381] on div "Status -" at bounding box center [310, 380] width 117 height 13
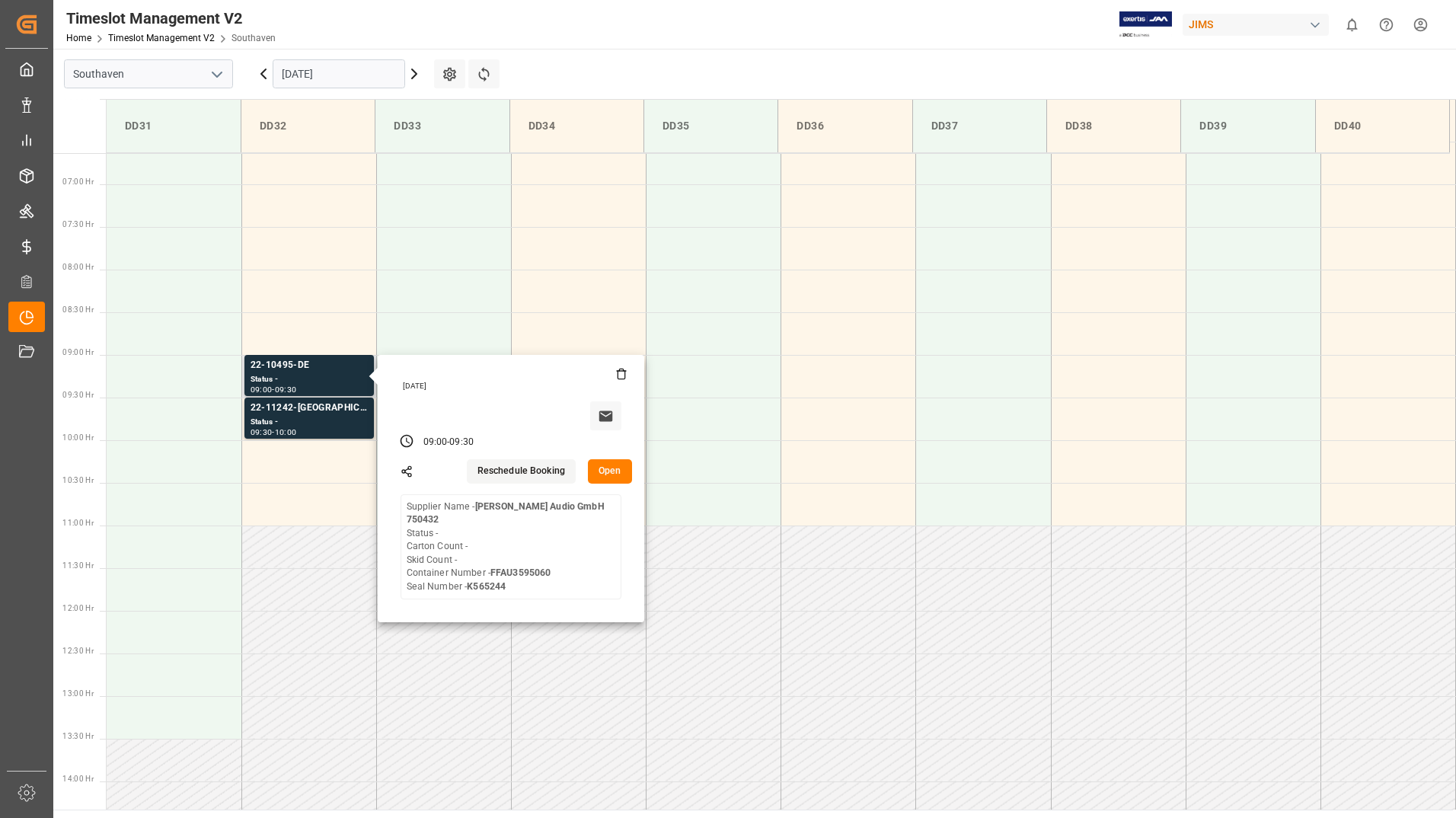
click at [596, 467] on button "Open" at bounding box center [609, 471] width 44 height 24
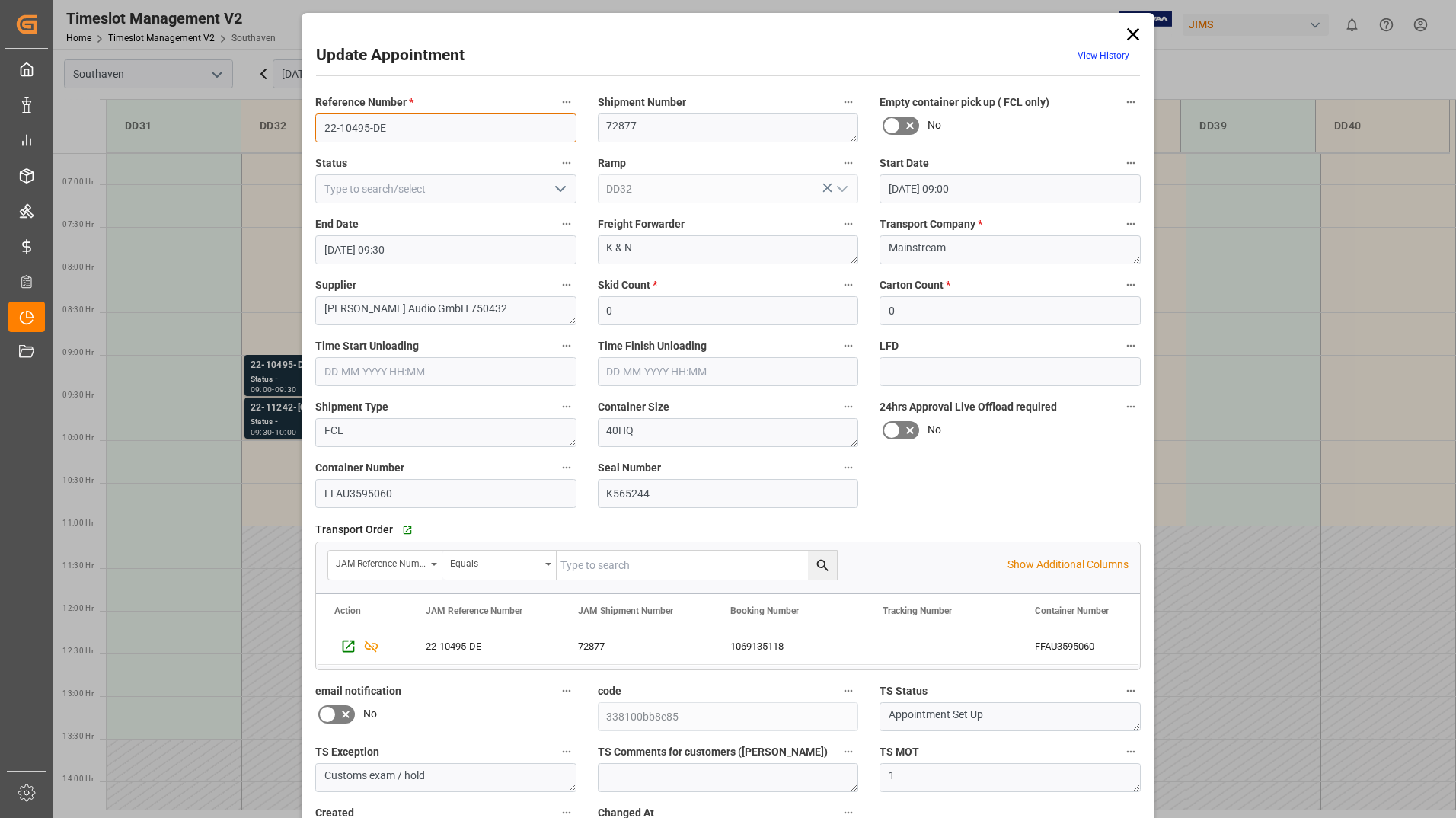
drag, startPoint x: 318, startPoint y: 127, endPoint x: 395, endPoint y: 125, distance: 77.0
click at [395, 125] on input "22-10495-DE" at bounding box center [445, 128] width 261 height 29
click at [1130, 31] on icon at bounding box center [1133, 34] width 22 height 22
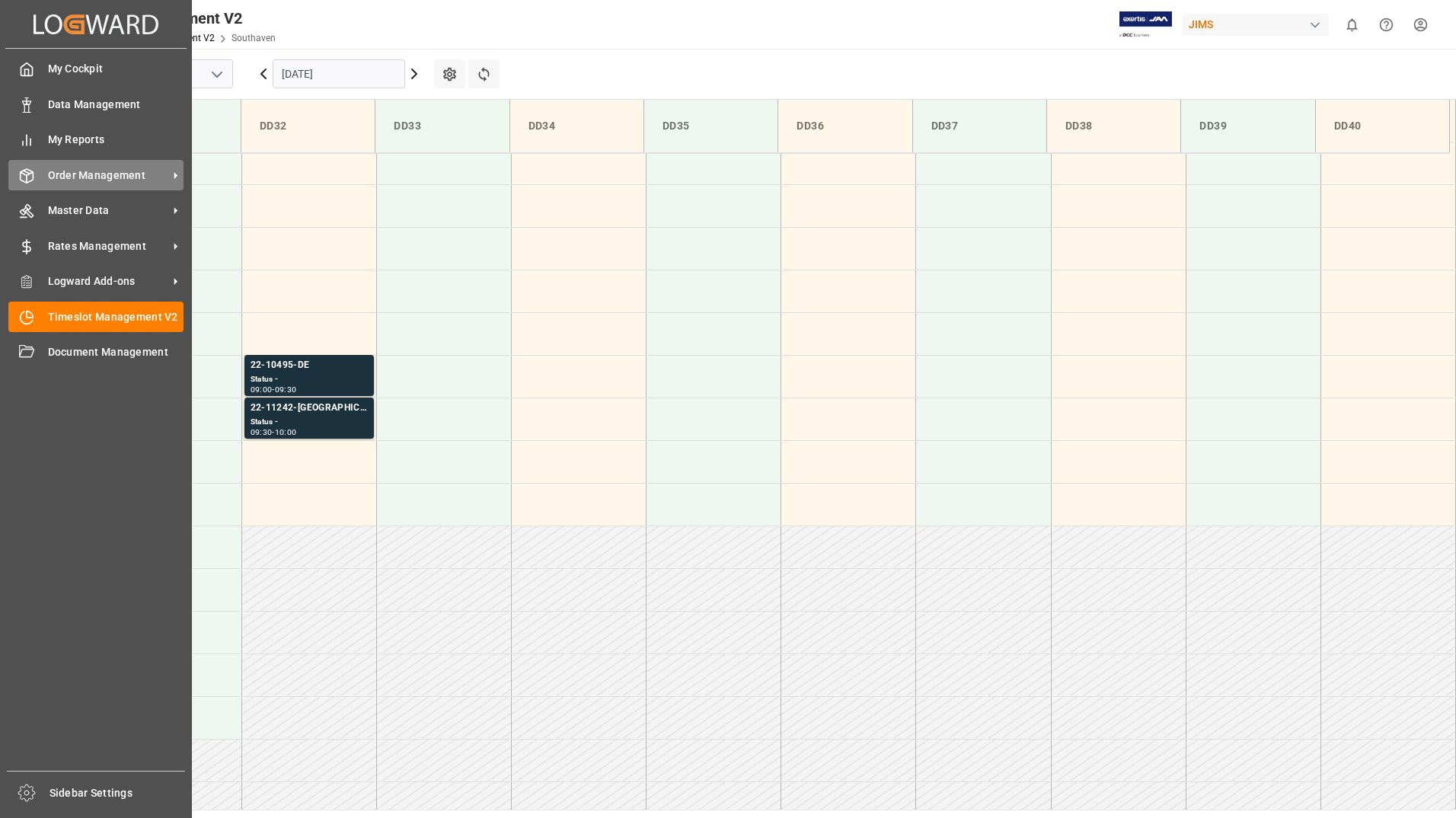
click at [79, 167] on span "Order Management" at bounding box center [109, 175] width 121 height 16
click at [101, 179] on span "Order Management" at bounding box center [109, 175] width 121 height 16
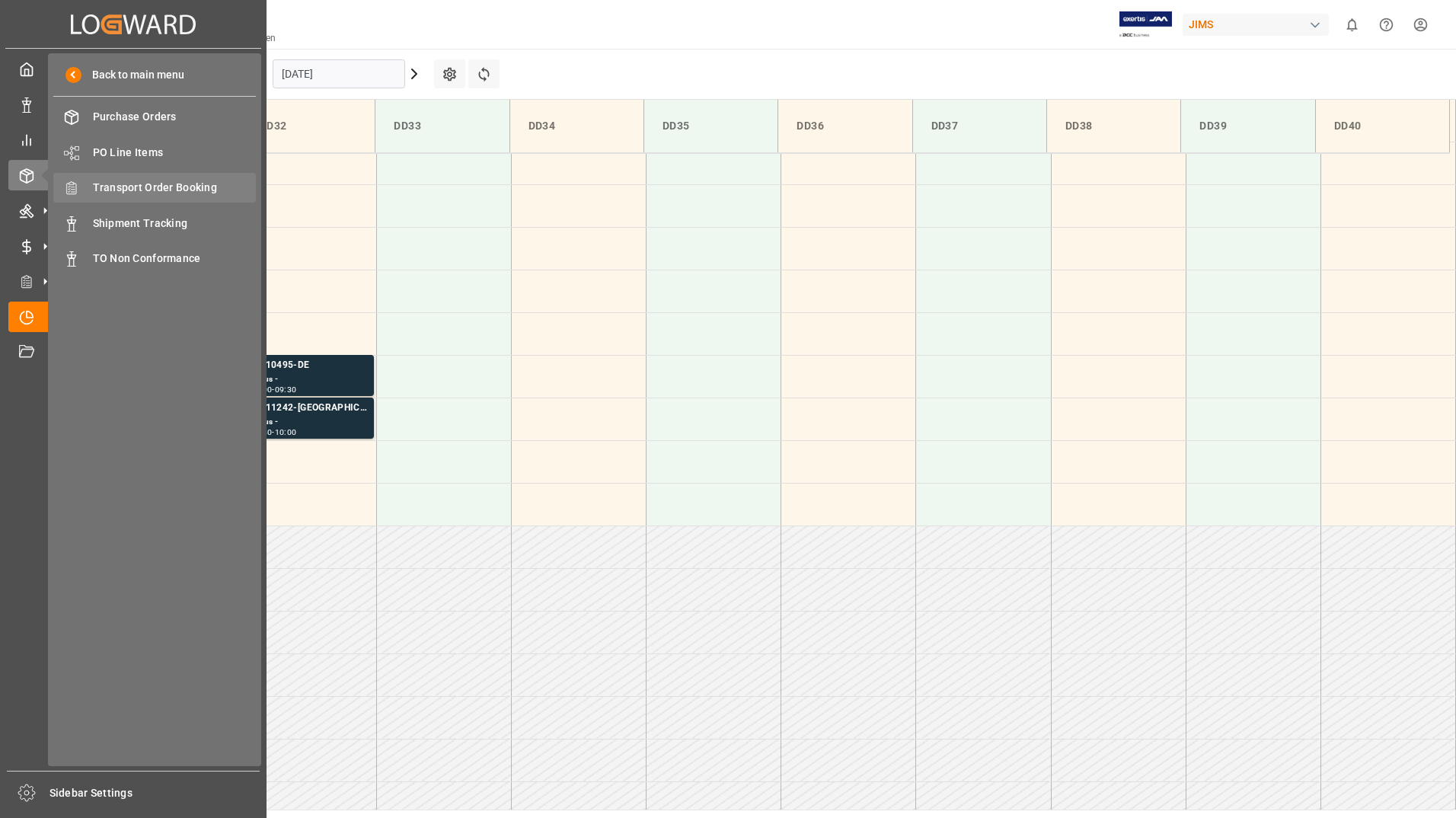
click at [226, 183] on span "Transport Order Booking" at bounding box center [175, 188] width 164 height 16
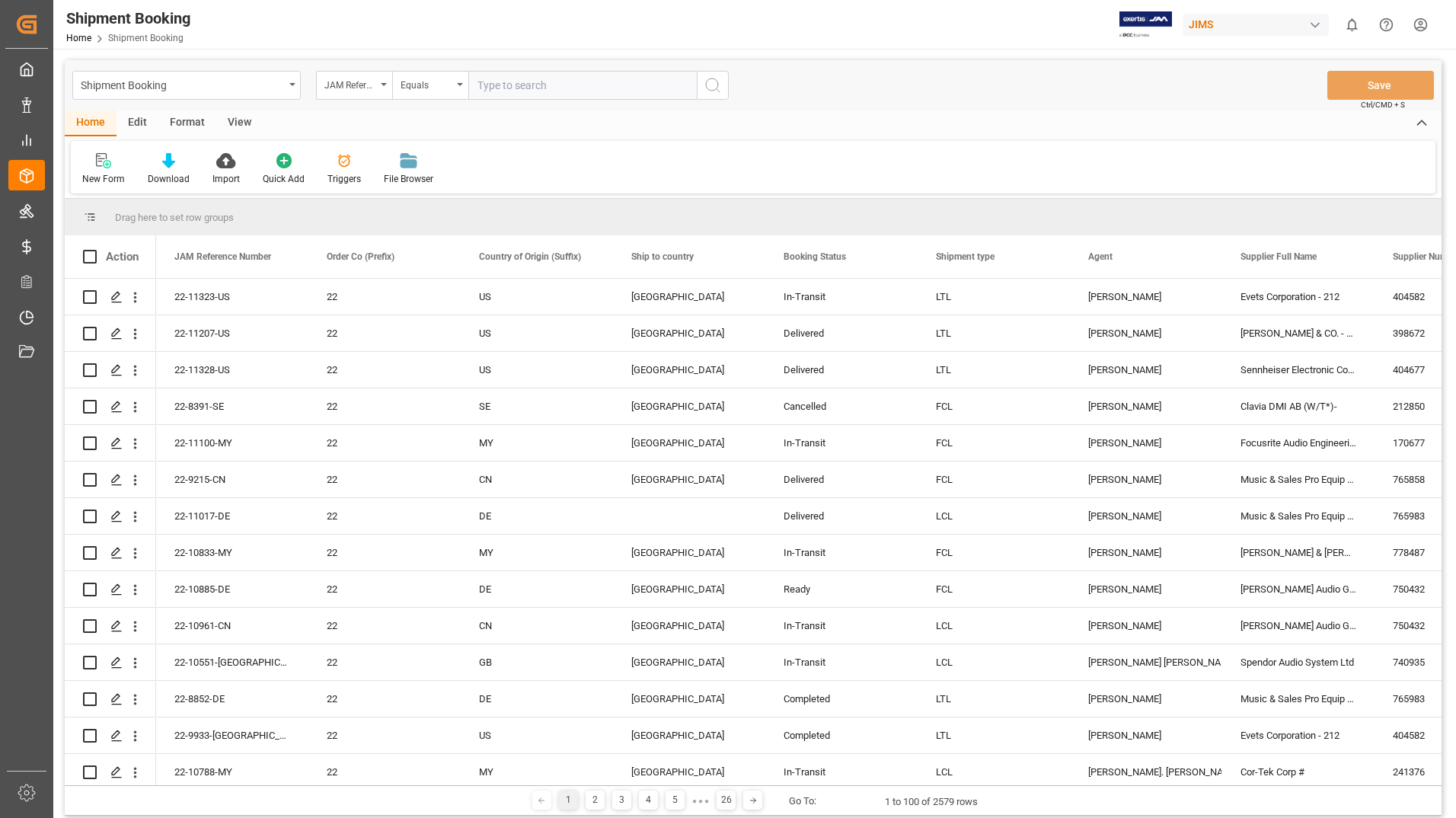
click at [514, 87] on input "text" at bounding box center [582, 85] width 228 height 29
type input "22-10495-DE"
click at [710, 86] on icon "search button" at bounding box center [712, 85] width 18 height 18
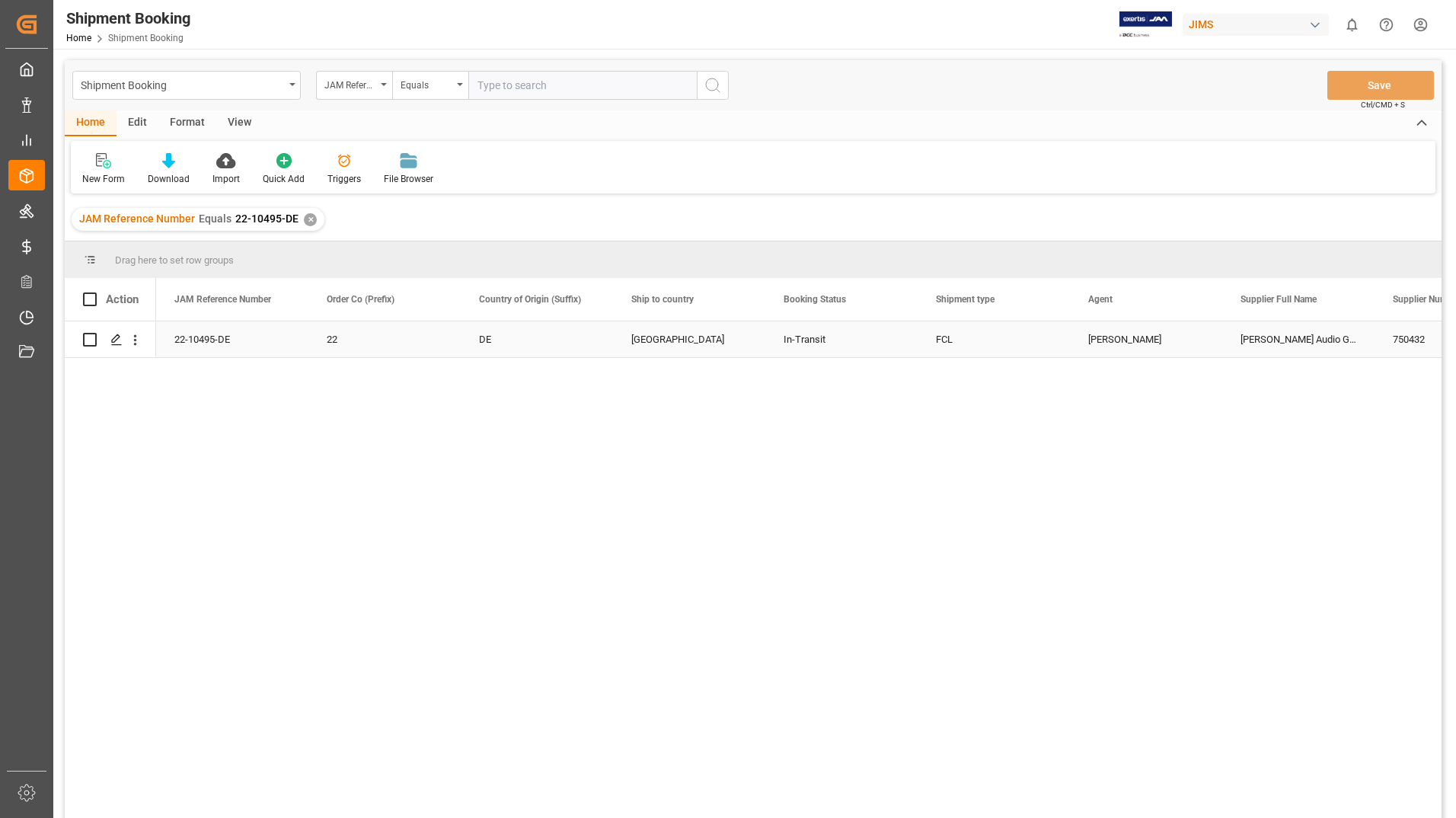
click at [93, 338] on input "Press Space to toggle row selection (unchecked)" at bounding box center [89, 339] width 14 height 14
checkbox input "true"
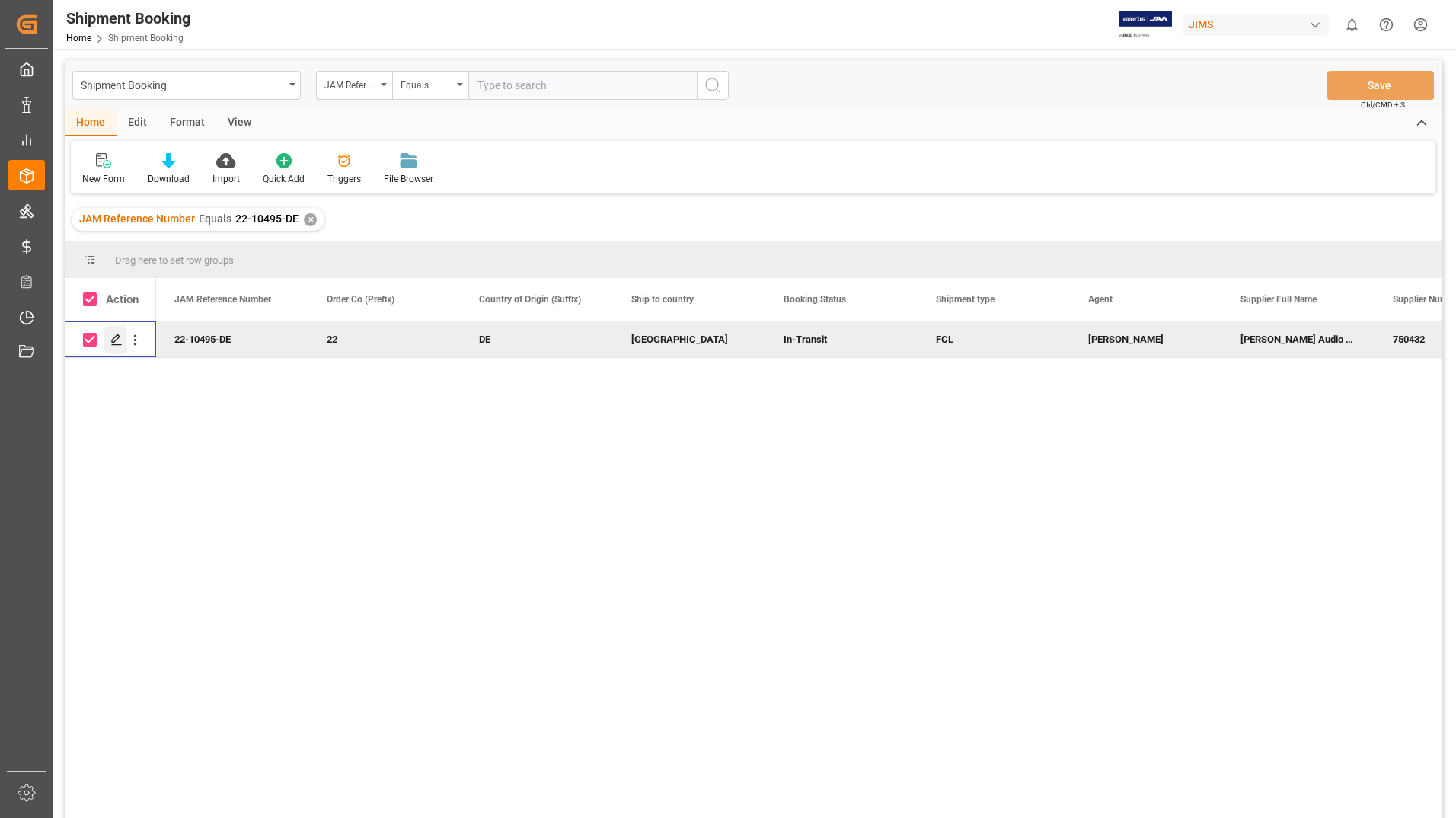
click at [110, 337] on icon "Press SPACE to deselect this row." at bounding box center [116, 339] width 12 height 12
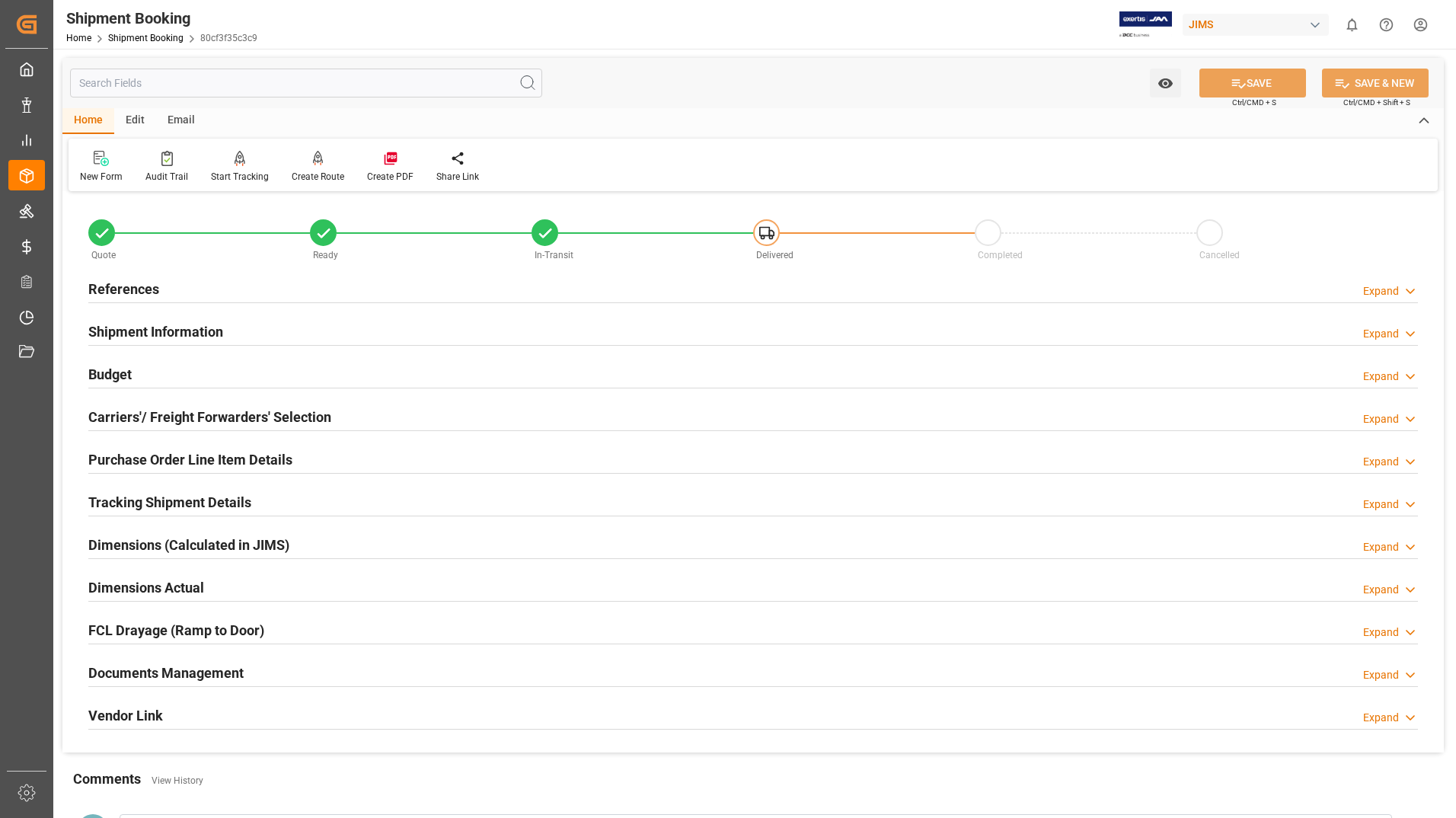
click at [113, 669] on h2 "Documents Management" at bounding box center [166, 673] width 155 height 21
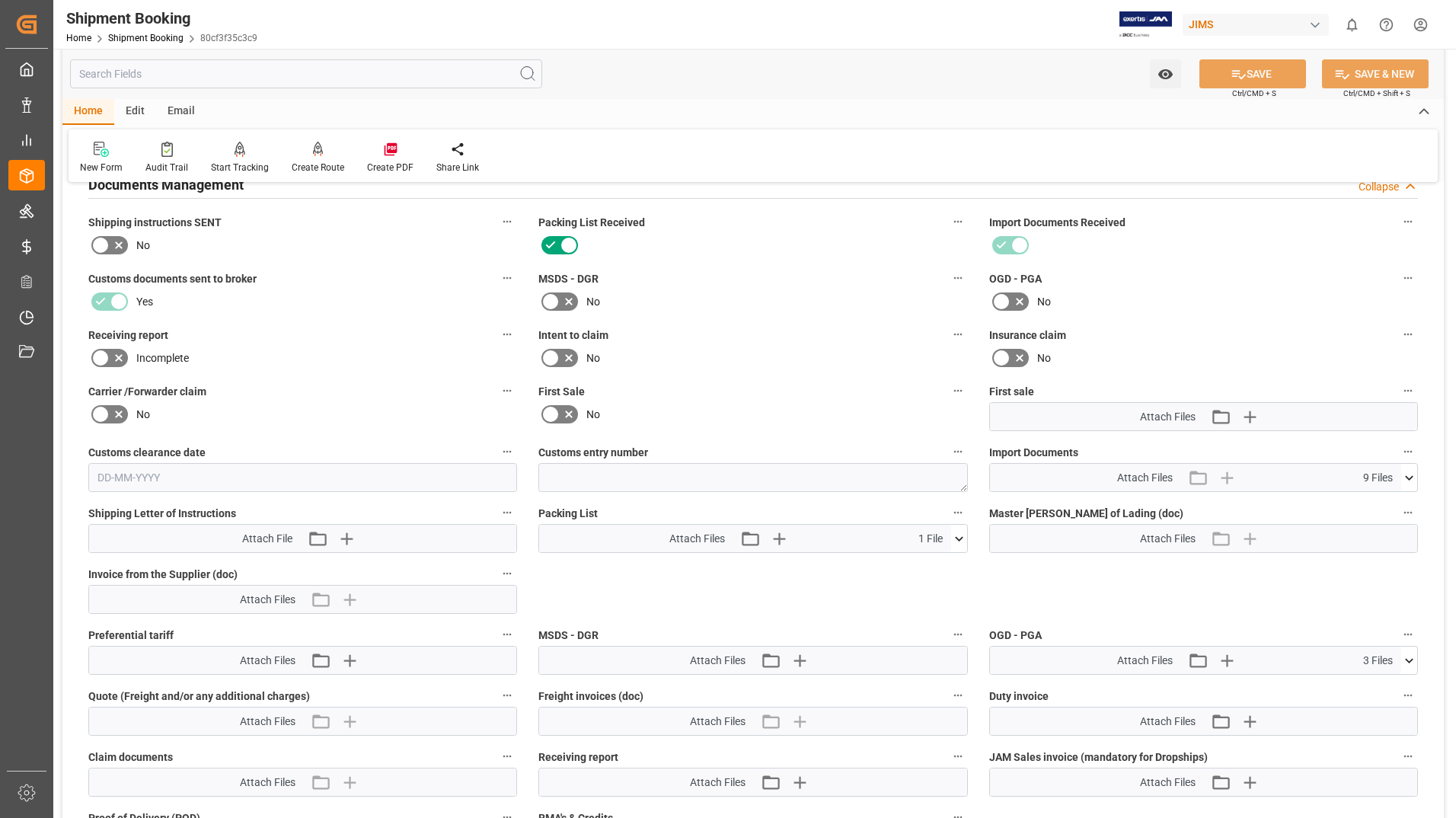
scroll to position [533, 0]
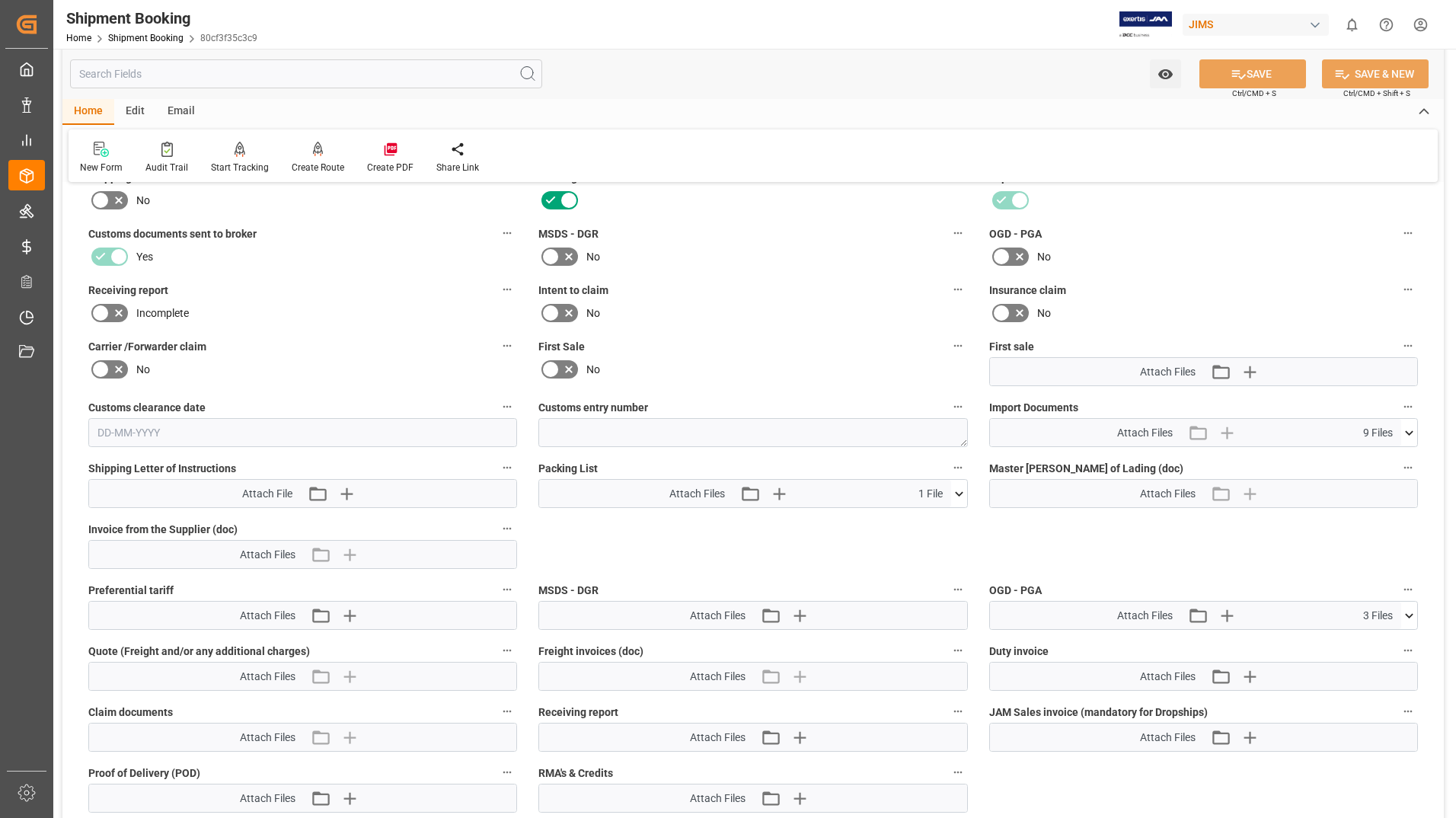
click at [965, 483] on button at bounding box center [959, 494] width 16 height 27
click at [956, 517] on icon at bounding box center [950, 522] width 16 height 16
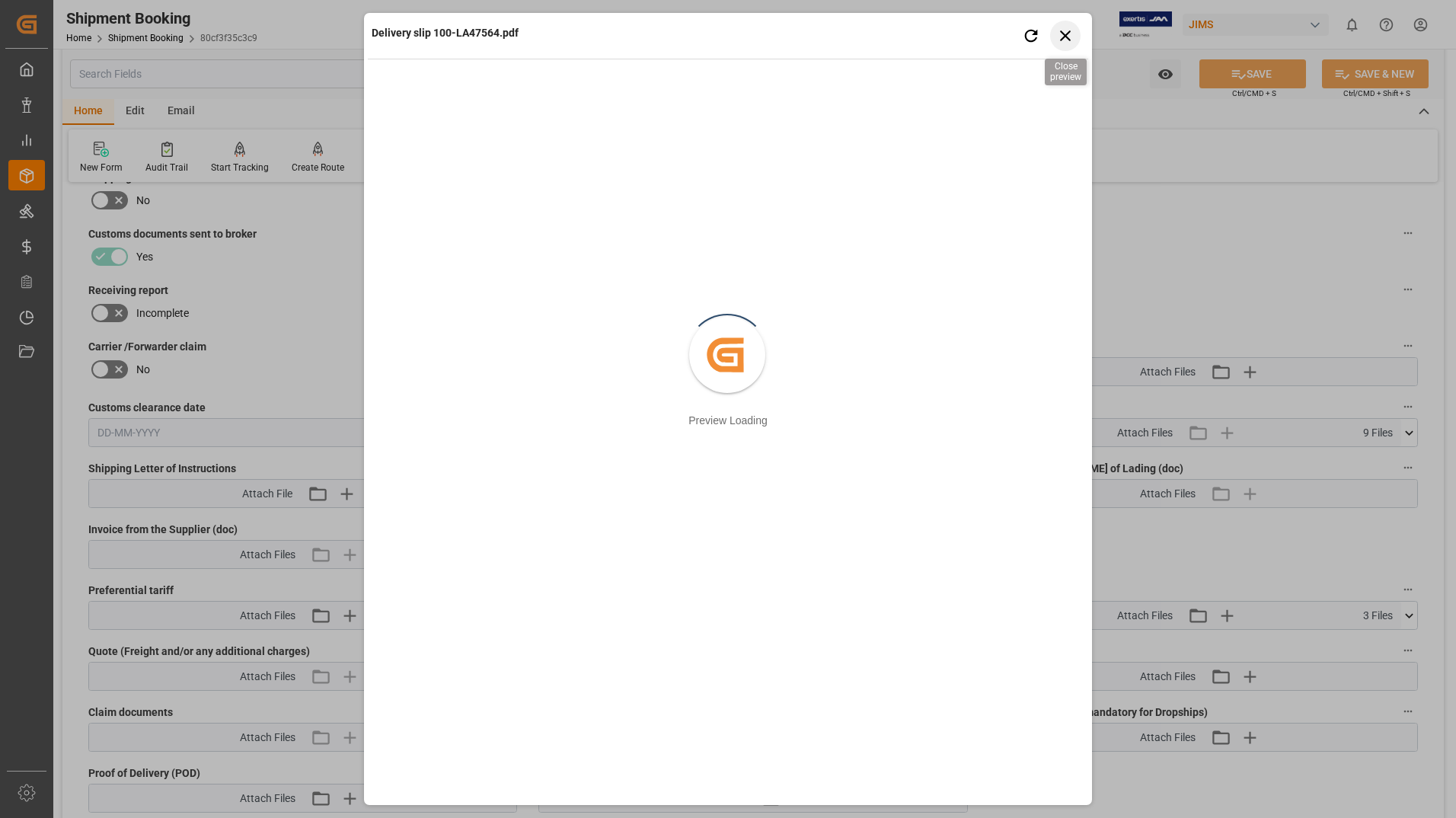
click at [1062, 31] on icon "button" at bounding box center [1066, 35] width 19 height 19
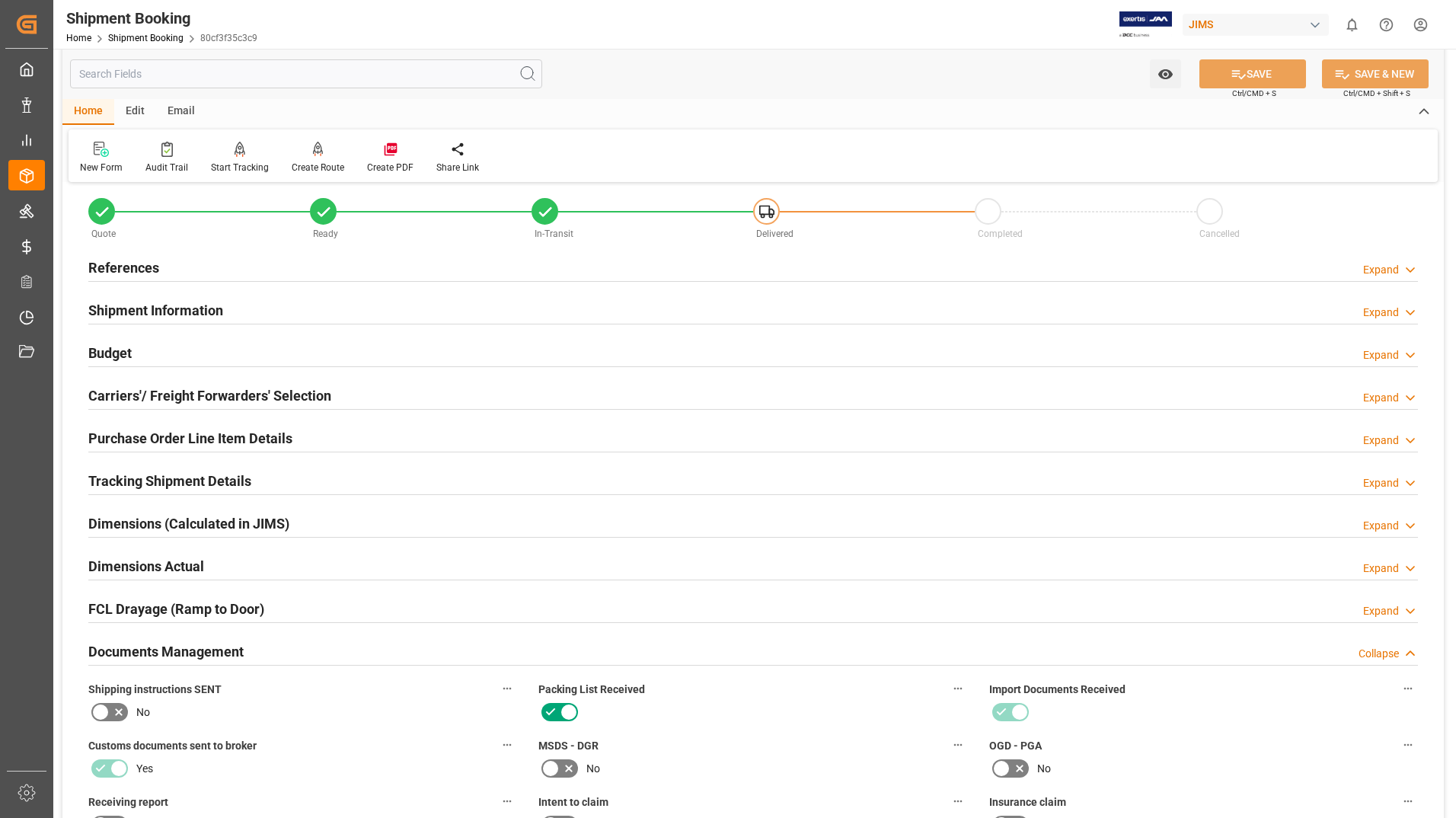
scroll to position [0, 0]
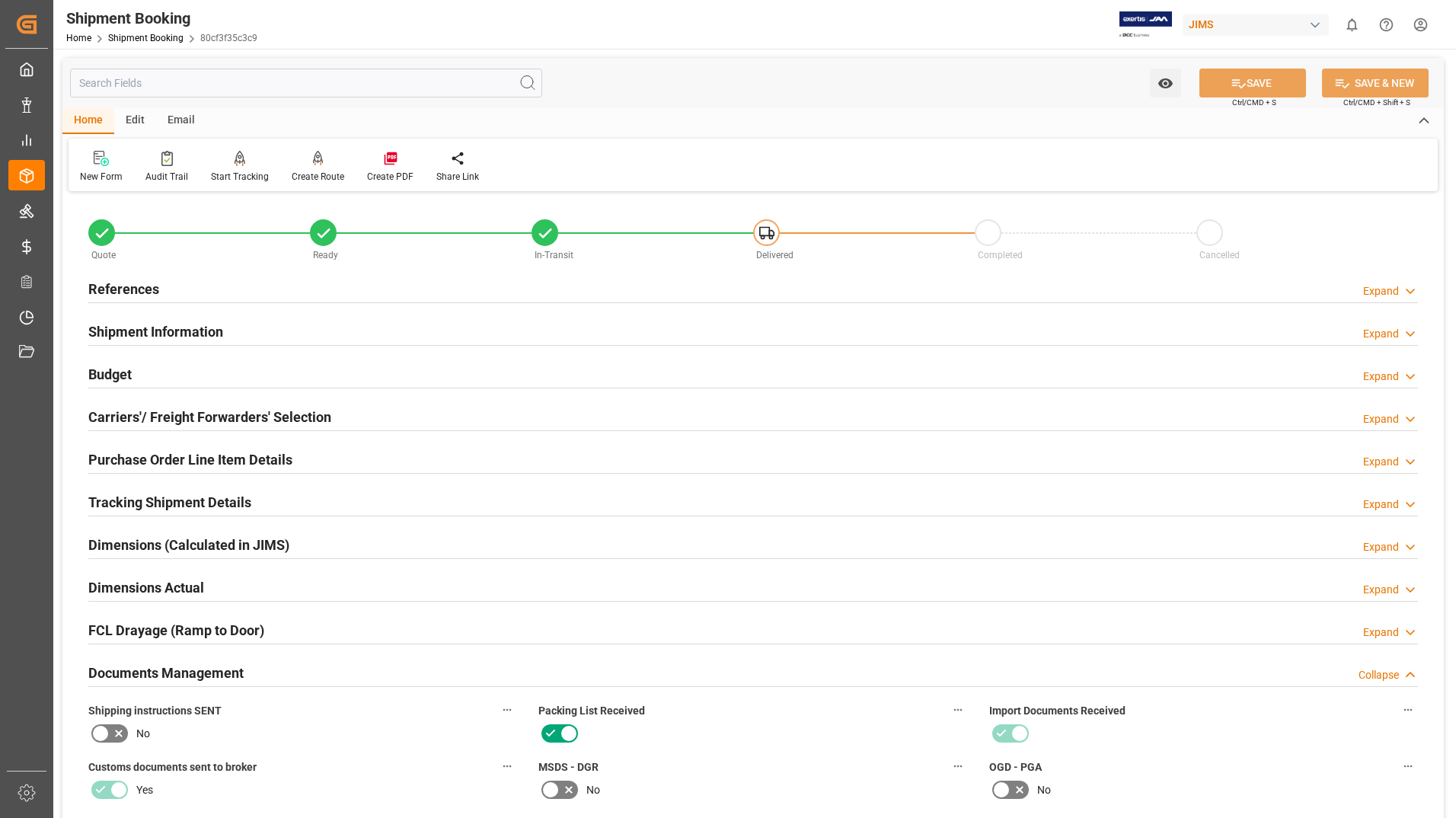
click at [171, 546] on h2 "Dimensions (Calculated in JIMS)" at bounding box center [189, 545] width 201 height 21
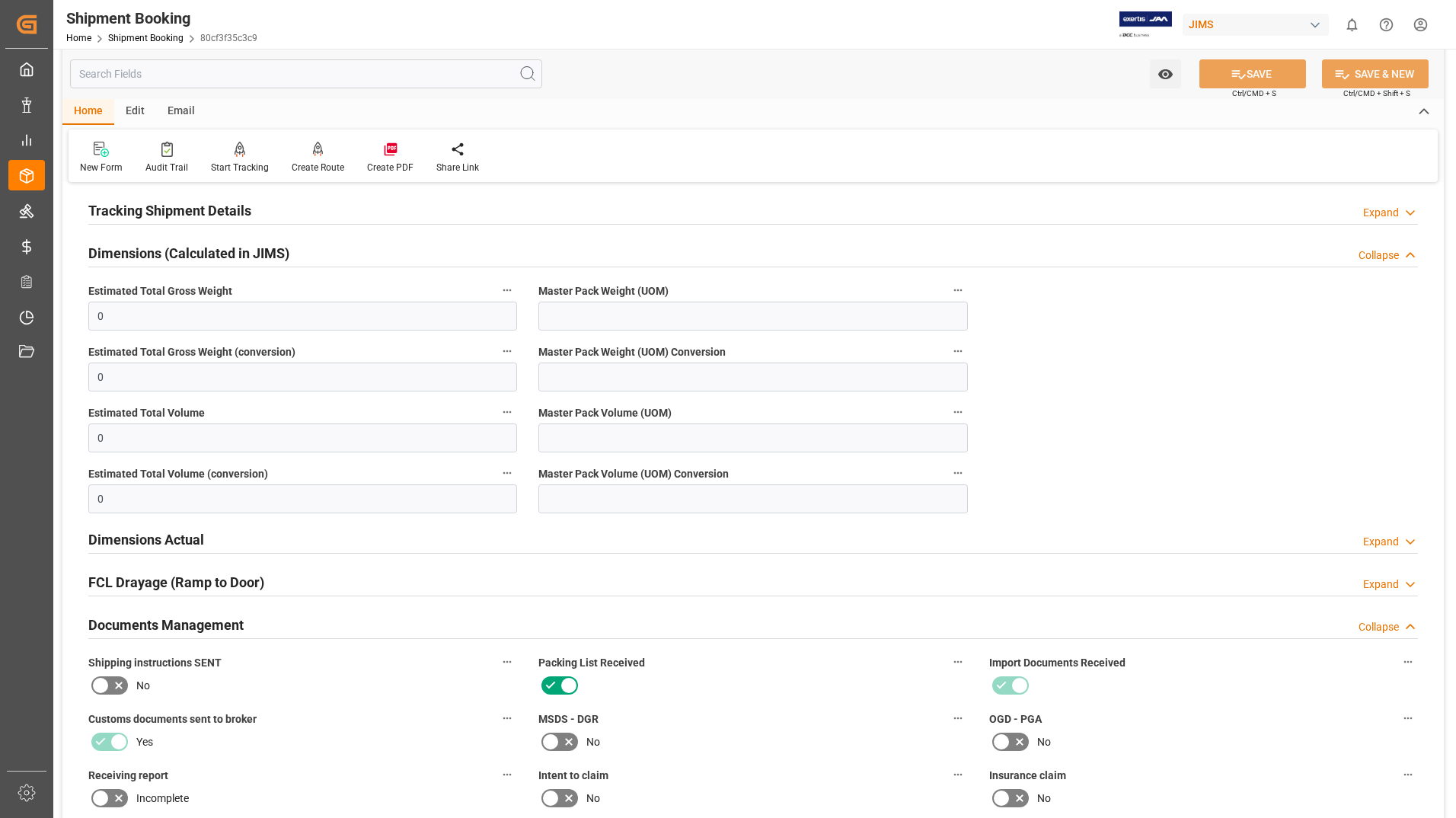
scroll to position [305, 0]
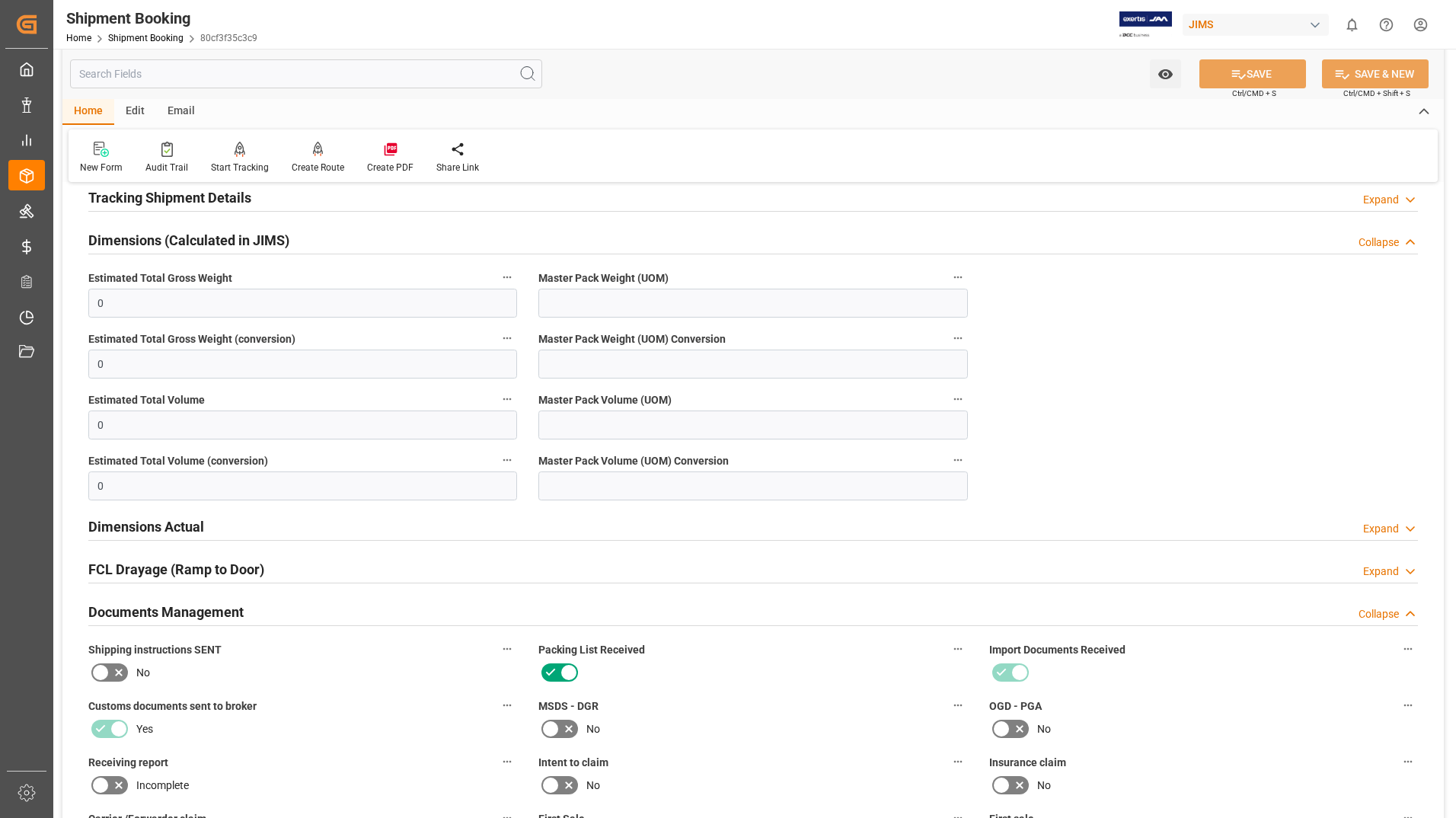
click at [183, 520] on h2 "Dimensions Actual" at bounding box center [146, 527] width 116 height 21
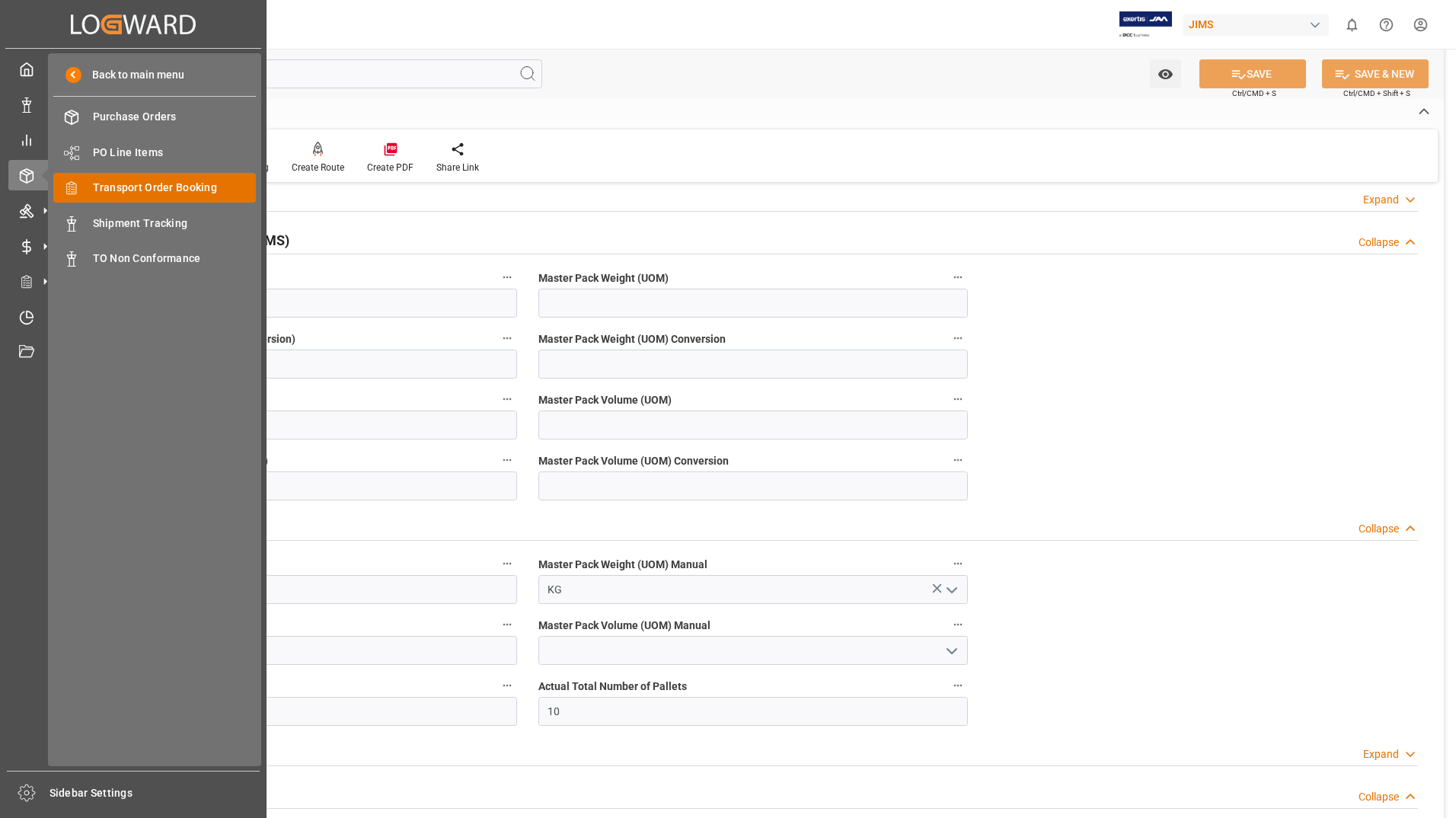
click at [181, 180] on span "Transport Order Booking" at bounding box center [175, 188] width 164 height 16
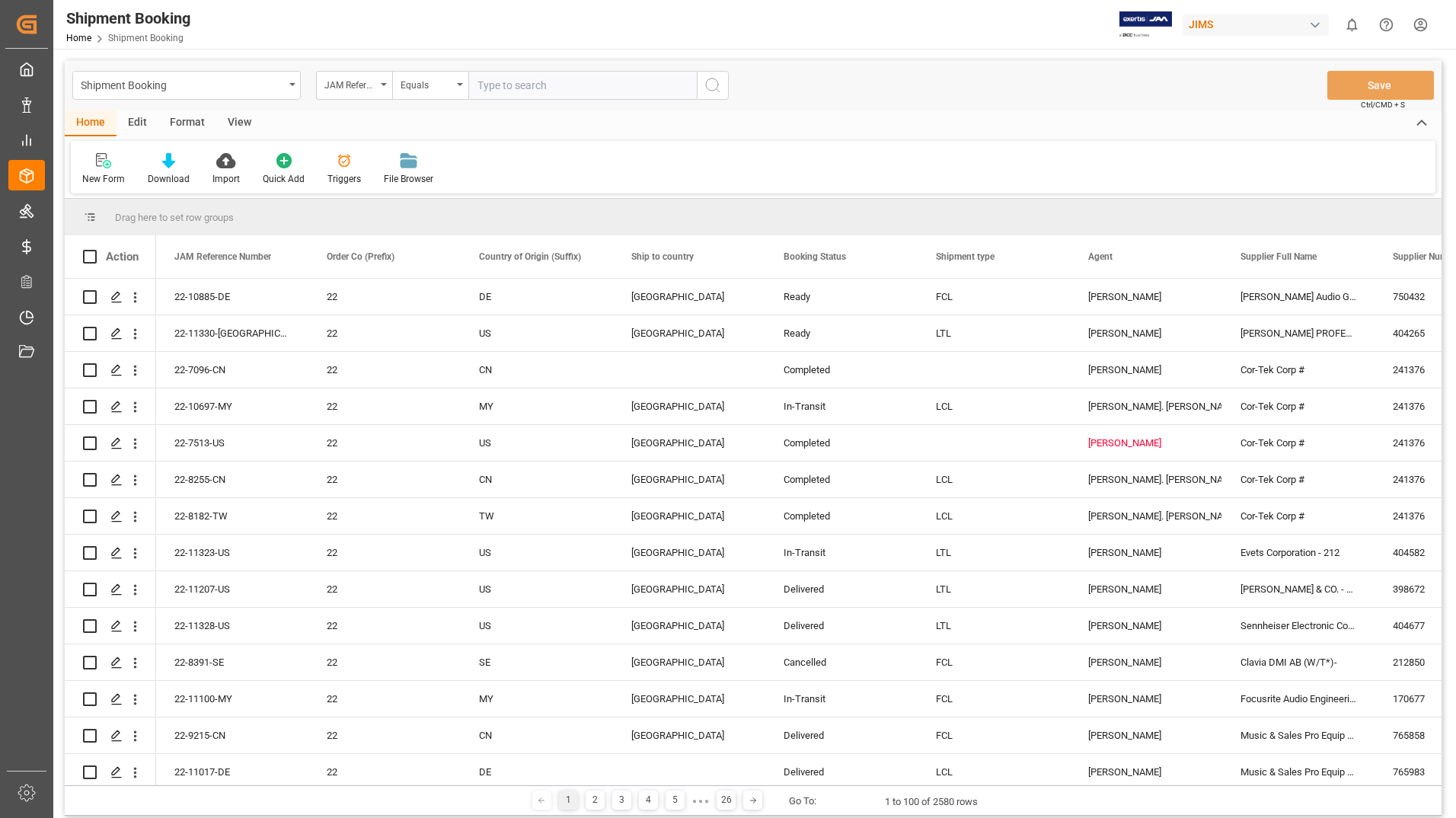
click at [511, 85] on input "text" at bounding box center [582, 85] width 228 height 29
type input "22-11207-us"
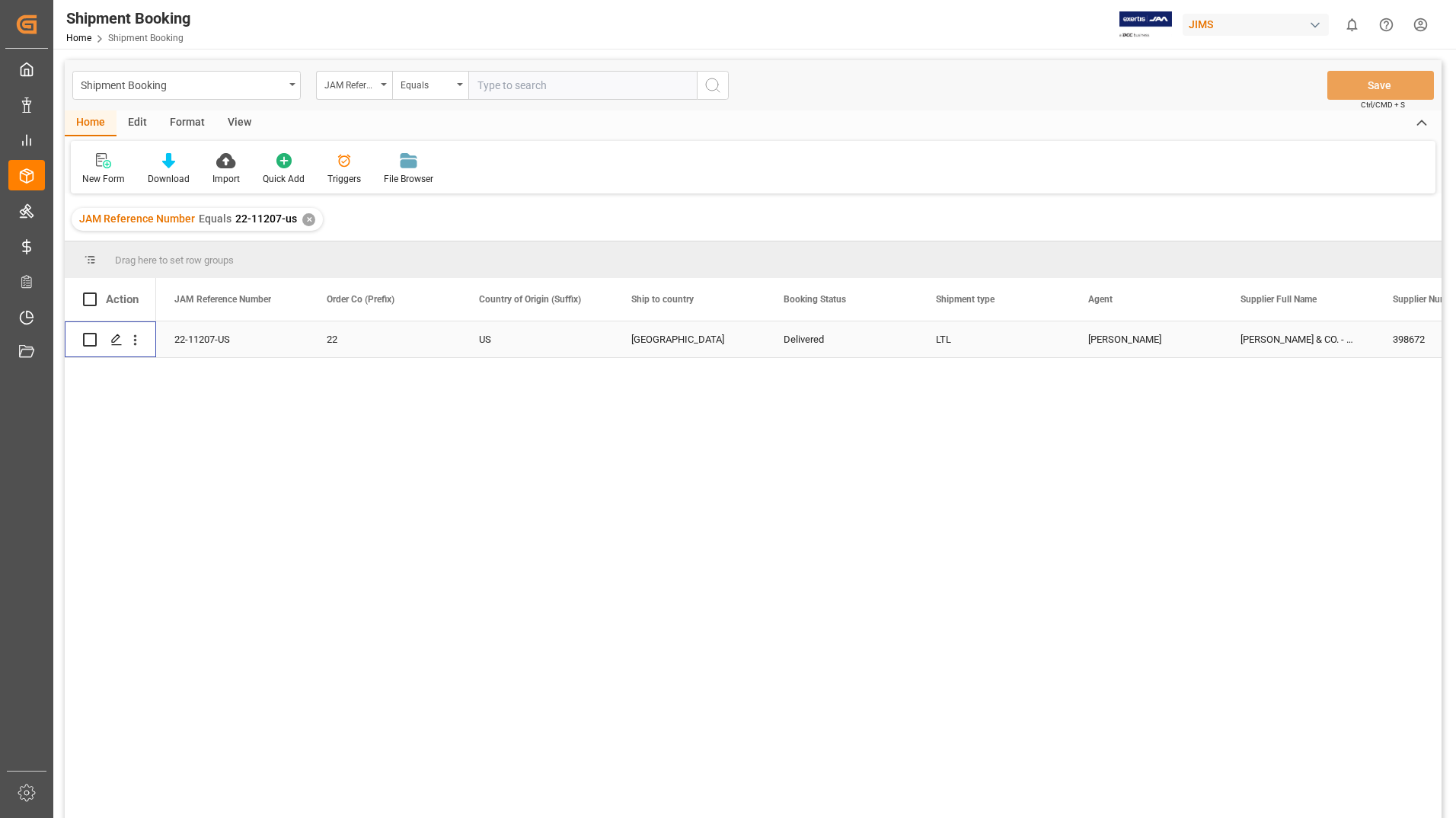
click at [95, 337] on input "Press Space to toggle row selection (unchecked)" at bounding box center [89, 339] width 14 height 14
checkbox input "true"
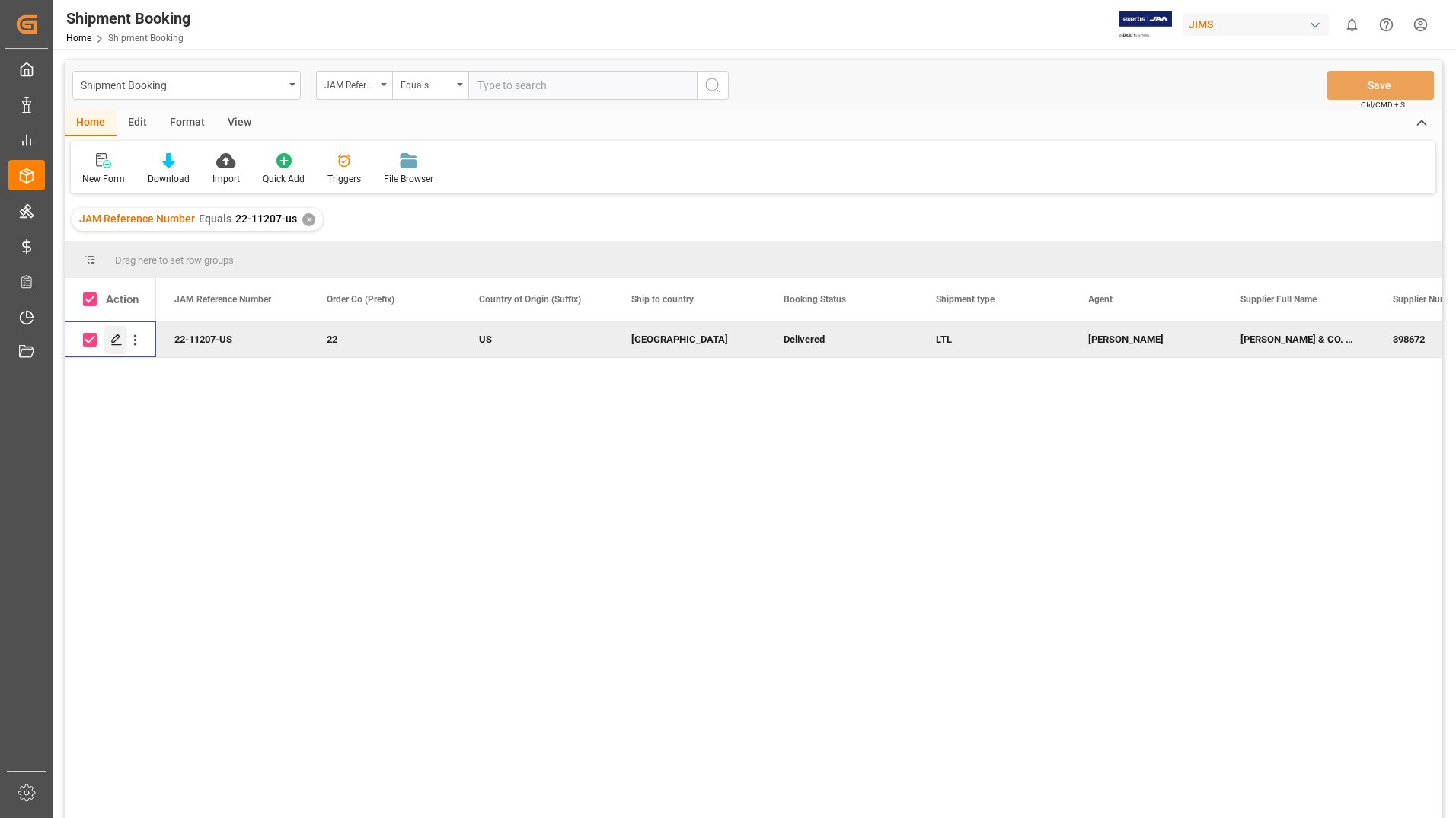
click at [117, 338] on icon "Press SPACE to deselect this row." at bounding box center [116, 339] width 12 height 12
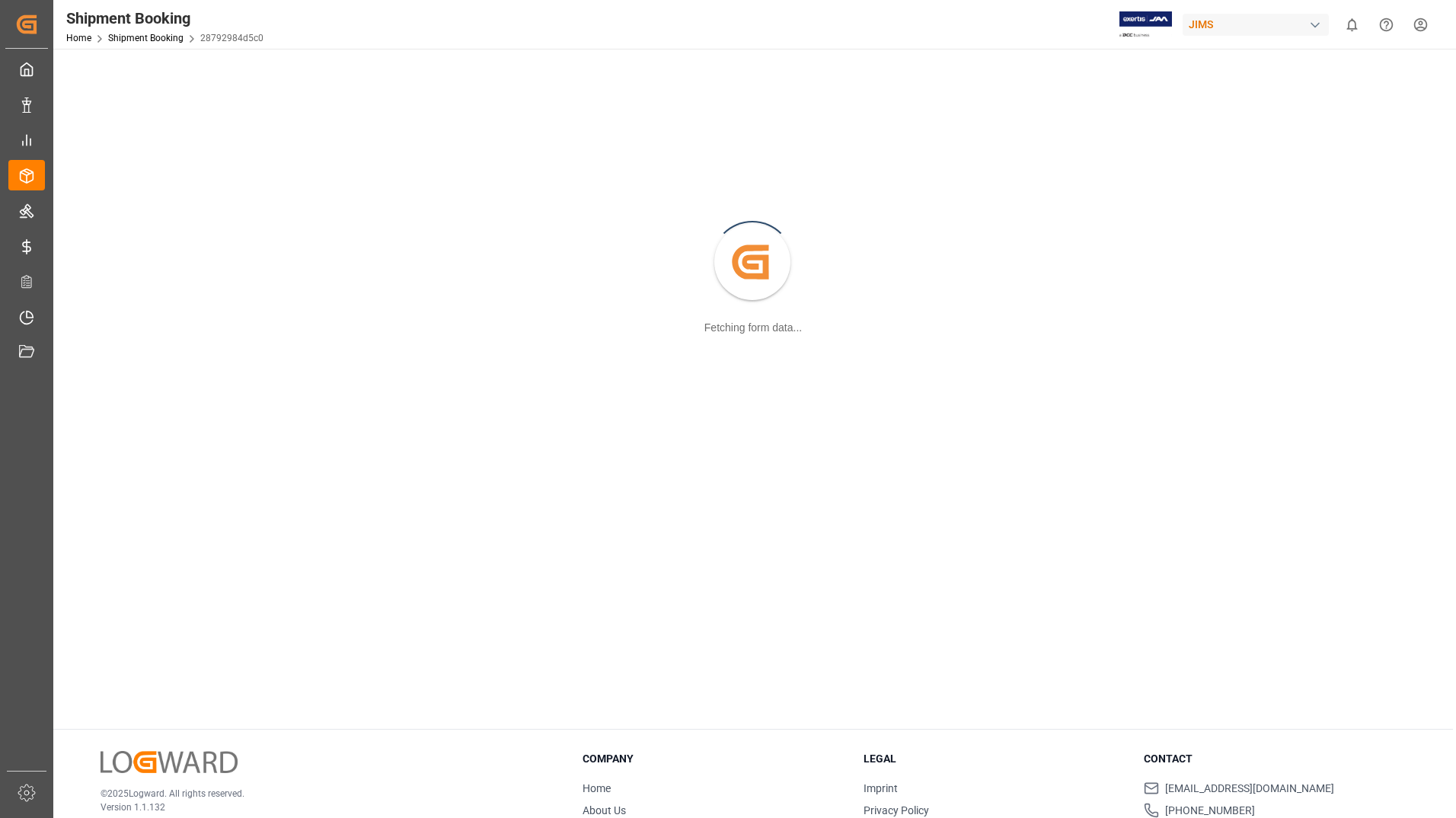
scroll to position [166, 0]
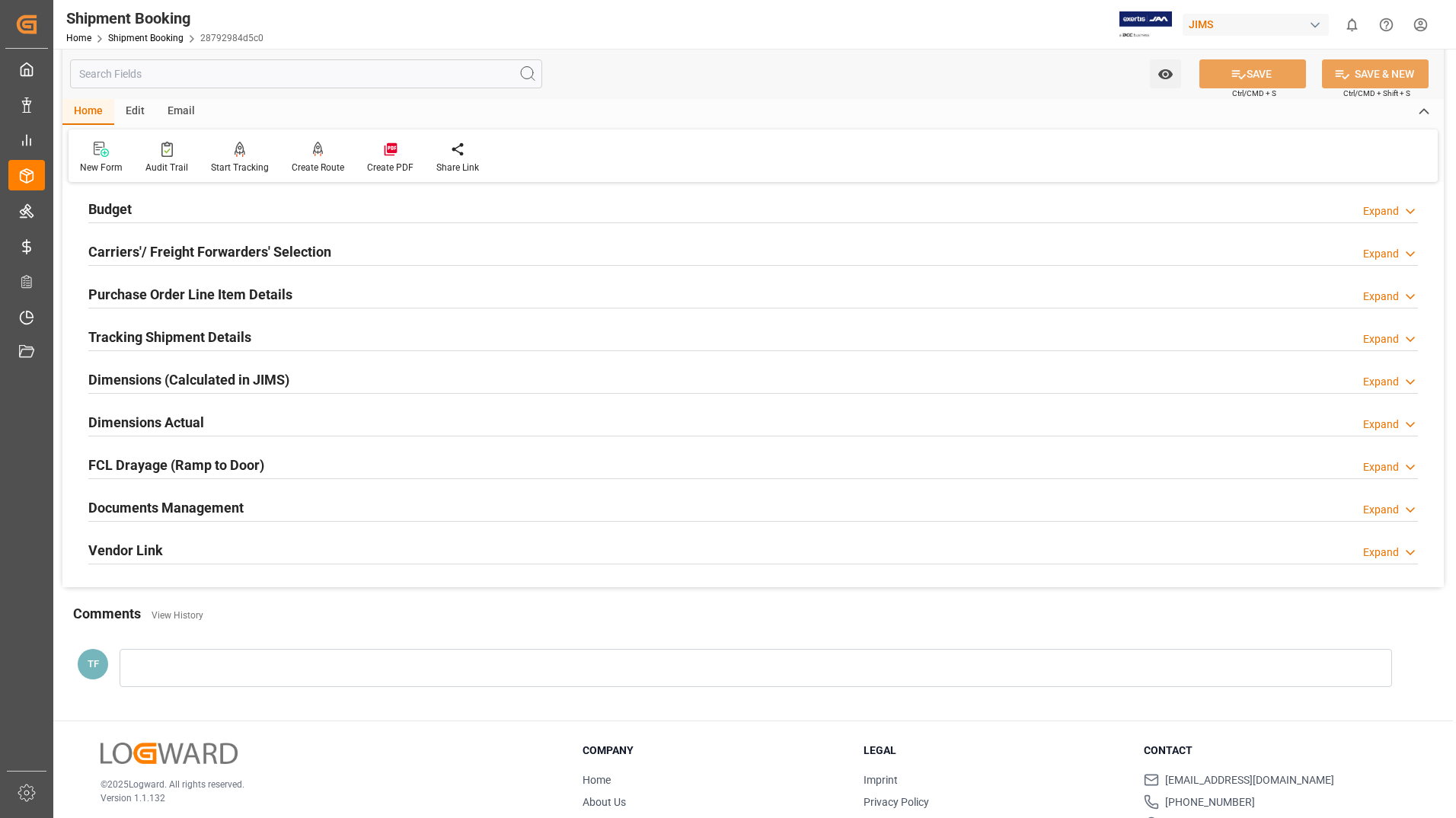
click at [207, 289] on h2 "Purchase Order Line Item Details" at bounding box center [191, 294] width 204 height 21
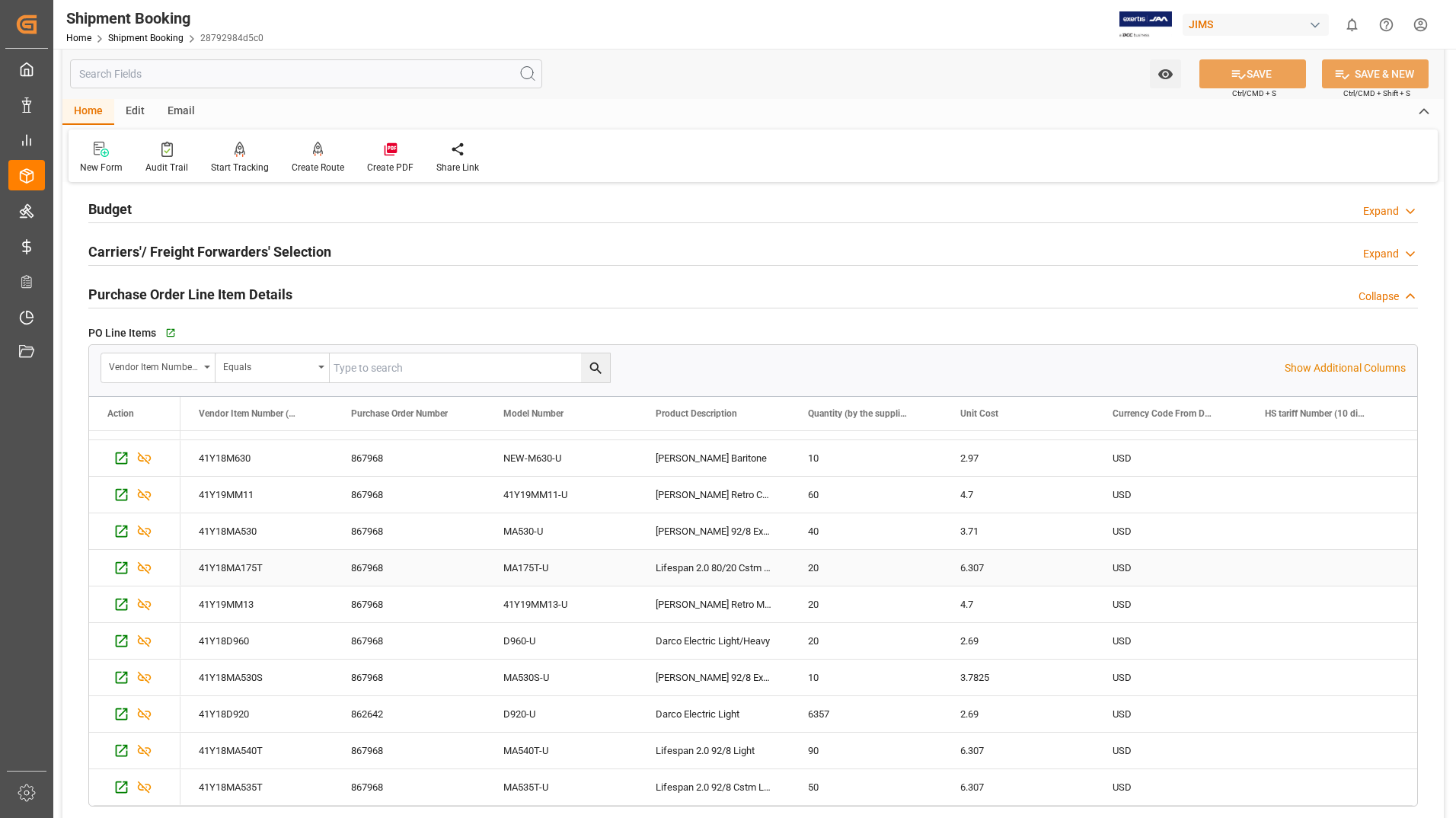
scroll to position [394, 0]
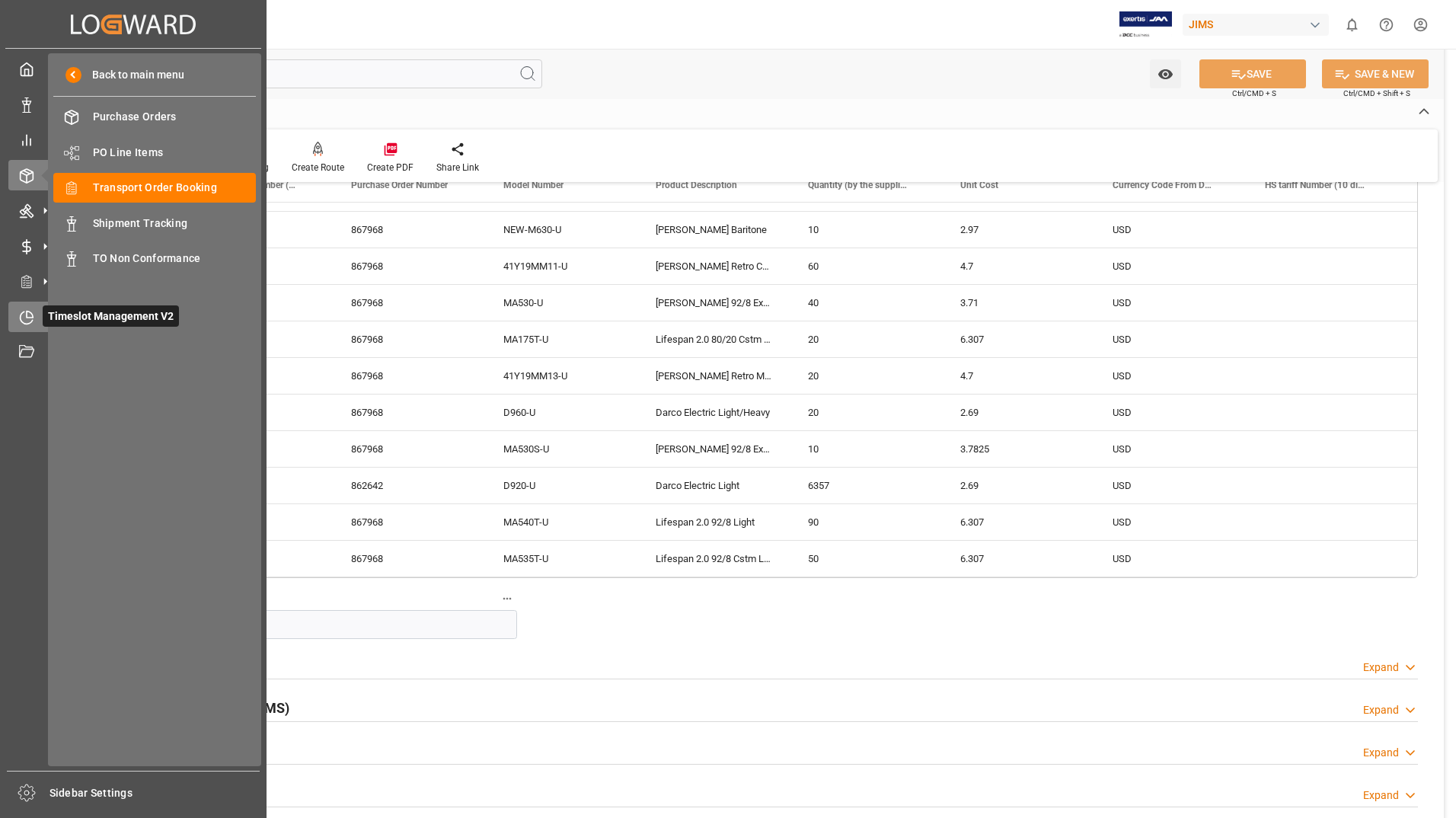
click at [87, 313] on span "Timeslot Management V2" at bounding box center [111, 316] width 137 height 22
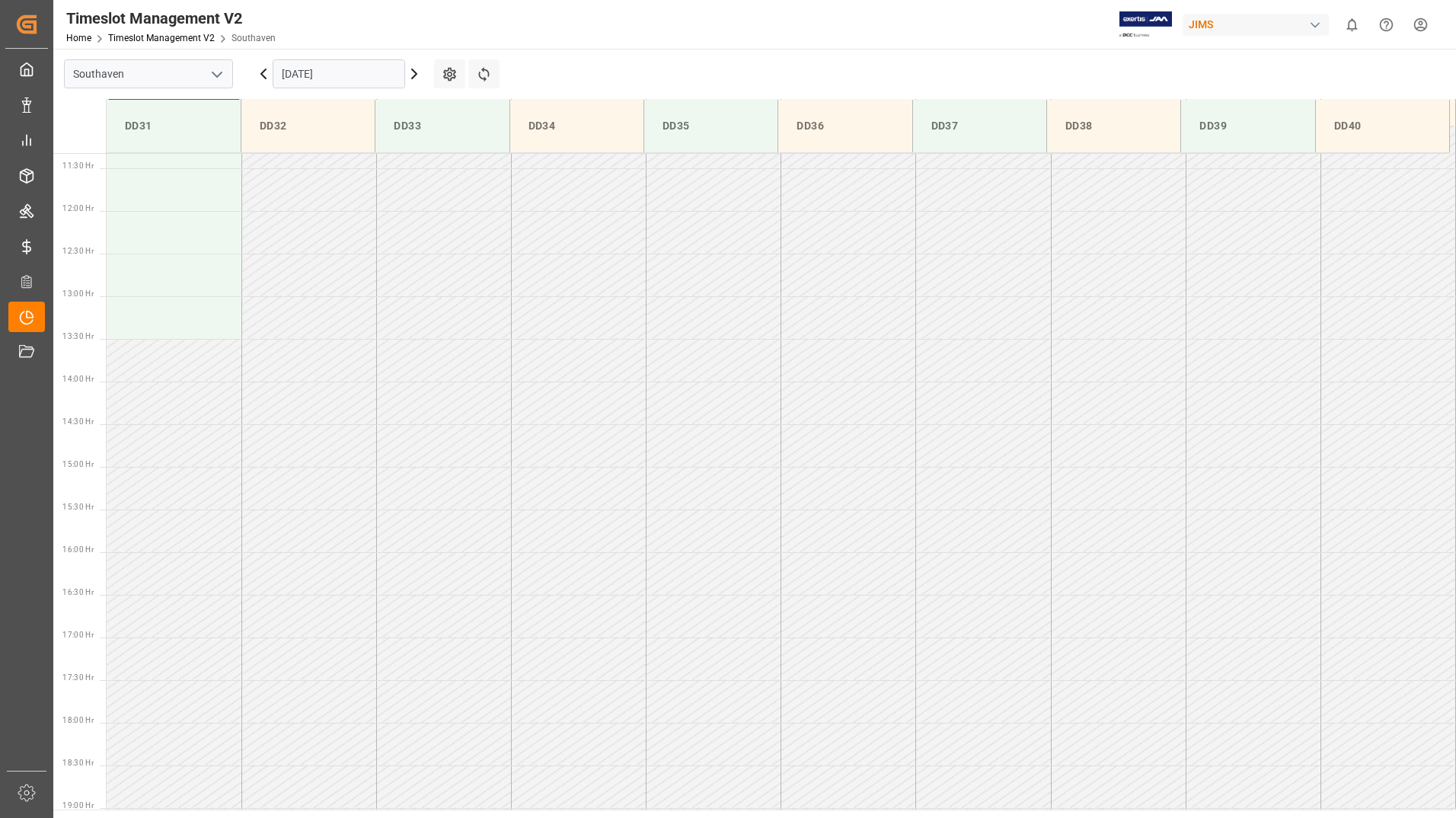
scroll to position [642, 0]
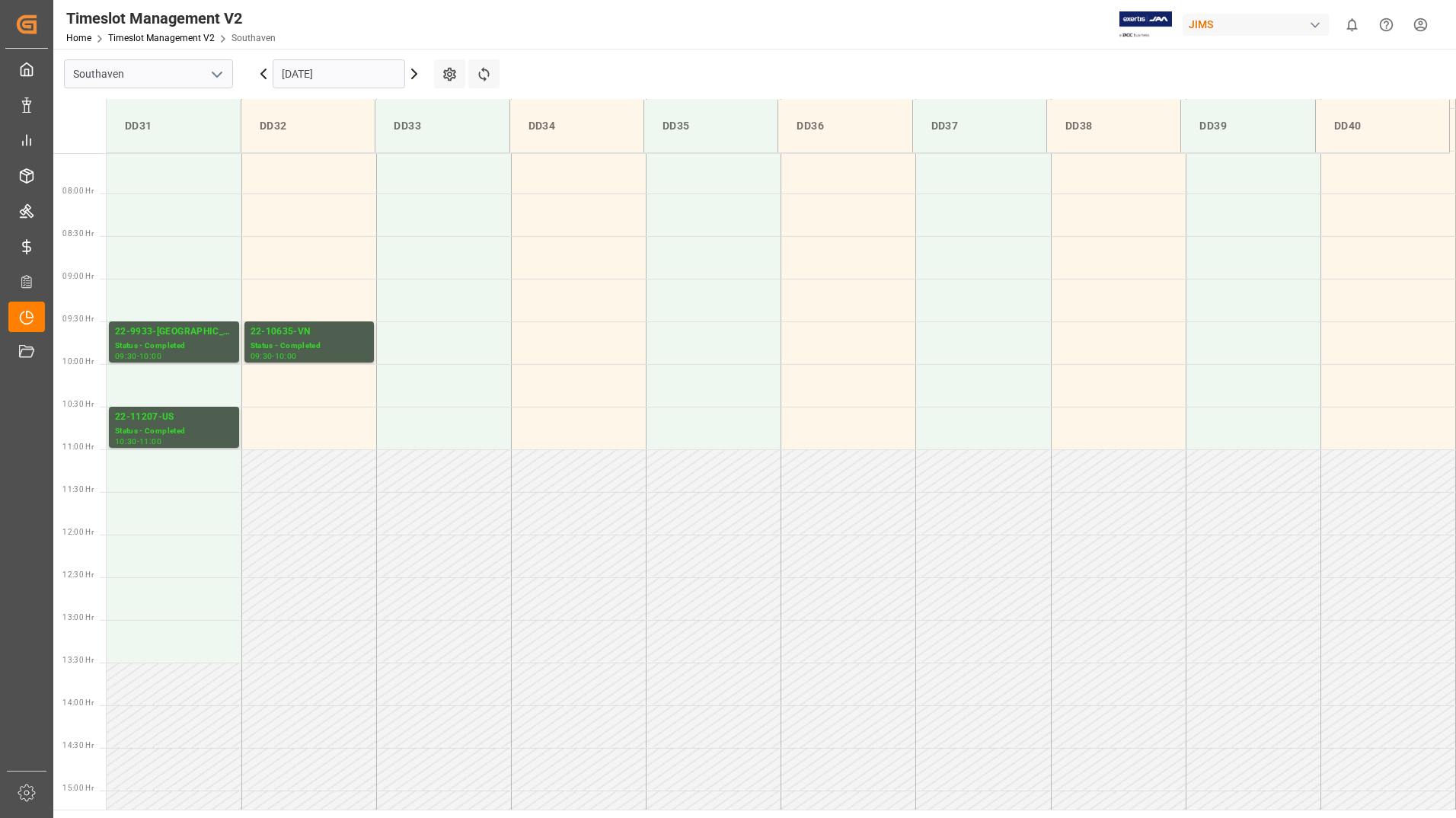
click at [341, 70] on input "[DATE]" at bounding box center [338, 74] width 133 height 29
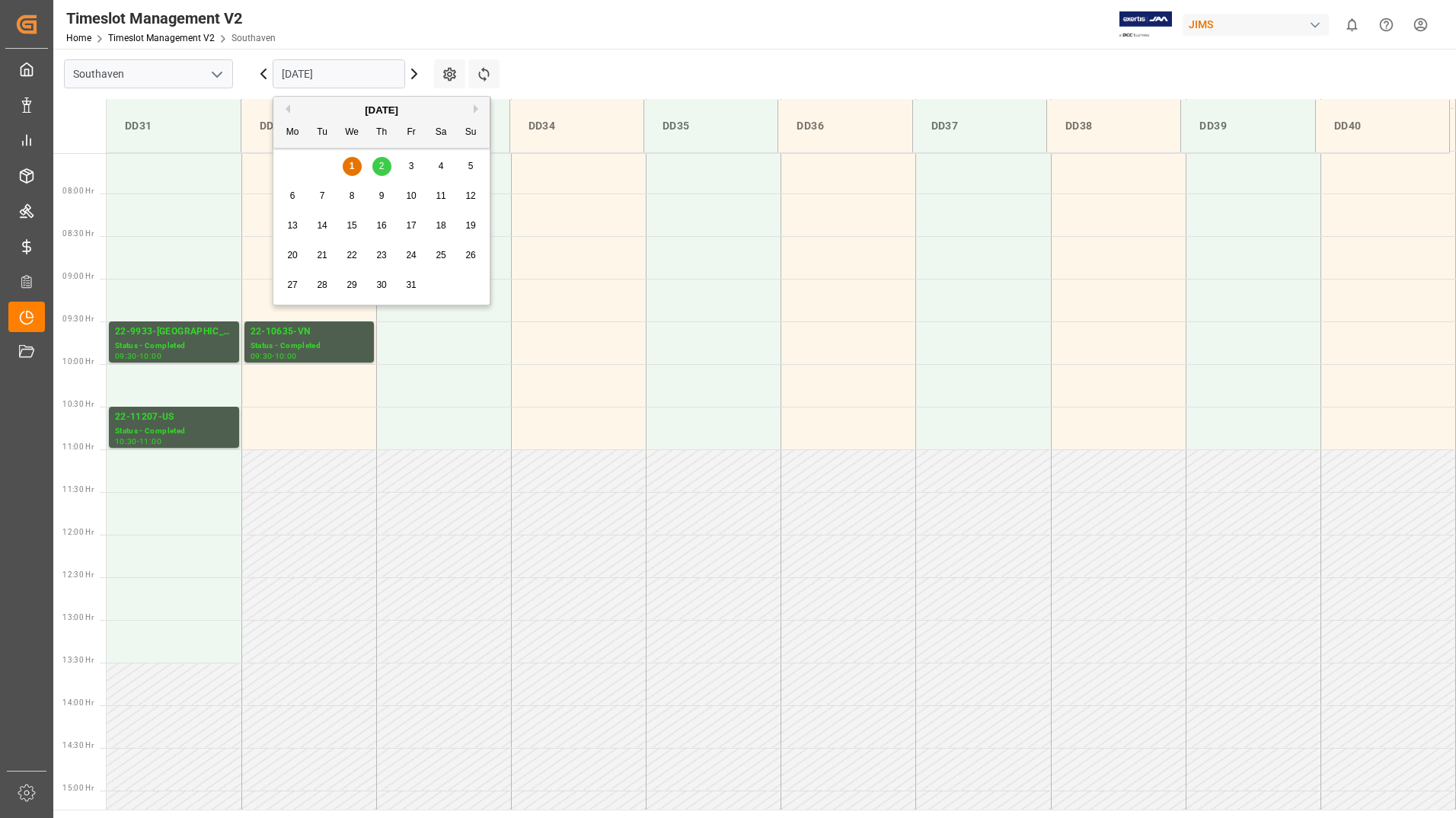
click at [383, 162] on span "2" at bounding box center [382, 166] width 6 height 10
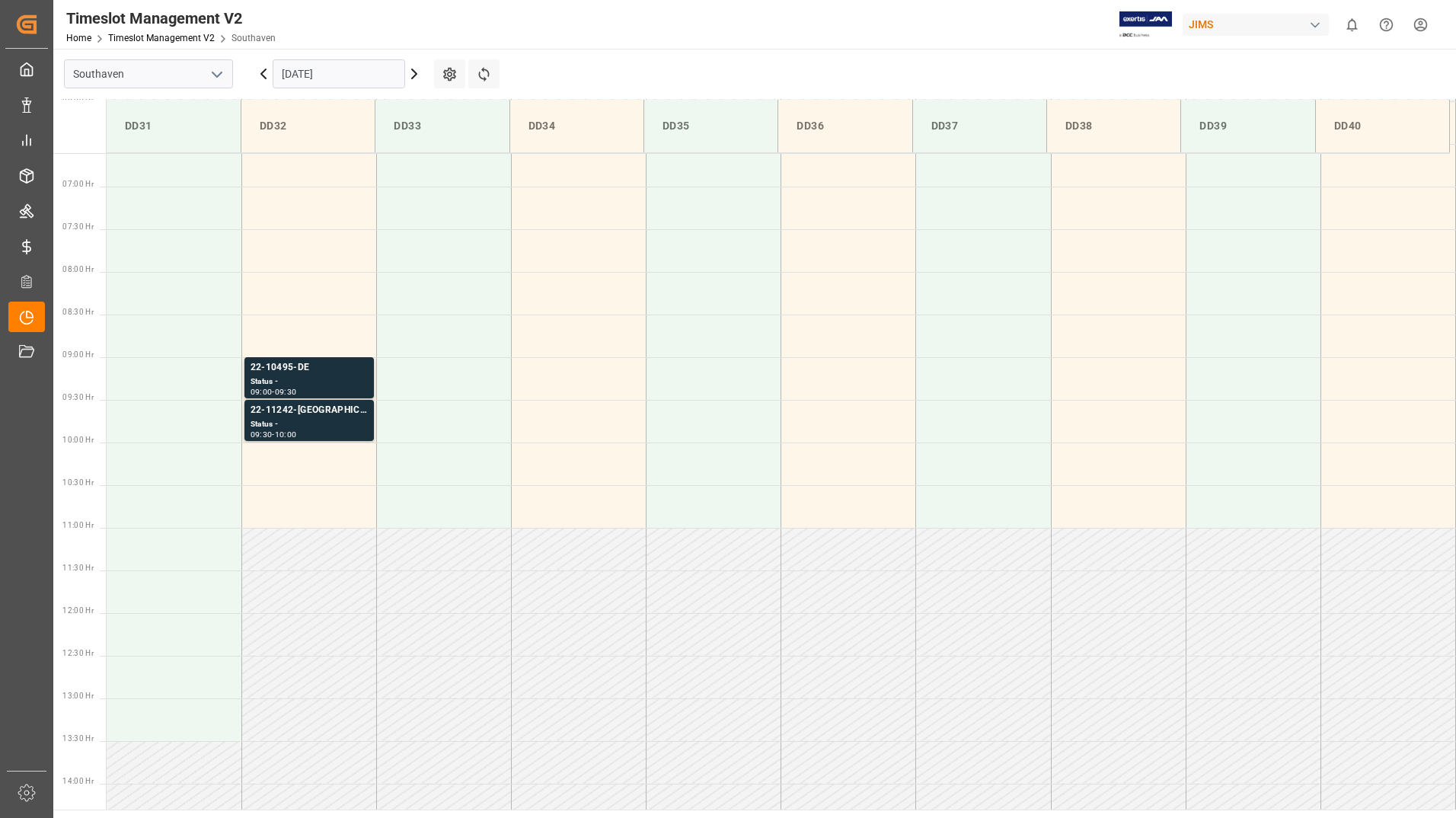
scroll to position [338, 0]
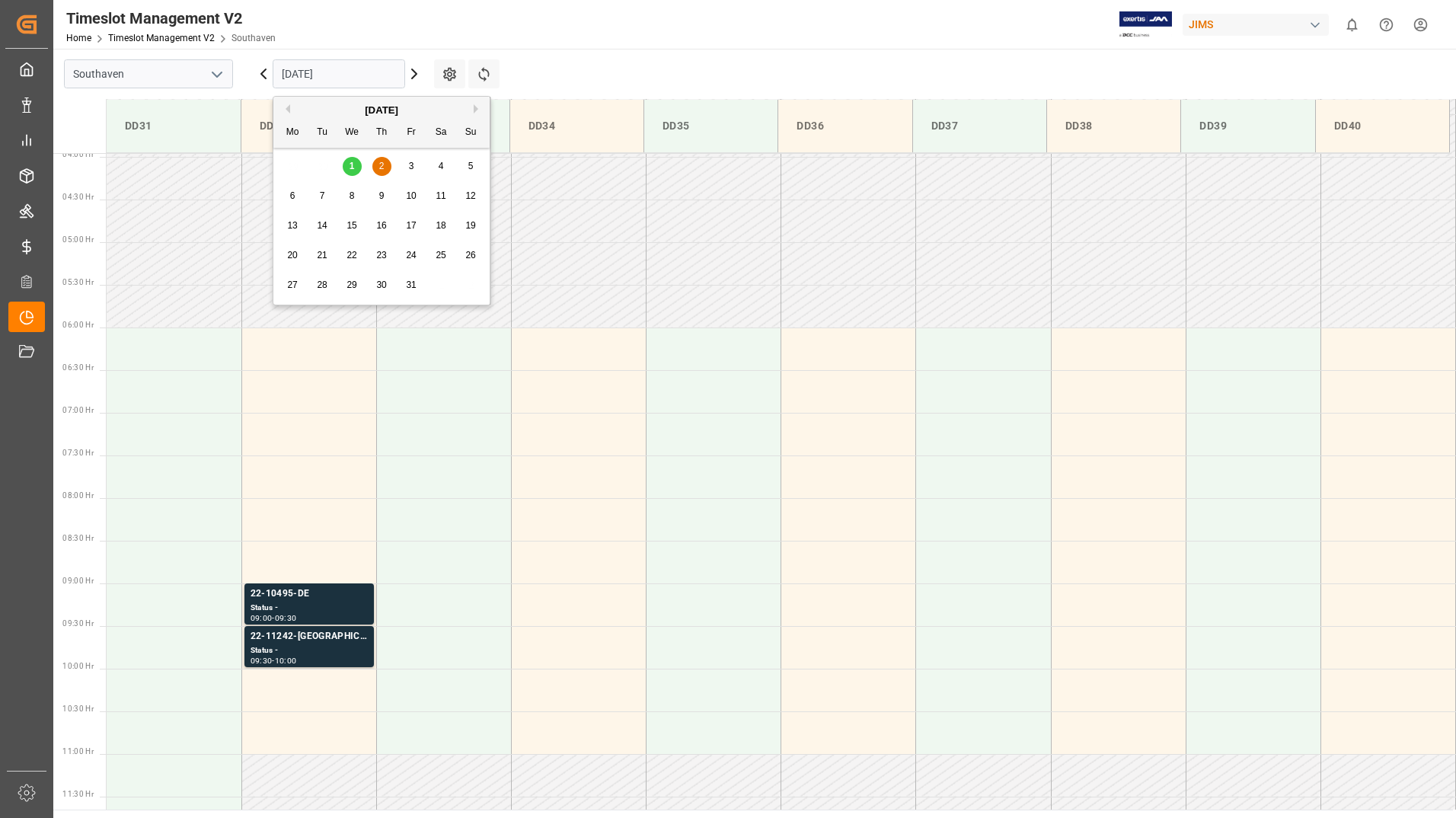
click at [341, 70] on input "[DATE]" at bounding box center [338, 74] width 133 height 29
click at [412, 160] on div "3" at bounding box center [412, 166] width 19 height 18
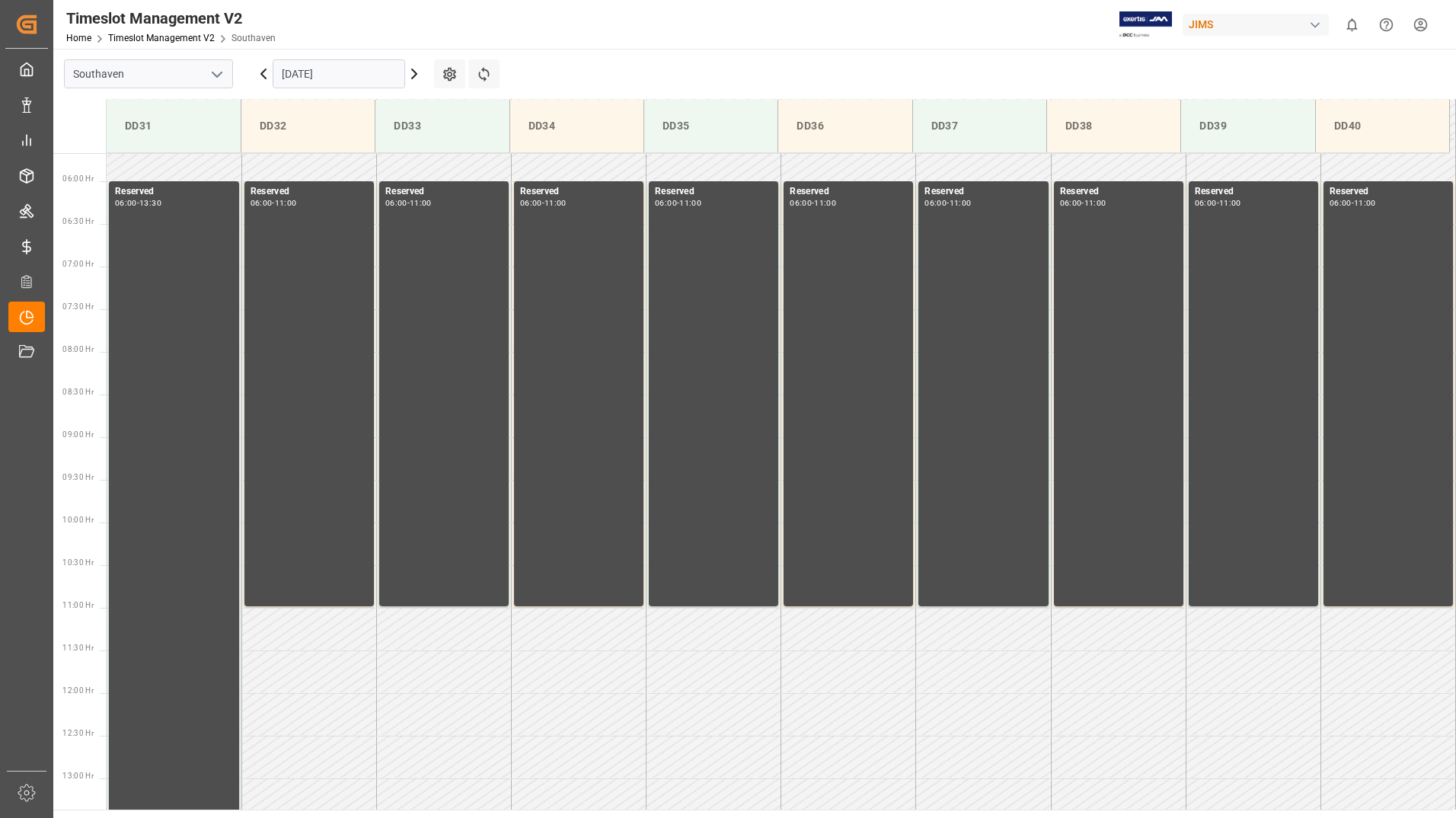
scroll to position [488, 0]
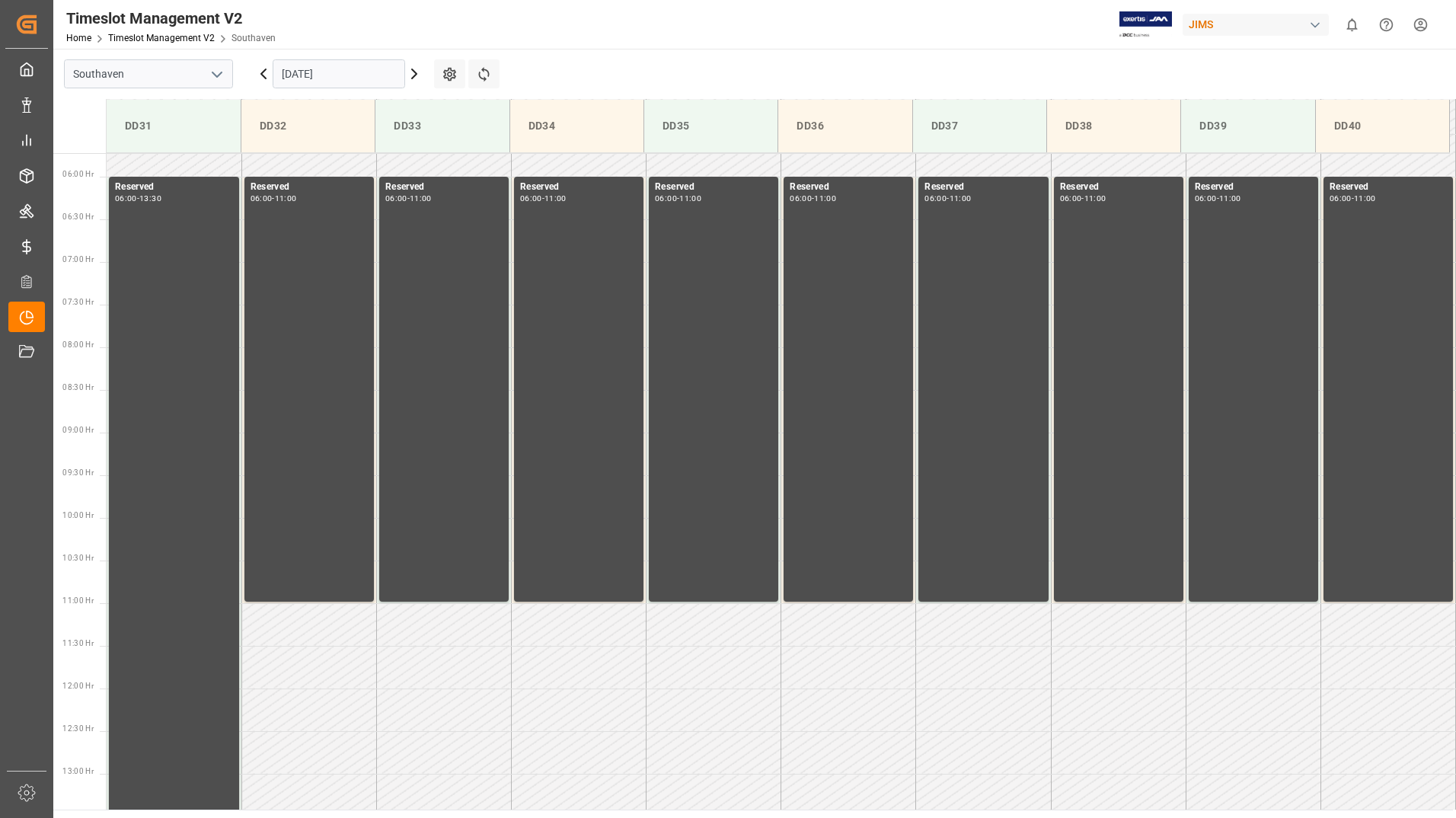
click at [365, 67] on input "[DATE]" at bounding box center [338, 74] width 133 height 29
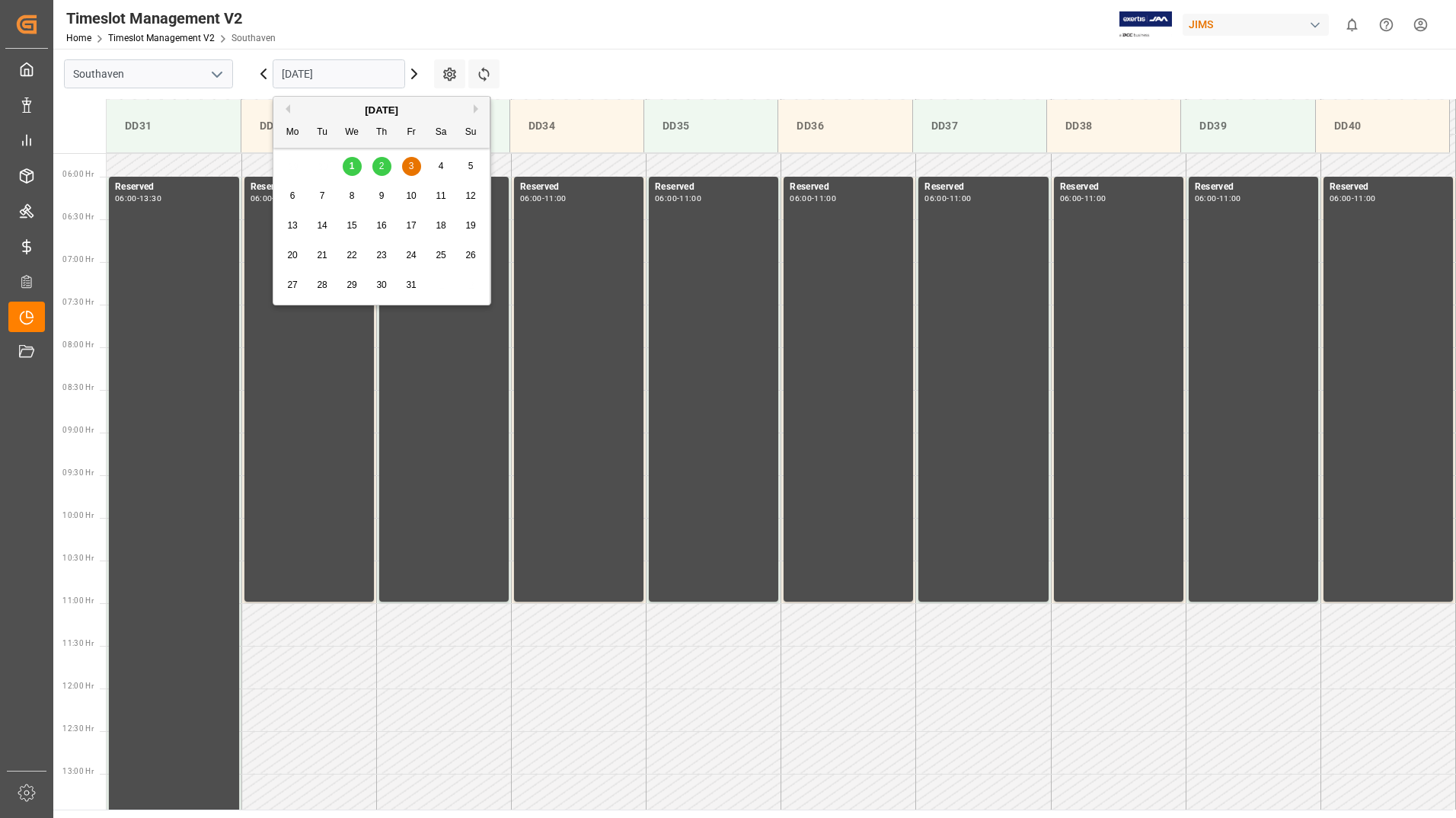
click at [379, 163] on span "2" at bounding box center [382, 166] width 6 height 10
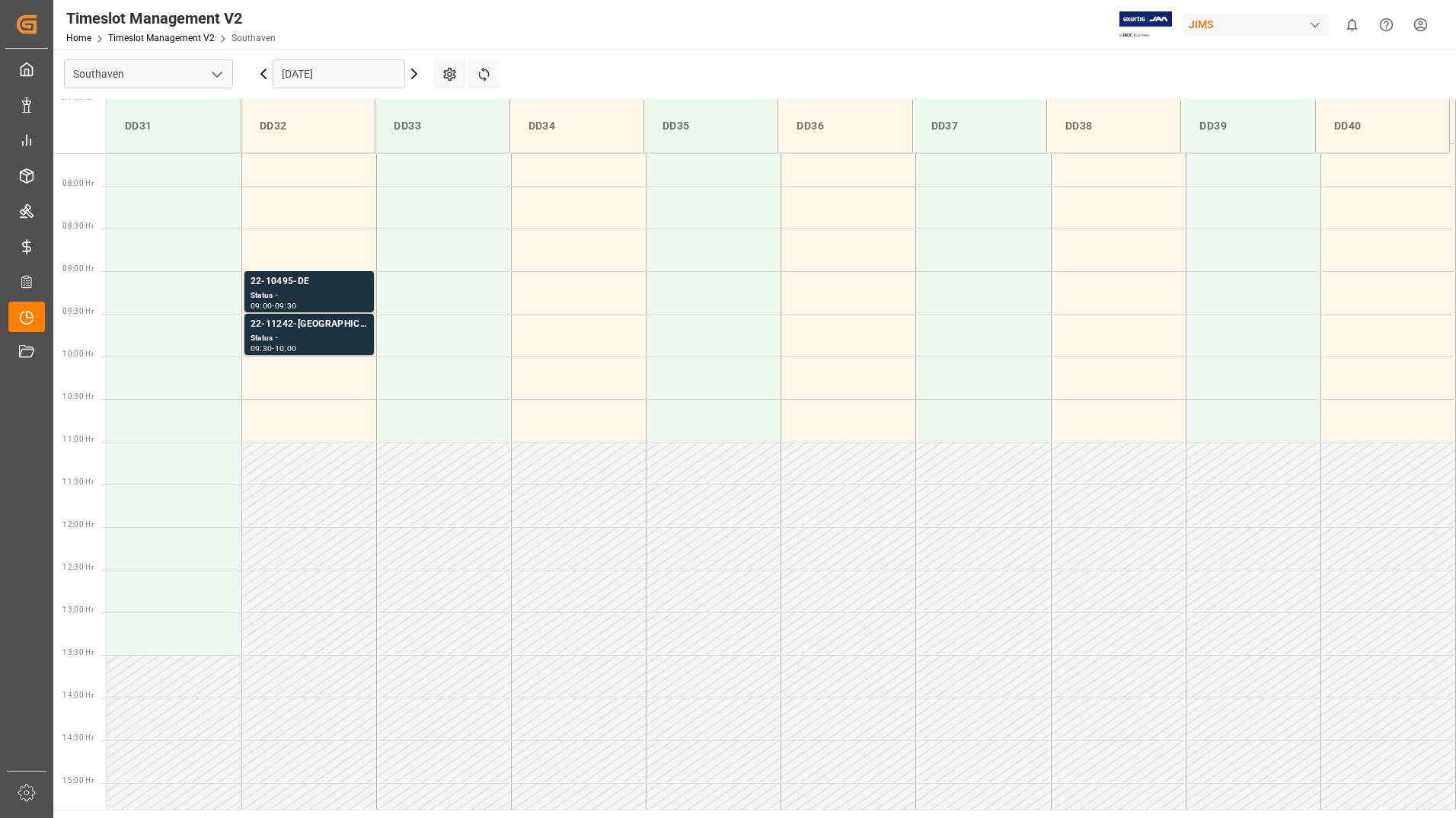
scroll to position [642, 0]
